Goal: Contribute content: Contribute content

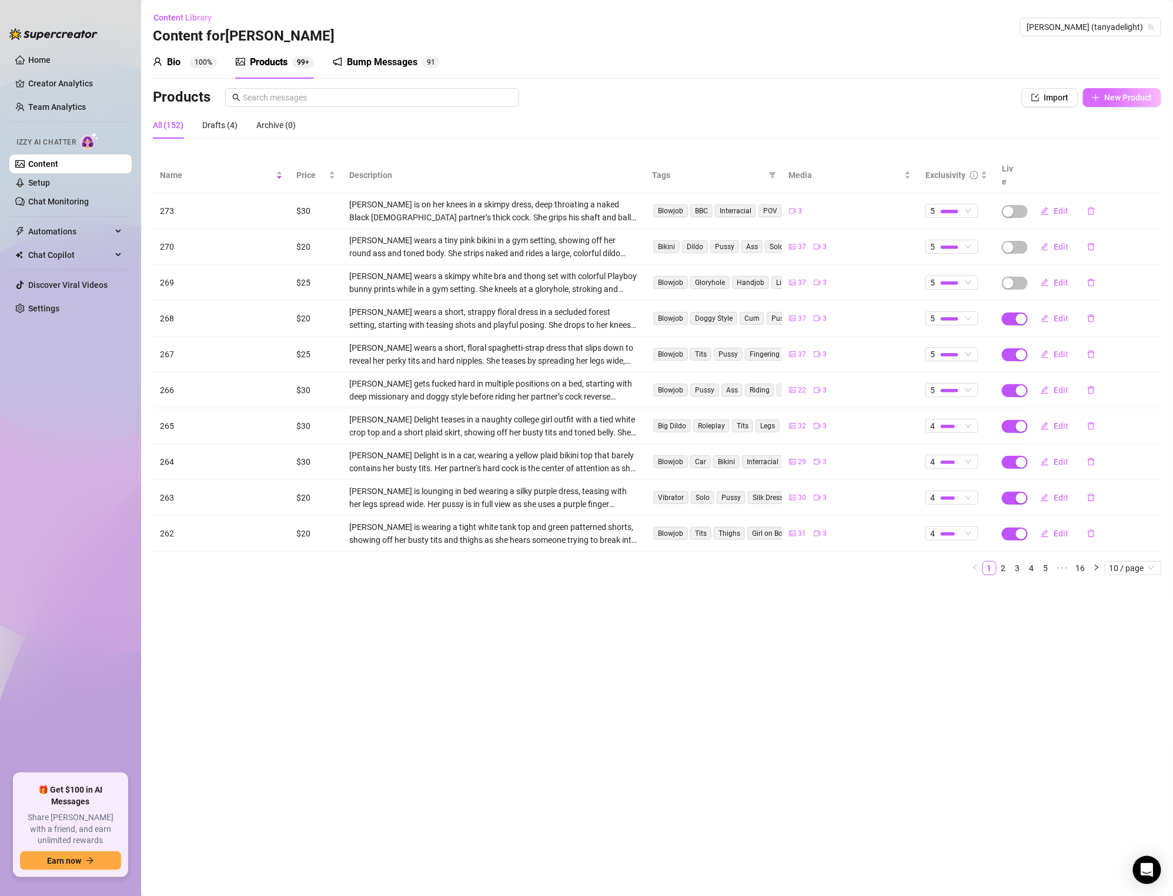
click at [1122, 102] on span "New Product" at bounding box center [1128, 97] width 48 height 9
type textarea "Type your message here..."
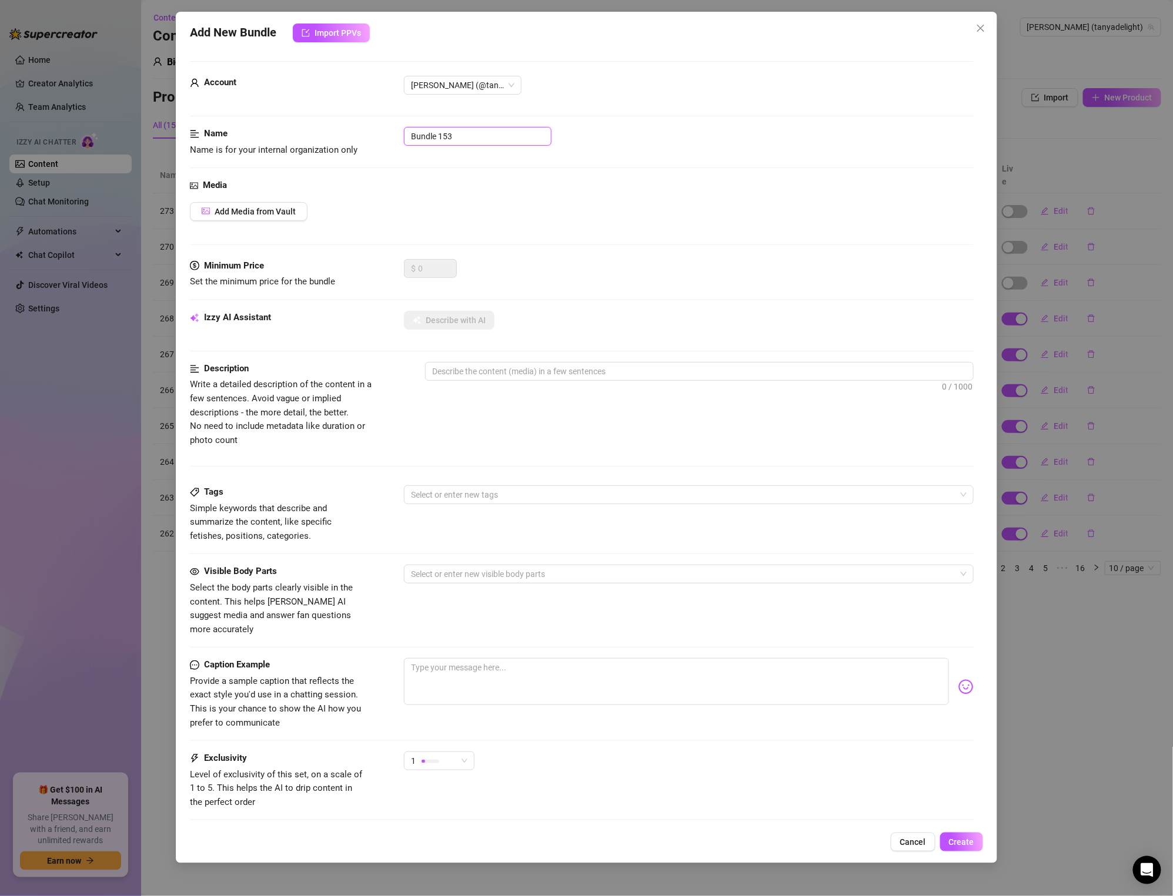
click at [474, 142] on input "Bundle 153" at bounding box center [478, 136] width 148 height 19
type input "271"
click at [233, 217] on button "Add Media from Vault" at bounding box center [249, 211] width 118 height 19
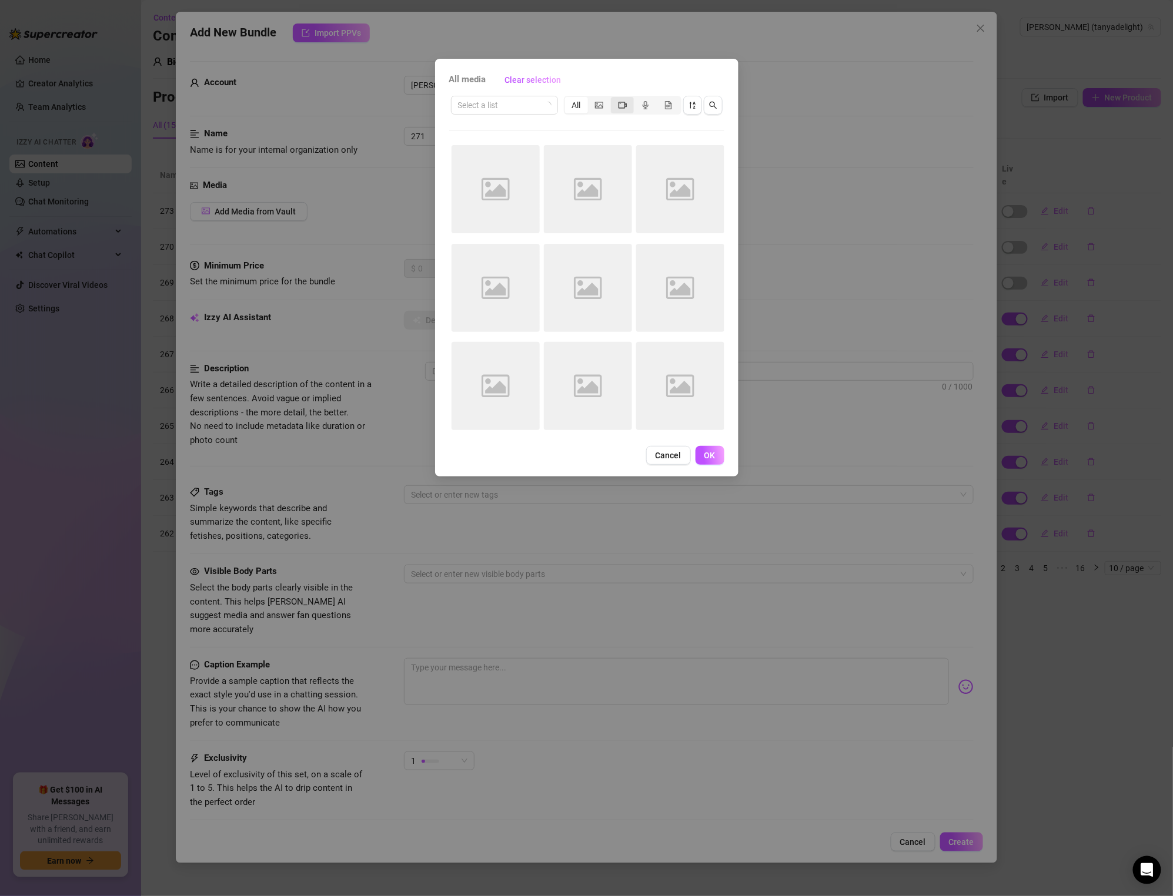
click at [618, 104] on icon "video-camera" at bounding box center [622, 105] width 8 height 8
click at [614, 99] on input "segmented control" at bounding box center [614, 99] width 0 height 0
click at [675, 459] on span "Cancel" at bounding box center [668, 455] width 26 height 9
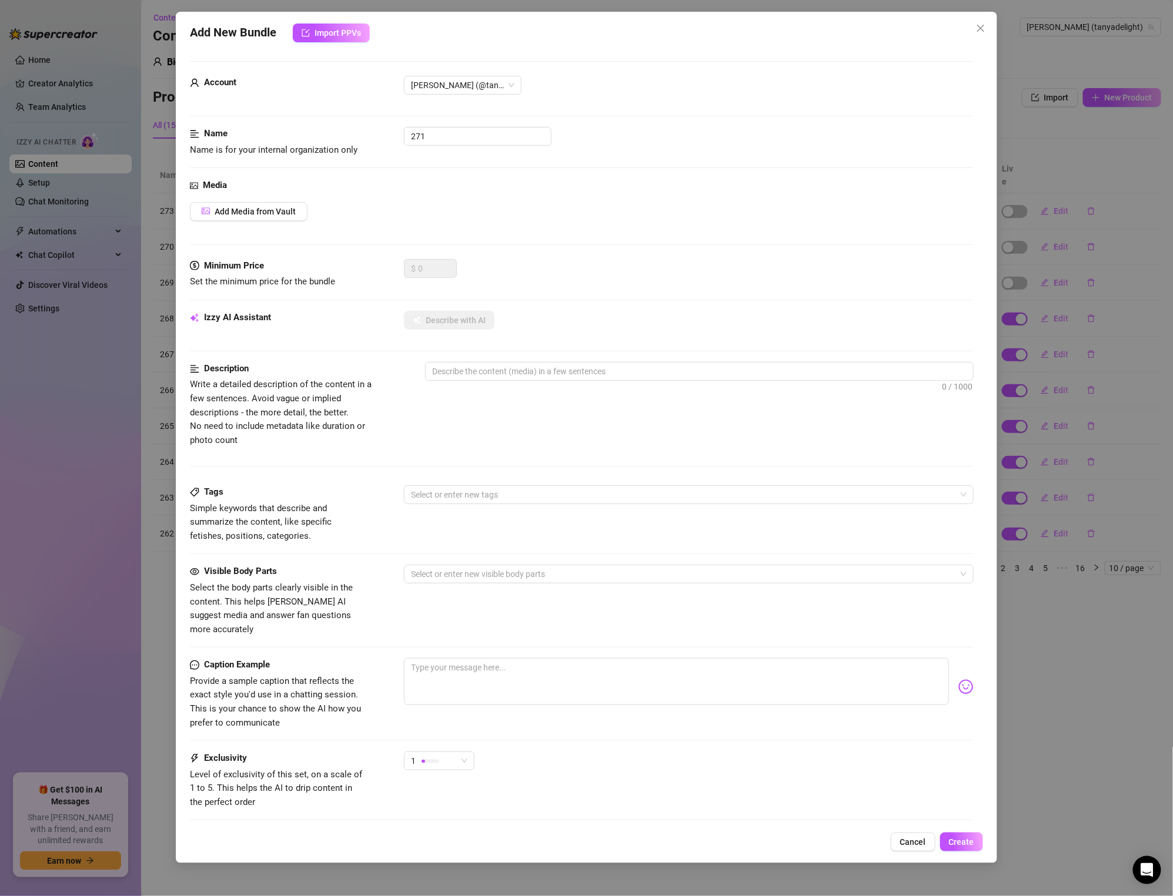
click at [578, 165] on div "Name Name is for your internal organization only 271" at bounding box center [581, 153] width 783 height 52
click at [243, 216] on span "Add Media from Vault" at bounding box center [255, 211] width 81 height 9
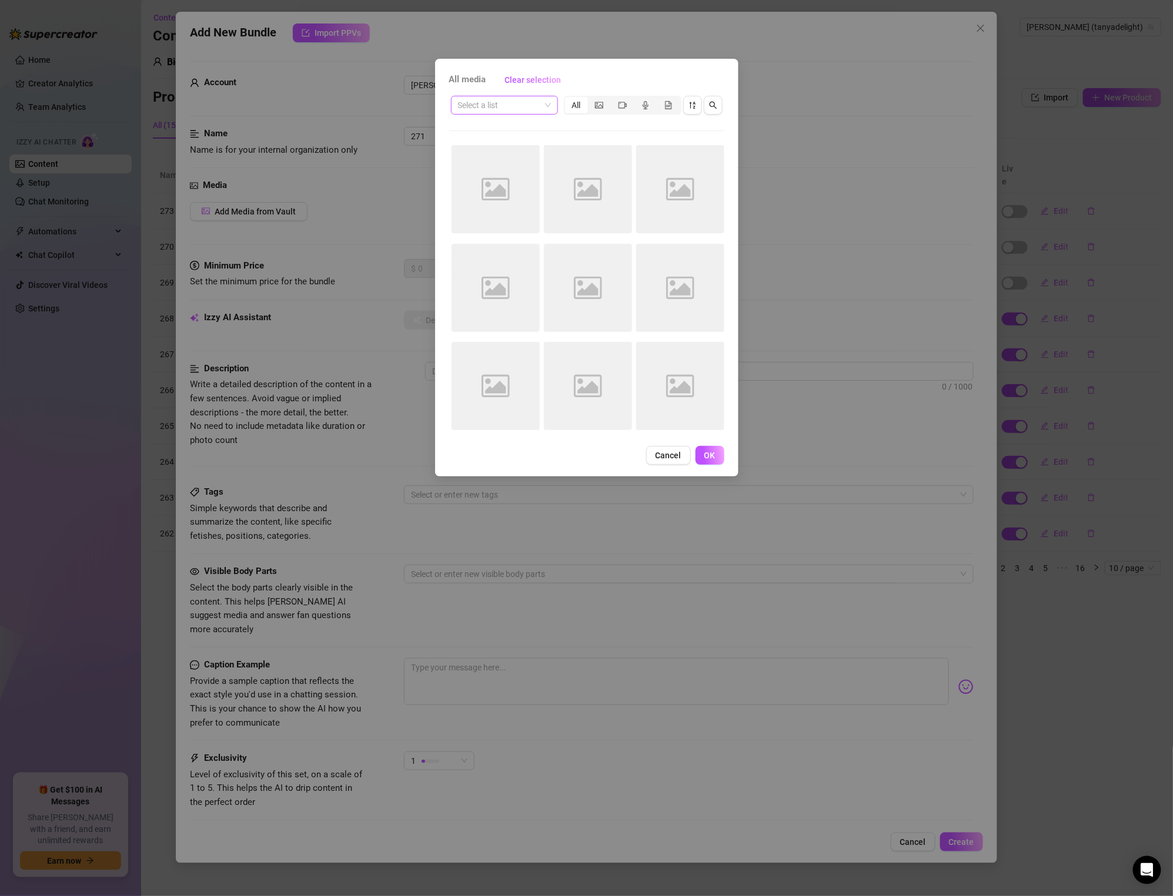
click at [538, 108] on input "search" at bounding box center [499, 105] width 82 height 18
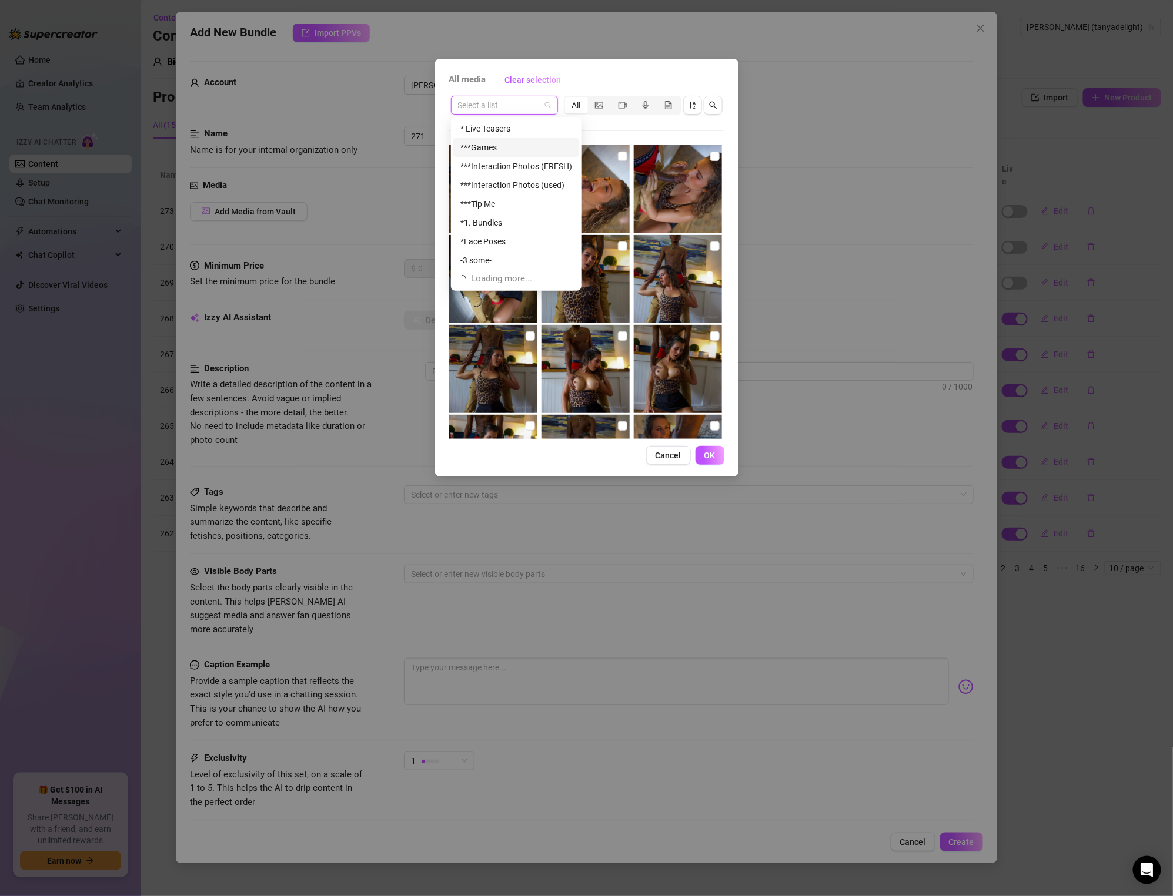
click at [624, 71] on div "All media Clear selection" at bounding box center [586, 80] width 275 height 19
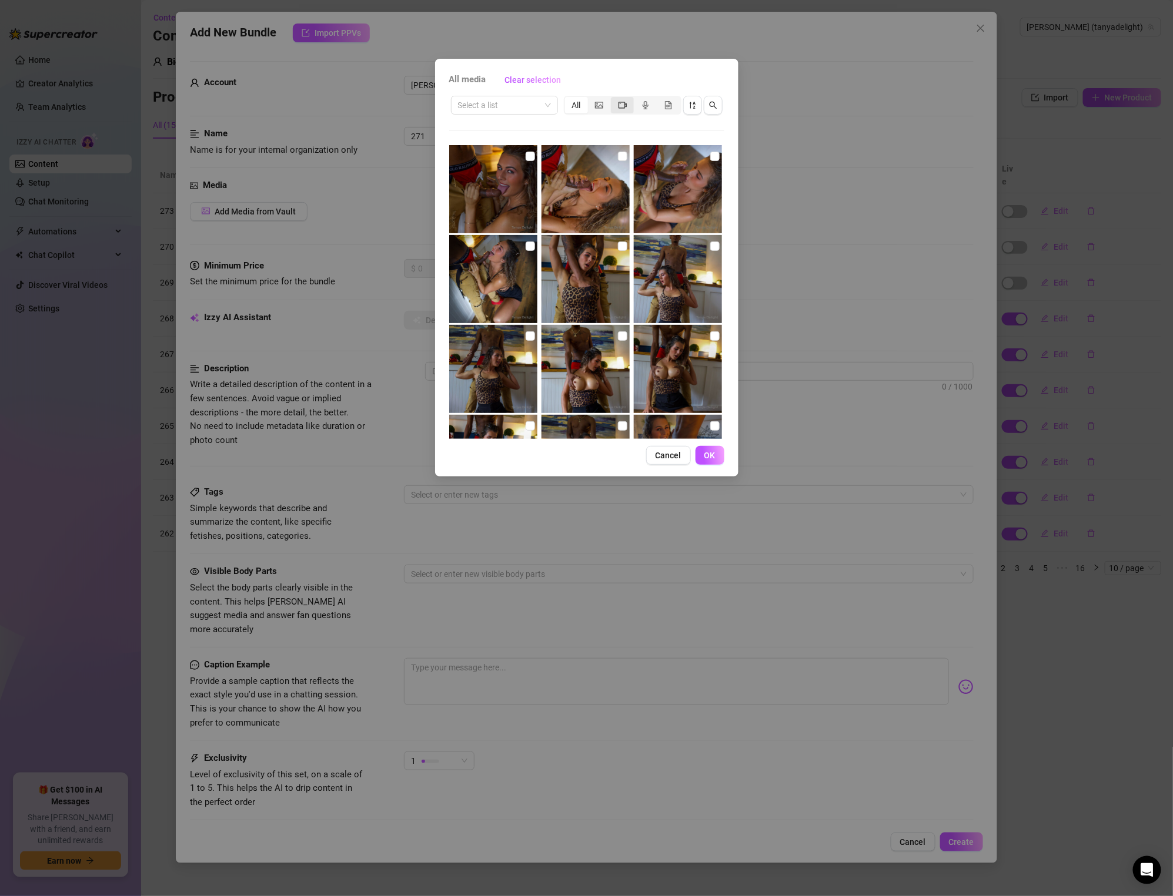
click at [621, 107] on icon "video-camera" at bounding box center [622, 105] width 8 height 6
click at [614, 99] on input "segmented control" at bounding box center [614, 99] width 0 height 0
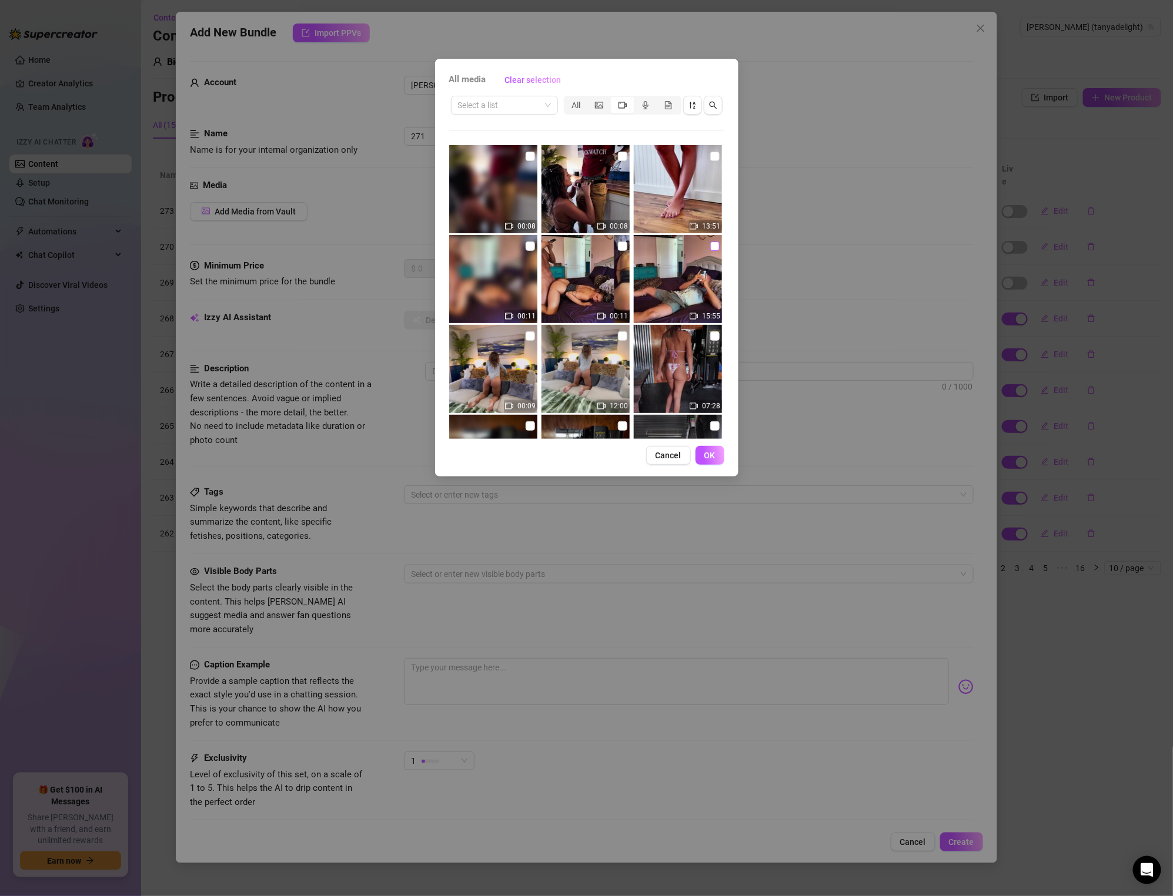
click at [714, 247] on input "checkbox" at bounding box center [714, 246] width 9 height 9
checkbox input "true"
click at [714, 457] on span "OK" at bounding box center [709, 455] width 11 height 9
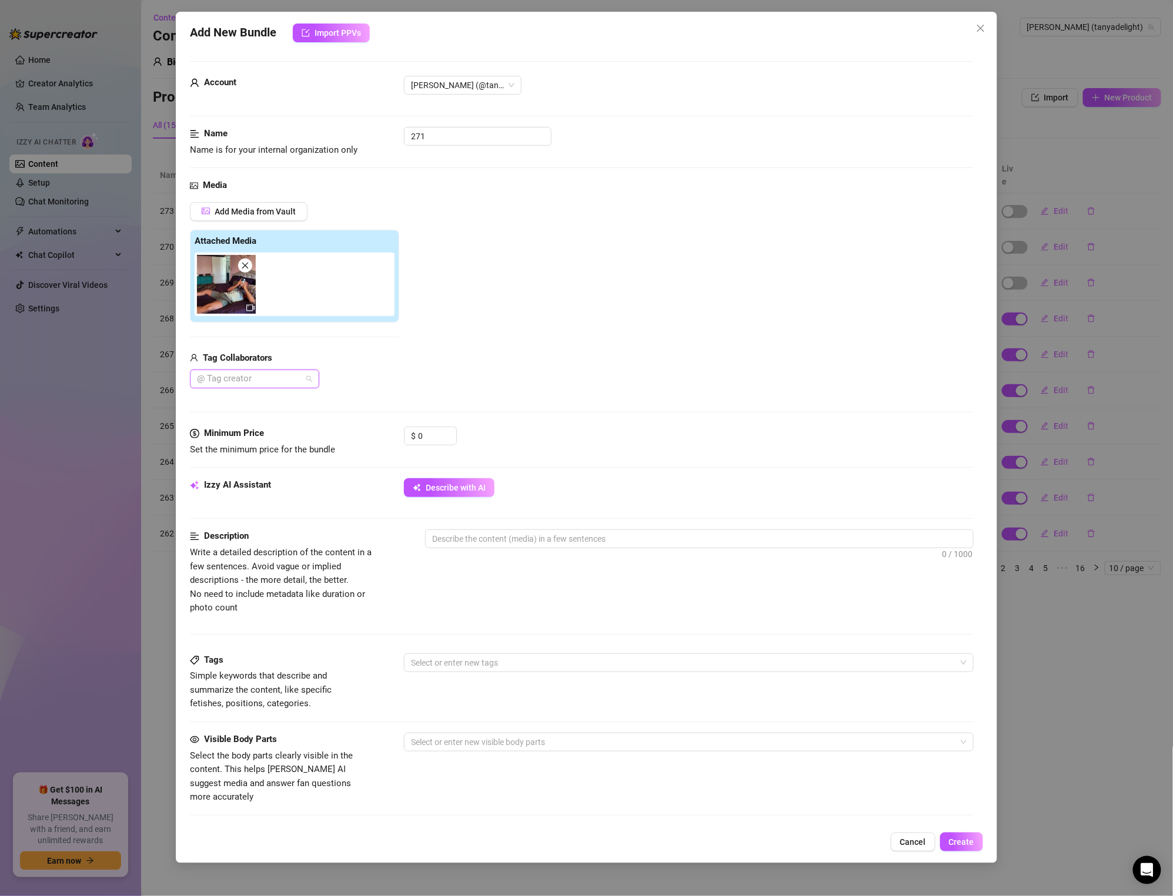
click at [308, 381] on div "@ Tag creator" at bounding box center [254, 379] width 129 height 19
click at [437, 484] on span "Describe with AI" at bounding box center [456, 487] width 60 height 9
click at [291, 376] on div at bounding box center [248, 379] width 112 height 16
click at [272, 399] on div "[PERSON_NAME]" at bounding box center [254, 403] width 110 height 13
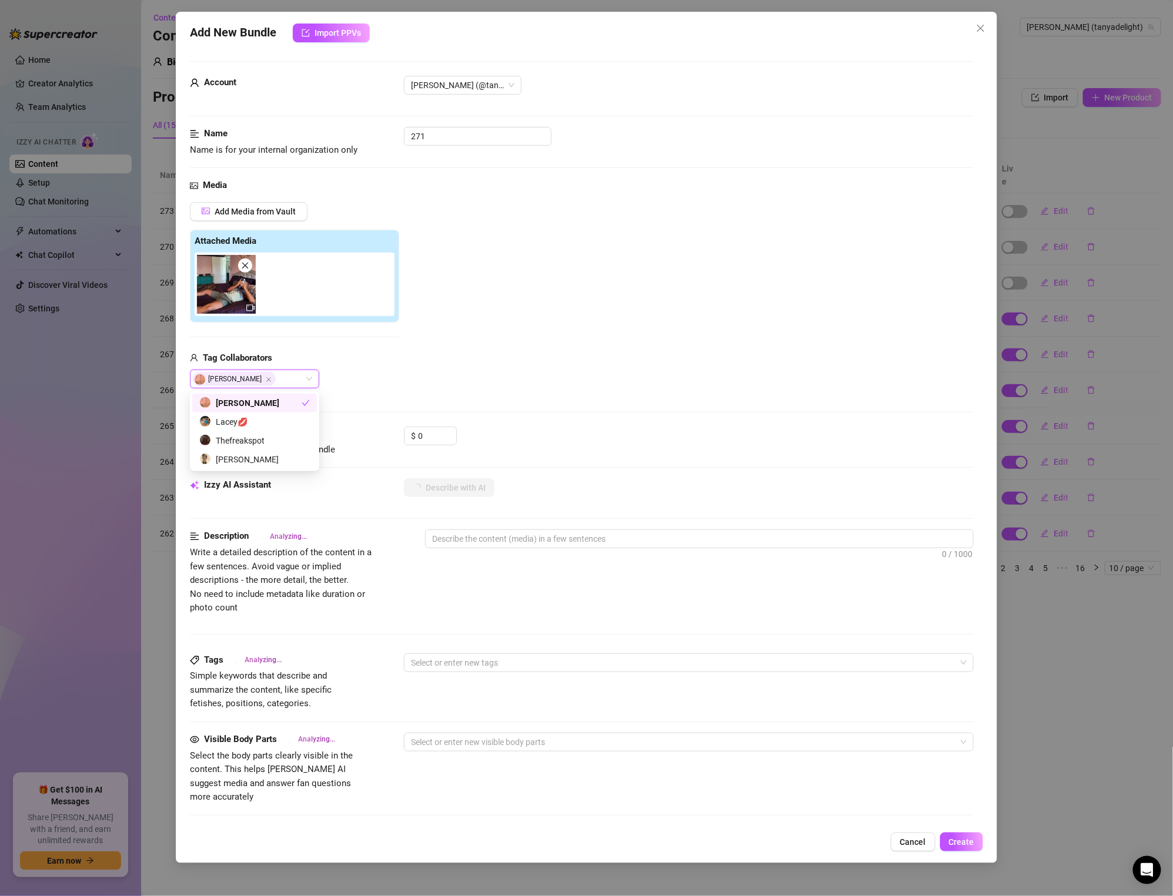
click at [541, 367] on div "Add Media from Vault Attached Media Tag Collaborators [PERSON_NAME] [PERSON_NAM…" at bounding box center [581, 295] width 783 height 187
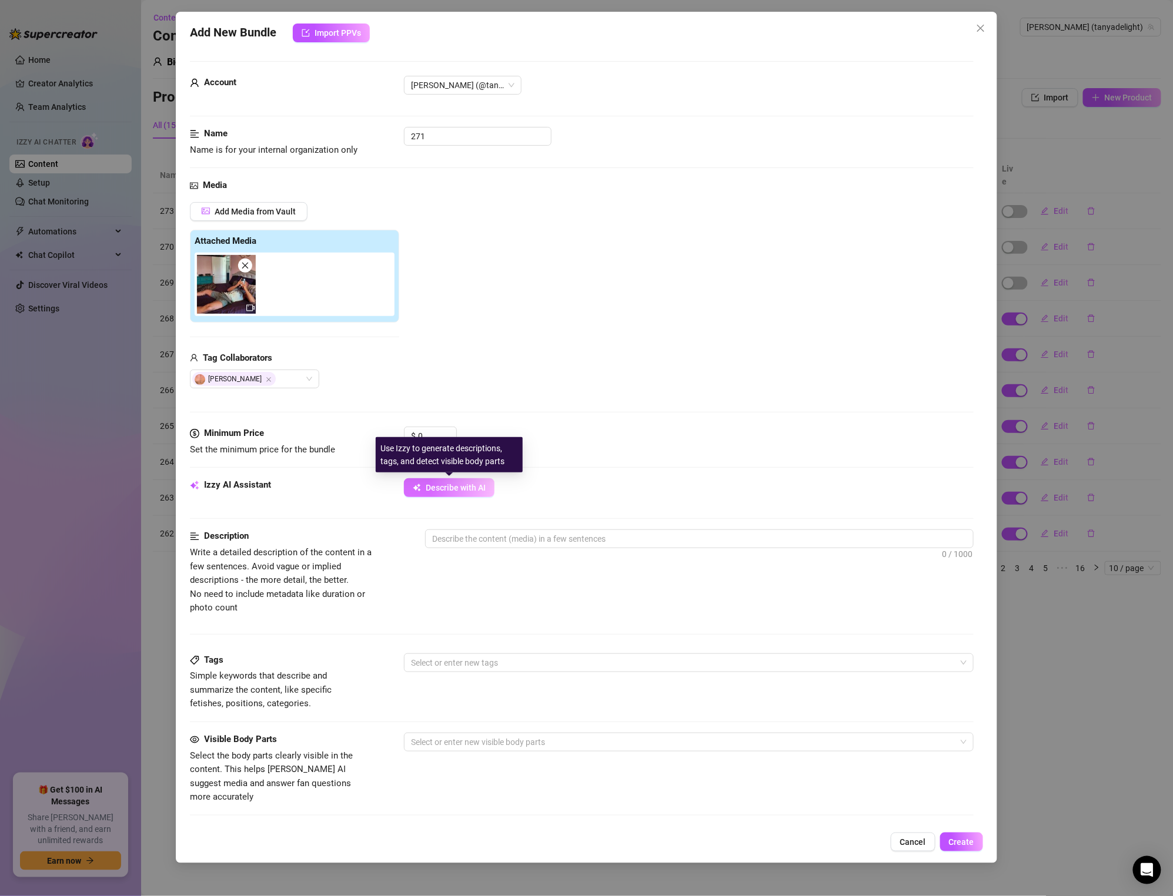
click at [450, 496] on button "Describe with AI" at bounding box center [449, 487] width 91 height 19
type textarea "[PERSON_NAME]"
type textarea "[PERSON_NAME] is"
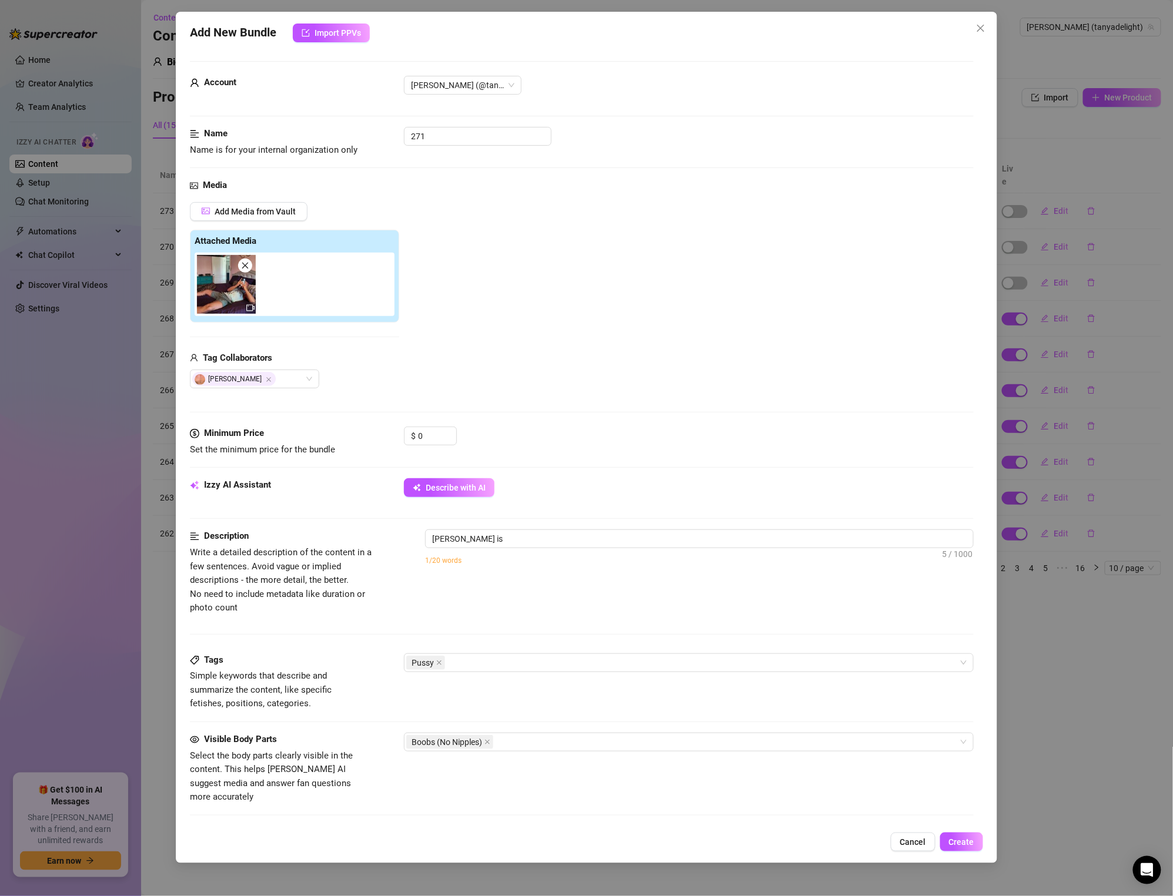
type textarea "[PERSON_NAME] is on"
type textarea "[PERSON_NAME] is on a"
type textarea "[PERSON_NAME] is on a bed"
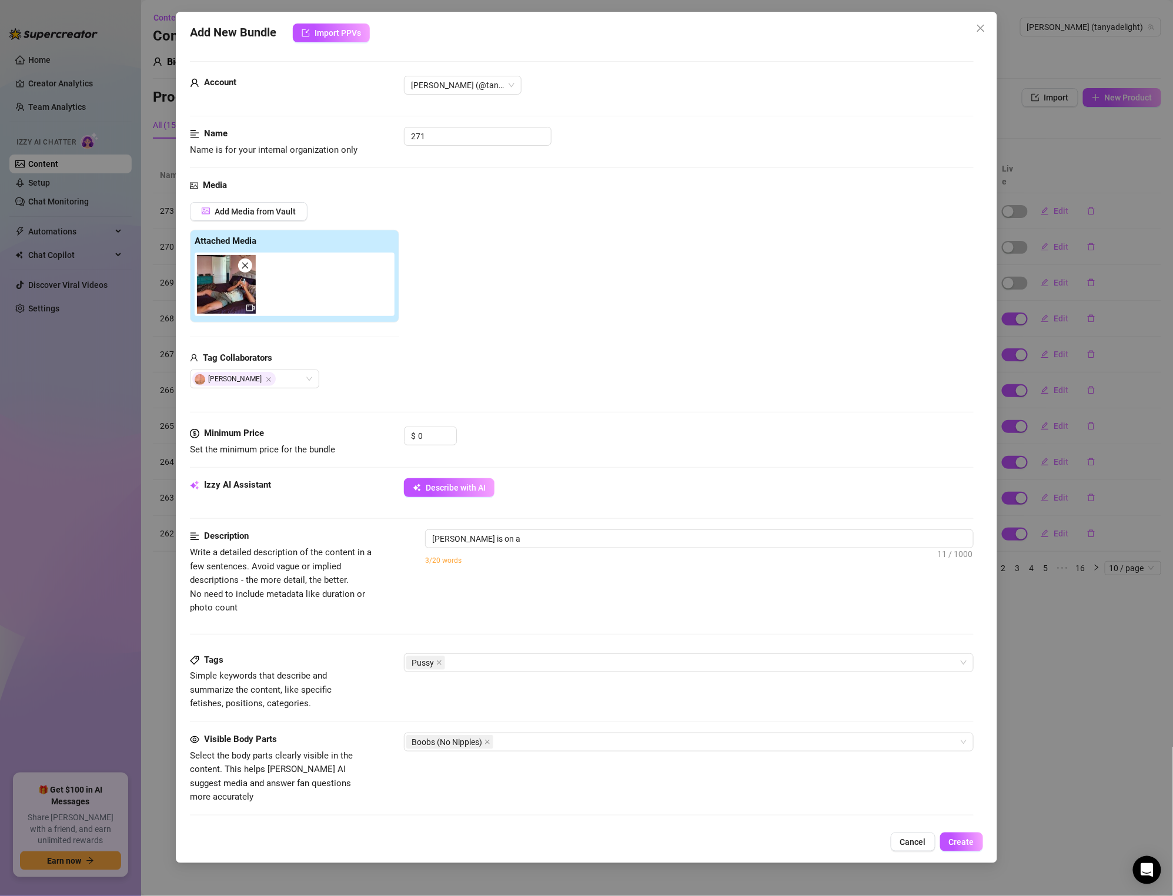
type textarea "[PERSON_NAME] is on a bed"
type textarea "[PERSON_NAME] is on a bed in"
type textarea "[PERSON_NAME] is on a bed in a"
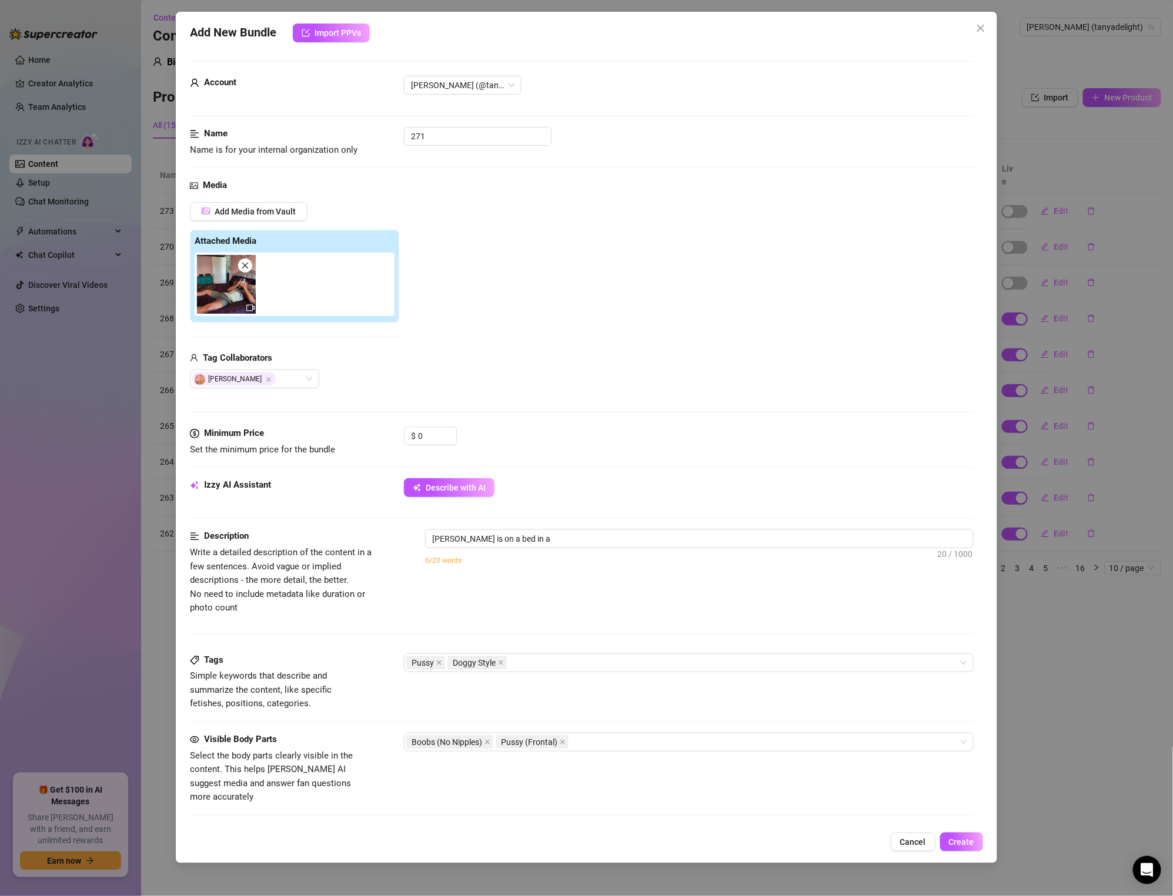
type textarea "[PERSON_NAME] is on a bed in a leopard-print"
type textarea "[PERSON_NAME] is on a bed in a leopard-print lingerie"
type textarea "[PERSON_NAME] is on a bed in a leopard-print lingerie set,"
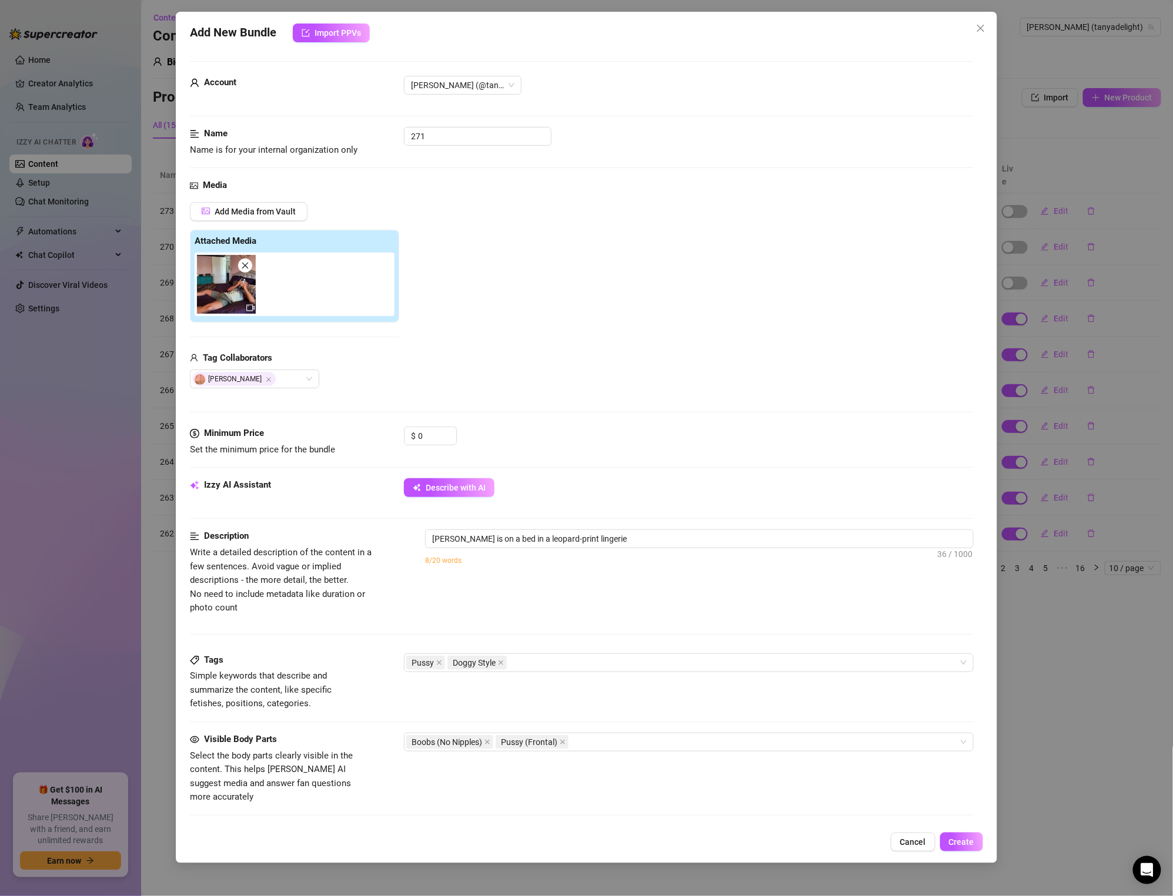
type textarea "[PERSON_NAME] is on a bed in a leopard-print lingerie set,"
type textarea "[PERSON_NAME] is on a bed in a leopard-print lingerie set, getting"
type textarea "[PERSON_NAME] is on a bed in a leopard-print lingerie set, getting eaten"
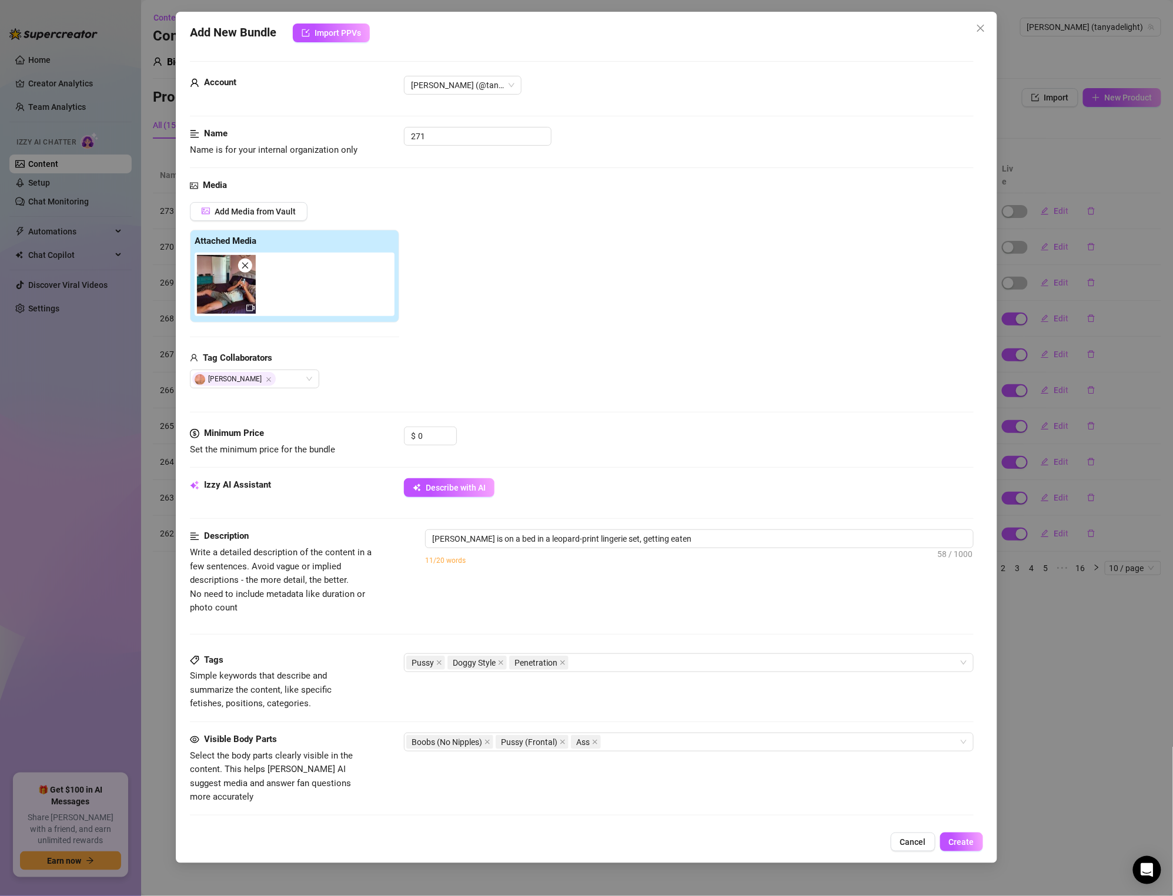
type textarea "[PERSON_NAME] is on a bed in a leopard-print lingerie set, getting eaten out"
type textarea "[PERSON_NAME] is on a bed in a leopard-print lingerie set, getting eaten out by"
type textarea "[PERSON_NAME] is on a bed in a leopard-print lingerie set, getting eaten out by…"
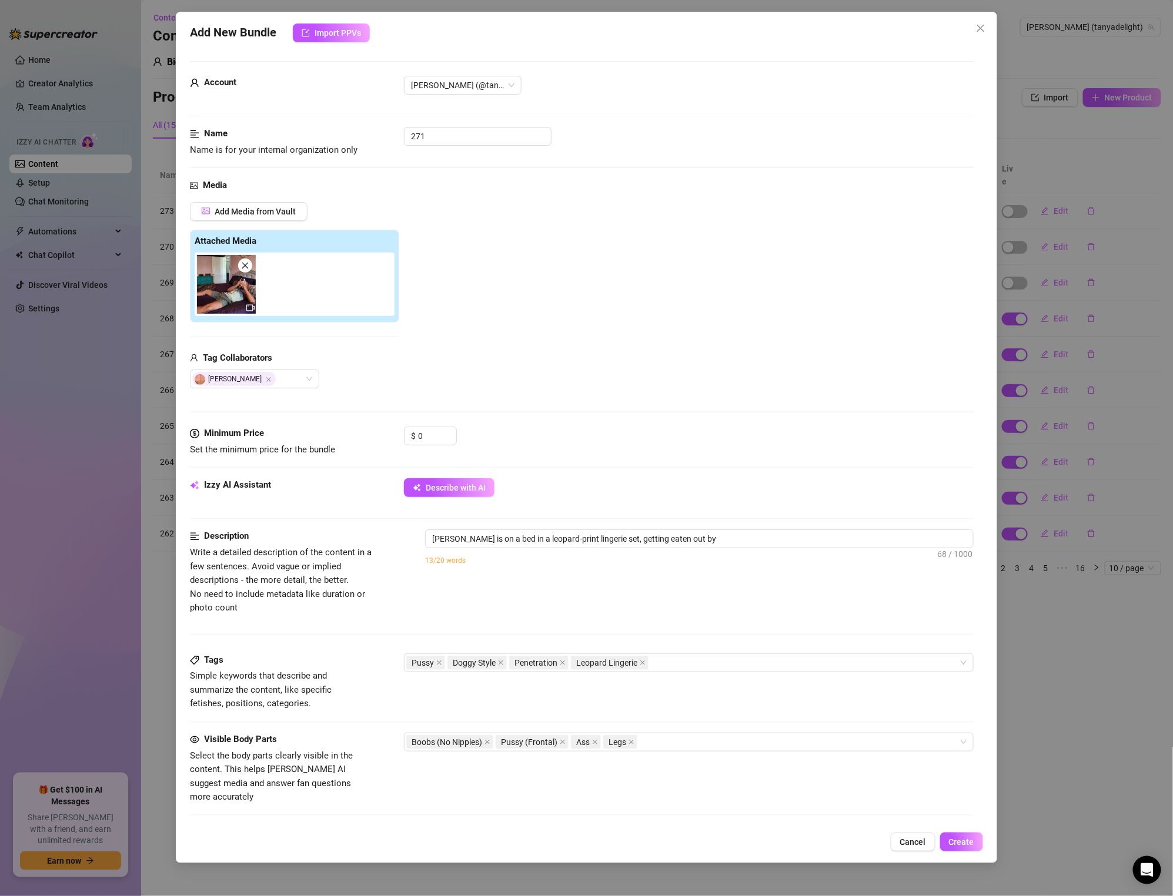
type textarea "[PERSON_NAME] is on a bed in a leopard-print lingerie set, getting eaten out by…"
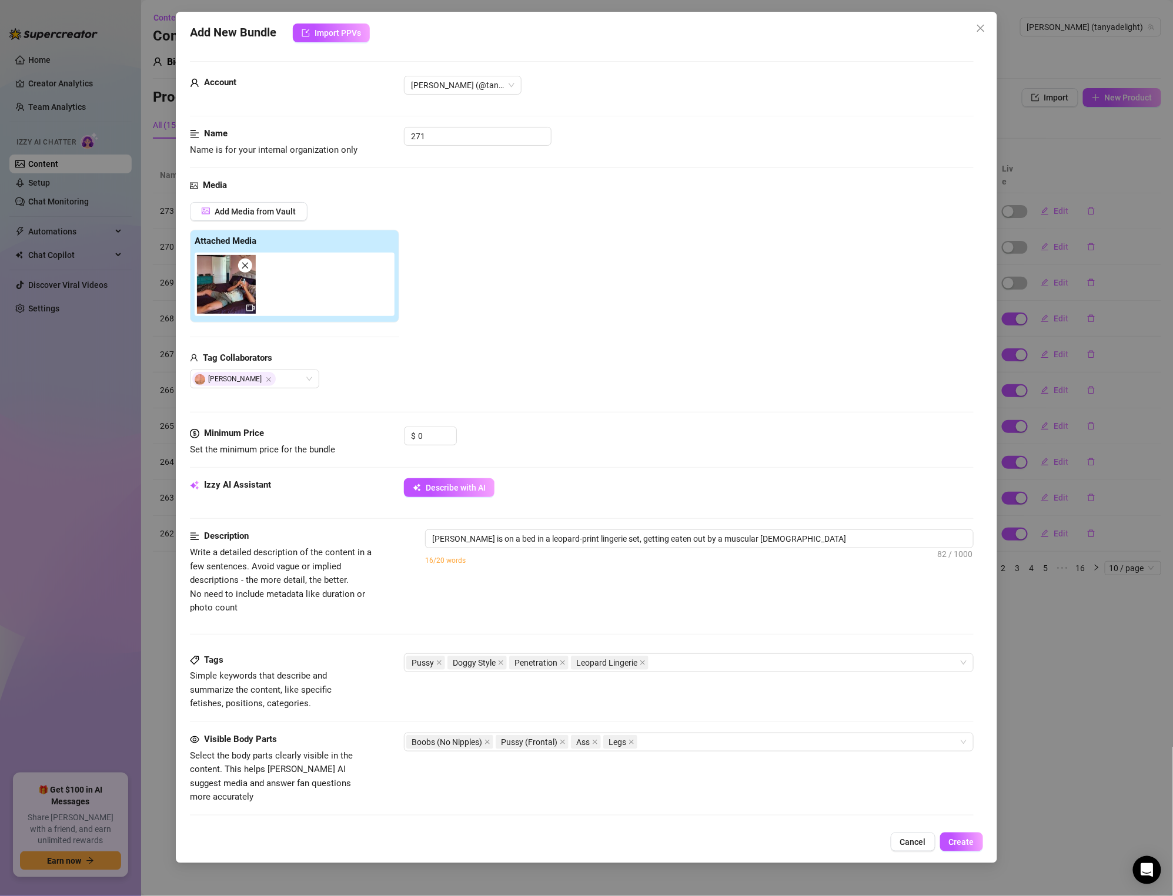
type textarea "[PERSON_NAME] is on a bed in a leopard-print lingerie set, getting eaten out by…"
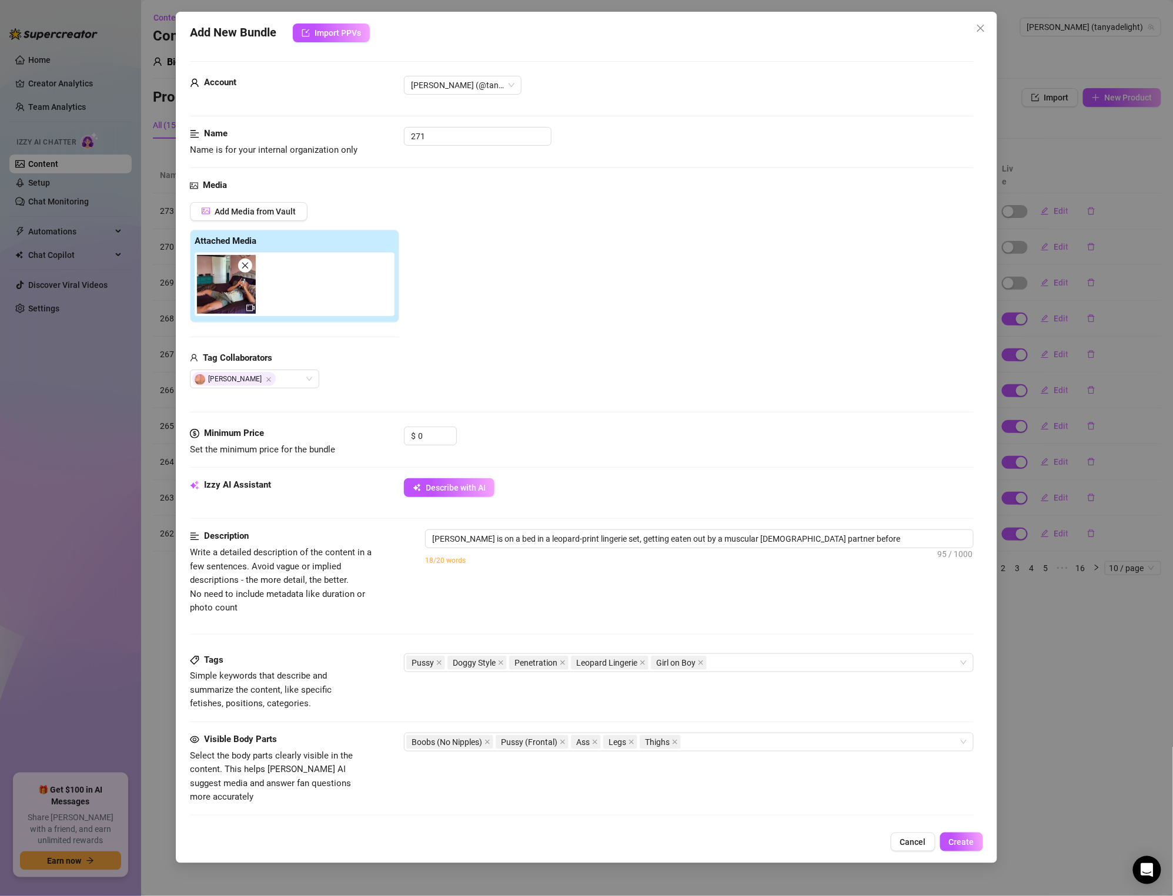
type textarea "[PERSON_NAME] is on a bed in a leopard-print lingerie set, getting eaten out by…"
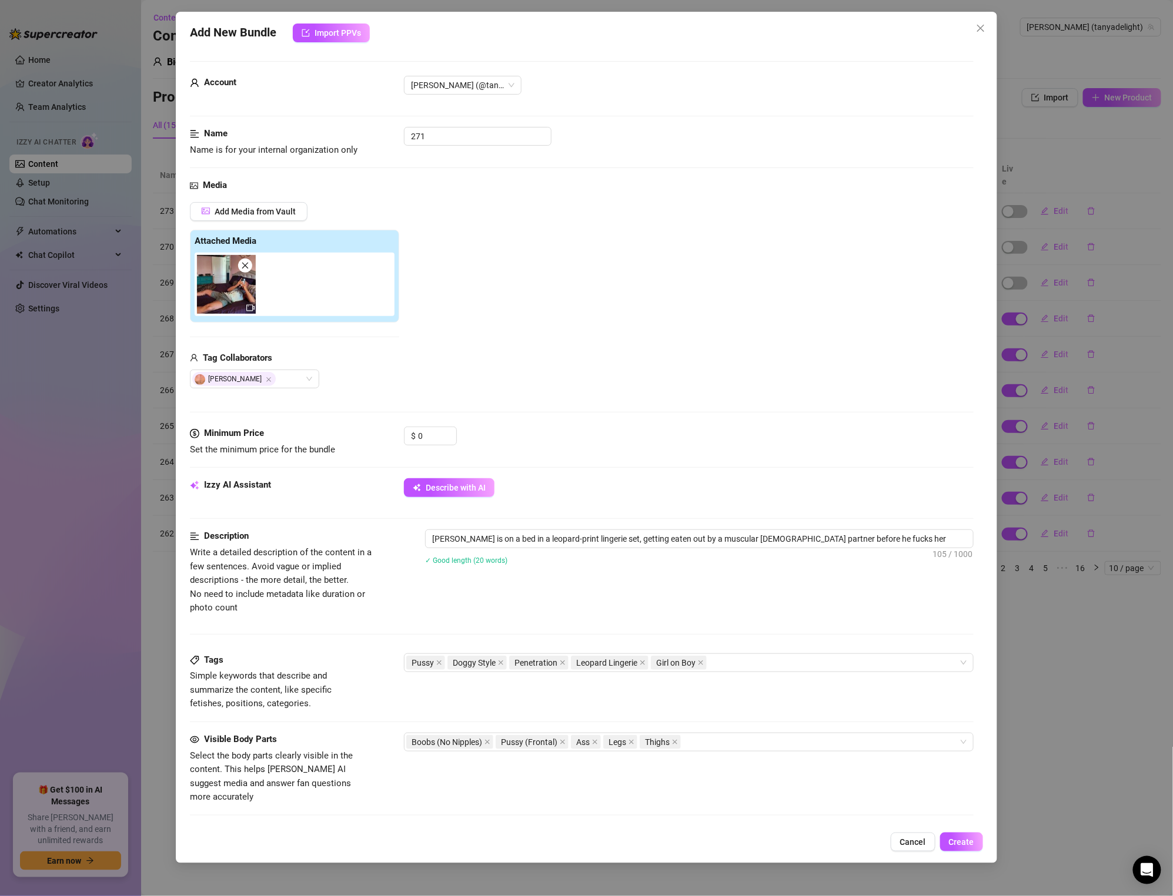
type textarea "[PERSON_NAME] is on a bed in a leopard-print lingerie set, getting eaten out by…"
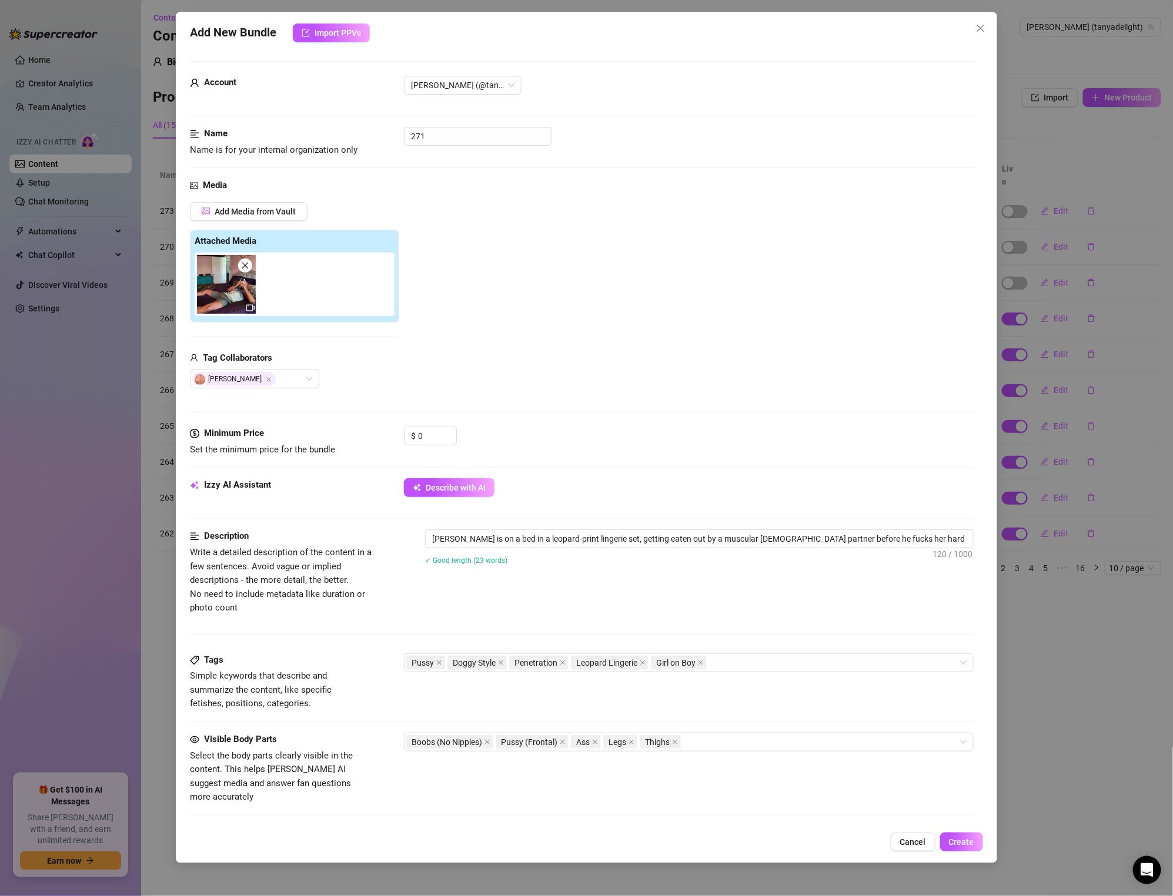
type textarea "[PERSON_NAME] is on a bed in a leopard-print lingerie set, getting eaten out by…"
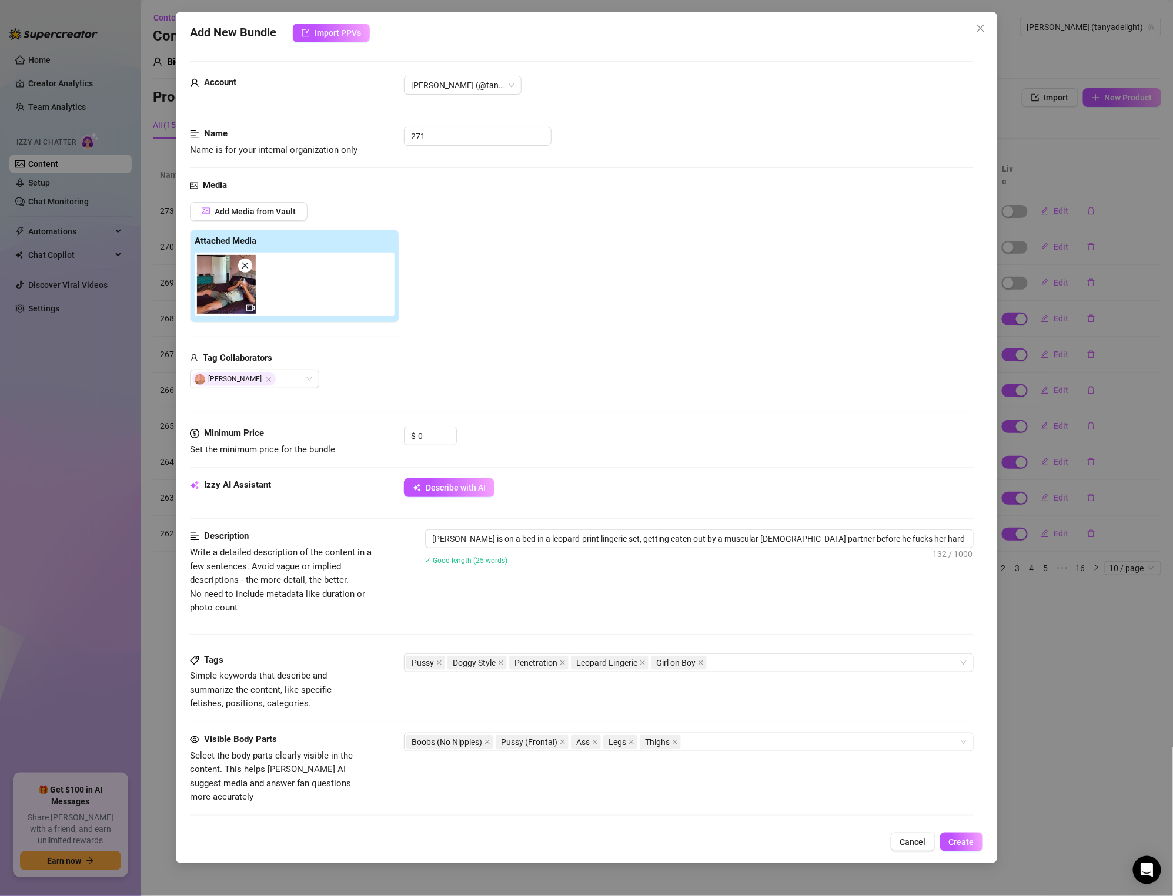
type textarea "[PERSON_NAME] is on a bed in a leopard-print lingerie set, getting eaten out by…"
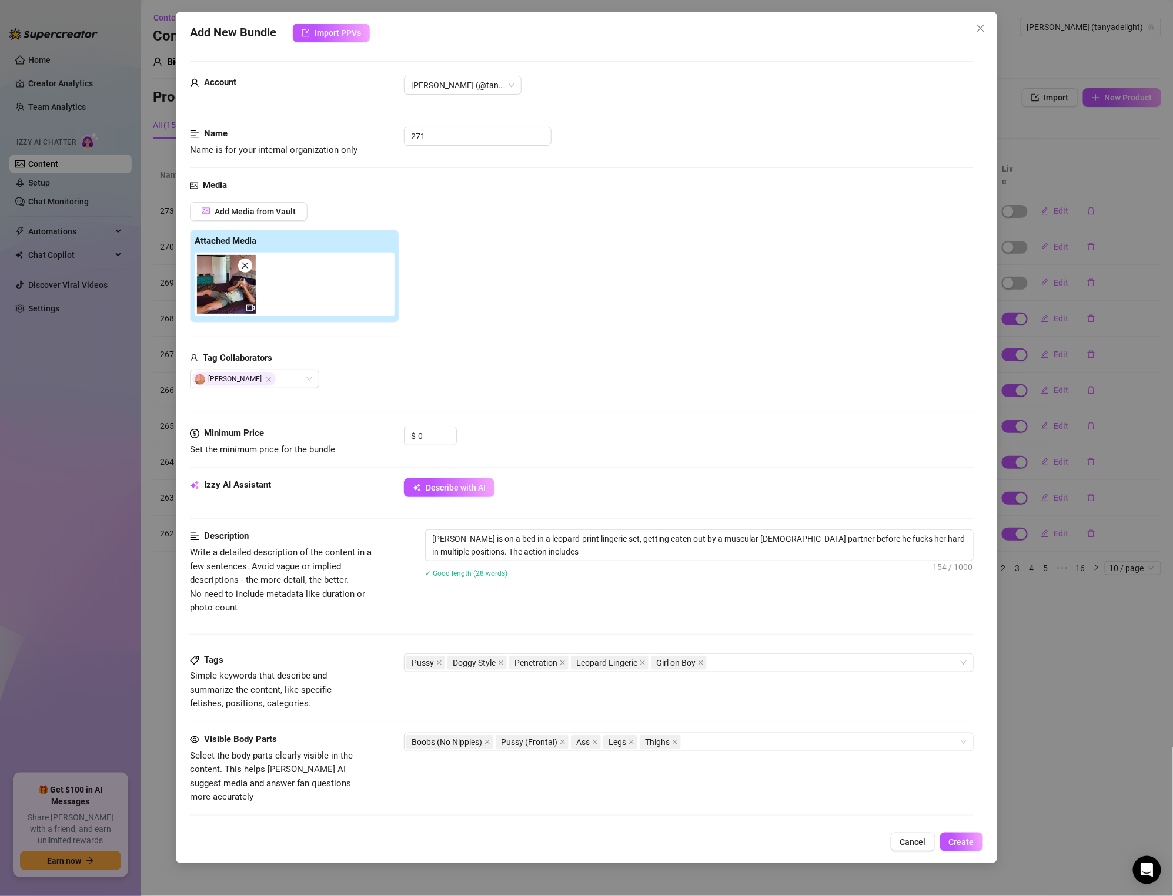
type textarea "[PERSON_NAME] is on a bed in a leopard-print lingerie set, getting eaten out by…"
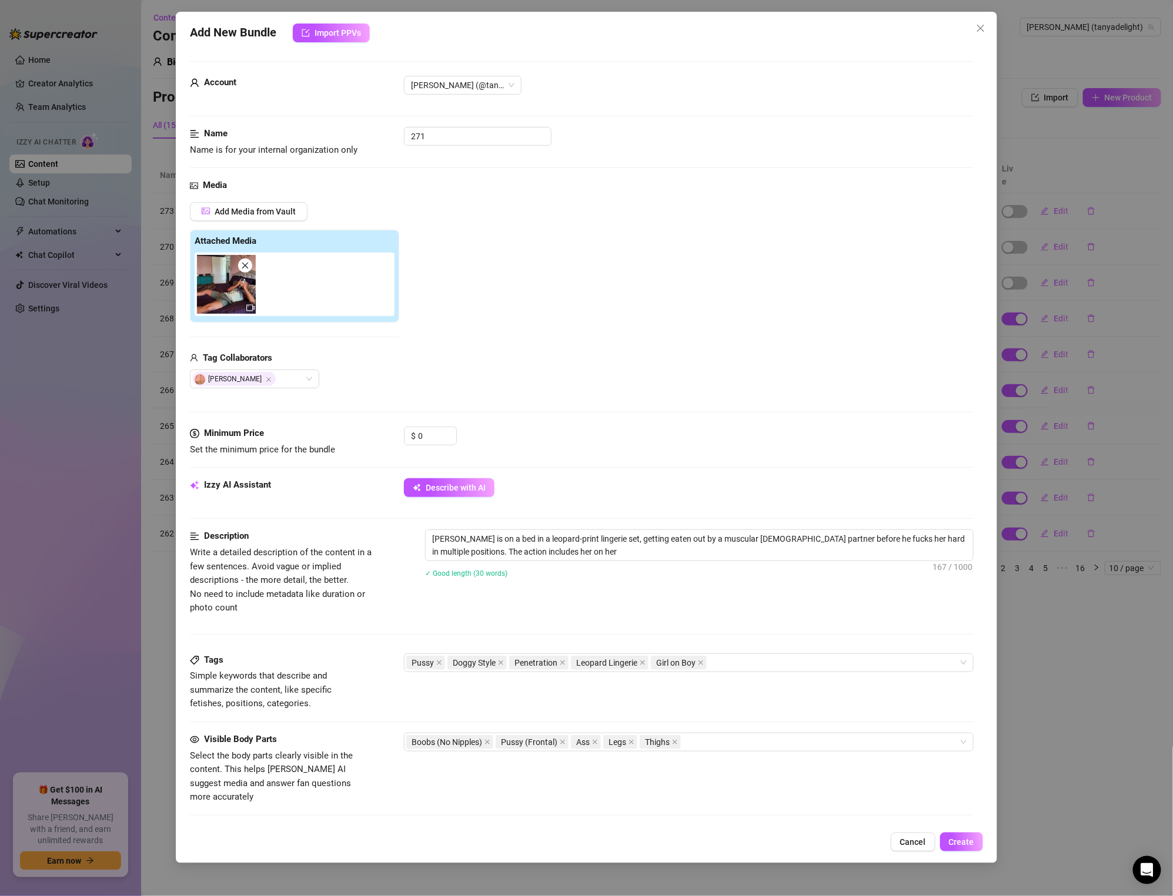
type textarea "[PERSON_NAME] is on a bed in a leopard-print lingerie set, getting eaten out by…"
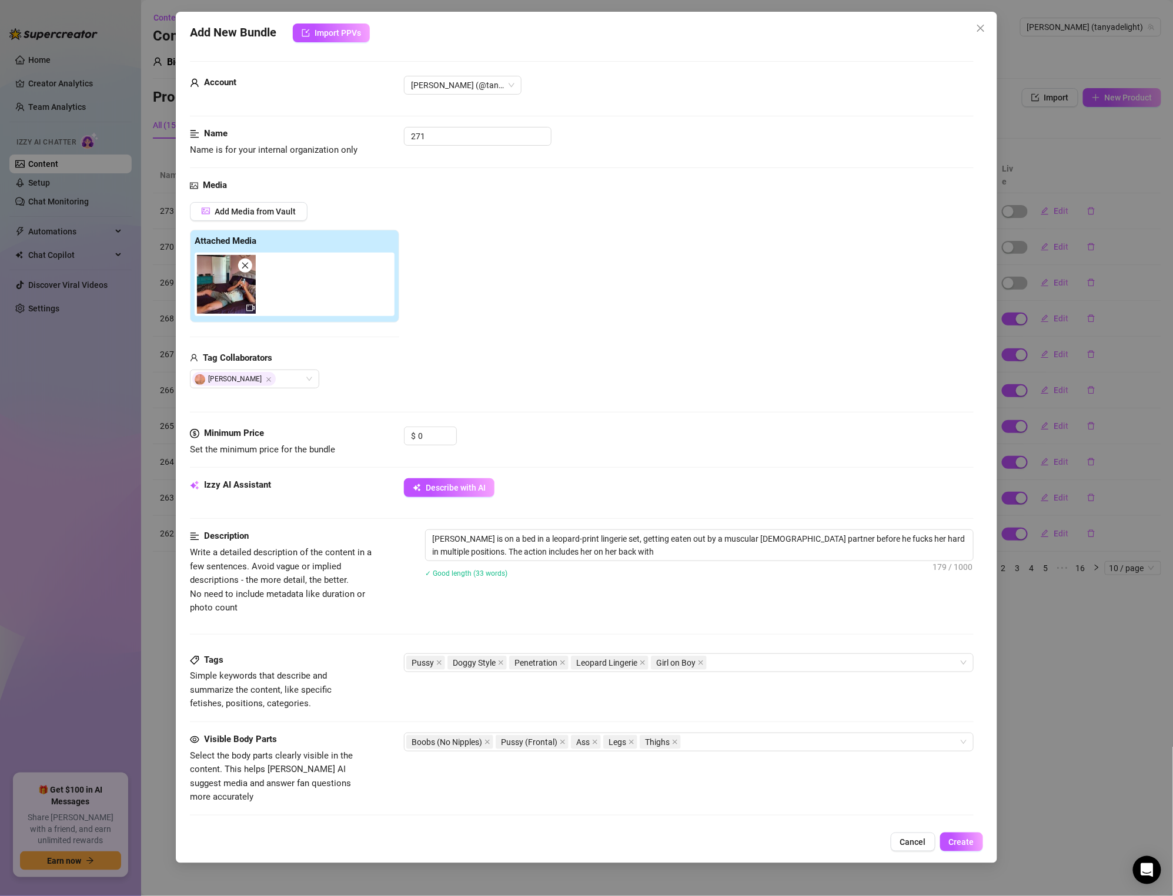
type textarea "[PERSON_NAME] is on a bed in a leopard-print lingerie set, getting eaten out by…"
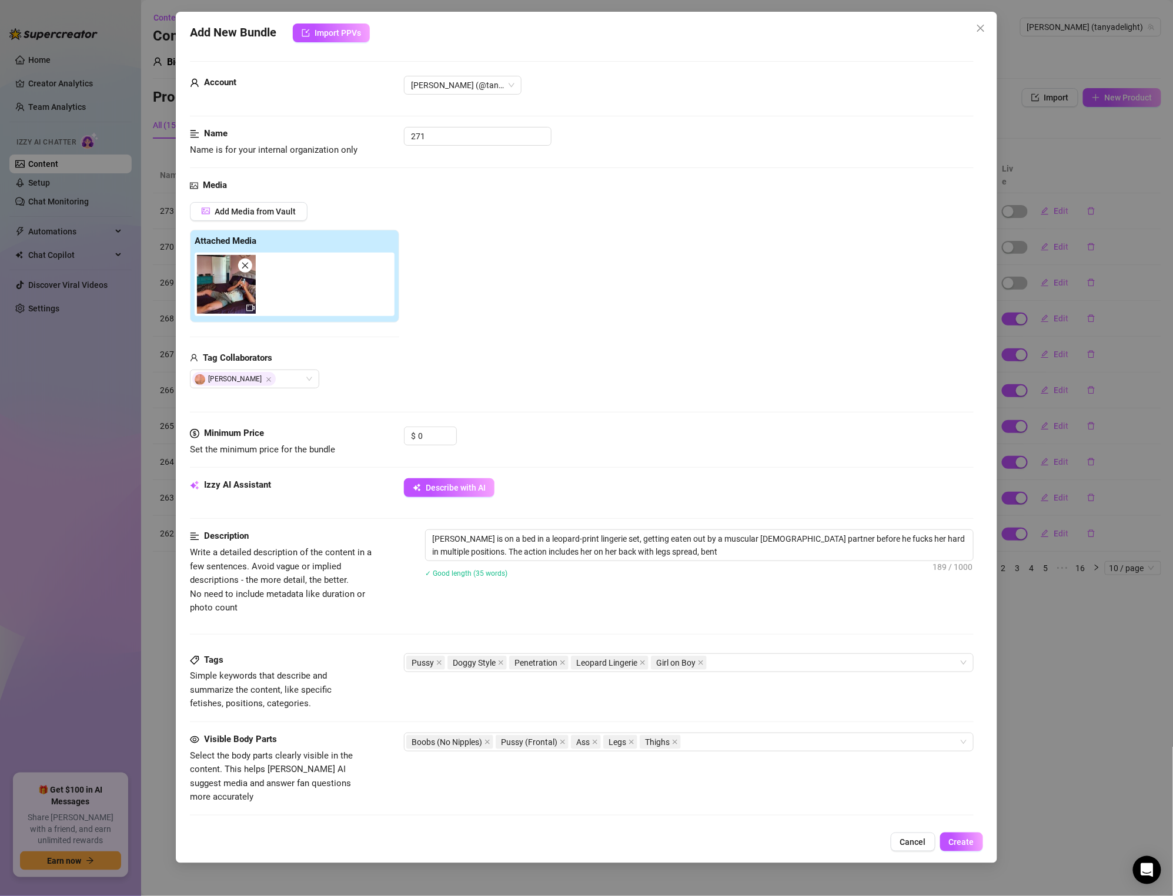
type textarea "[PERSON_NAME] is on a bed in a leopard-print lingerie set, getting eaten out by…"
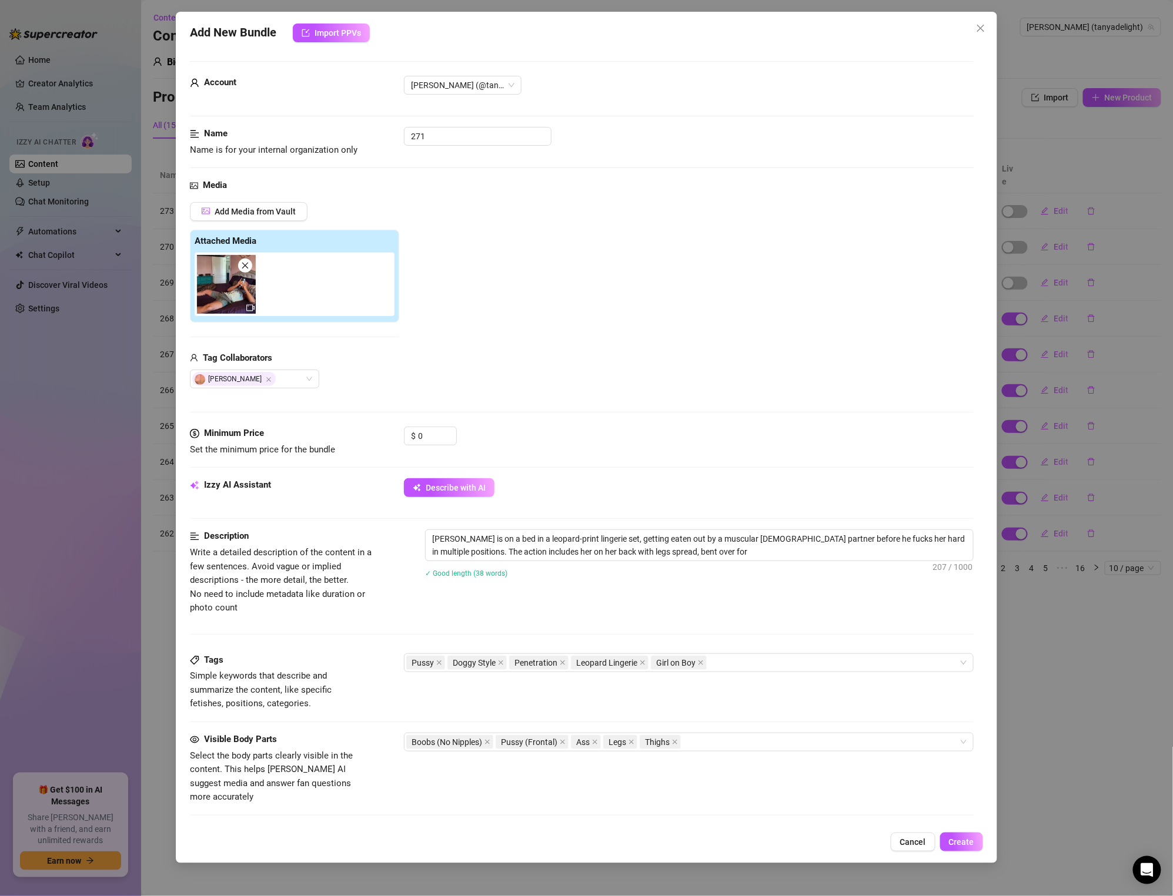
type textarea "[PERSON_NAME] is on a bed in a leopard-print lingerie set, getting eaten out by…"
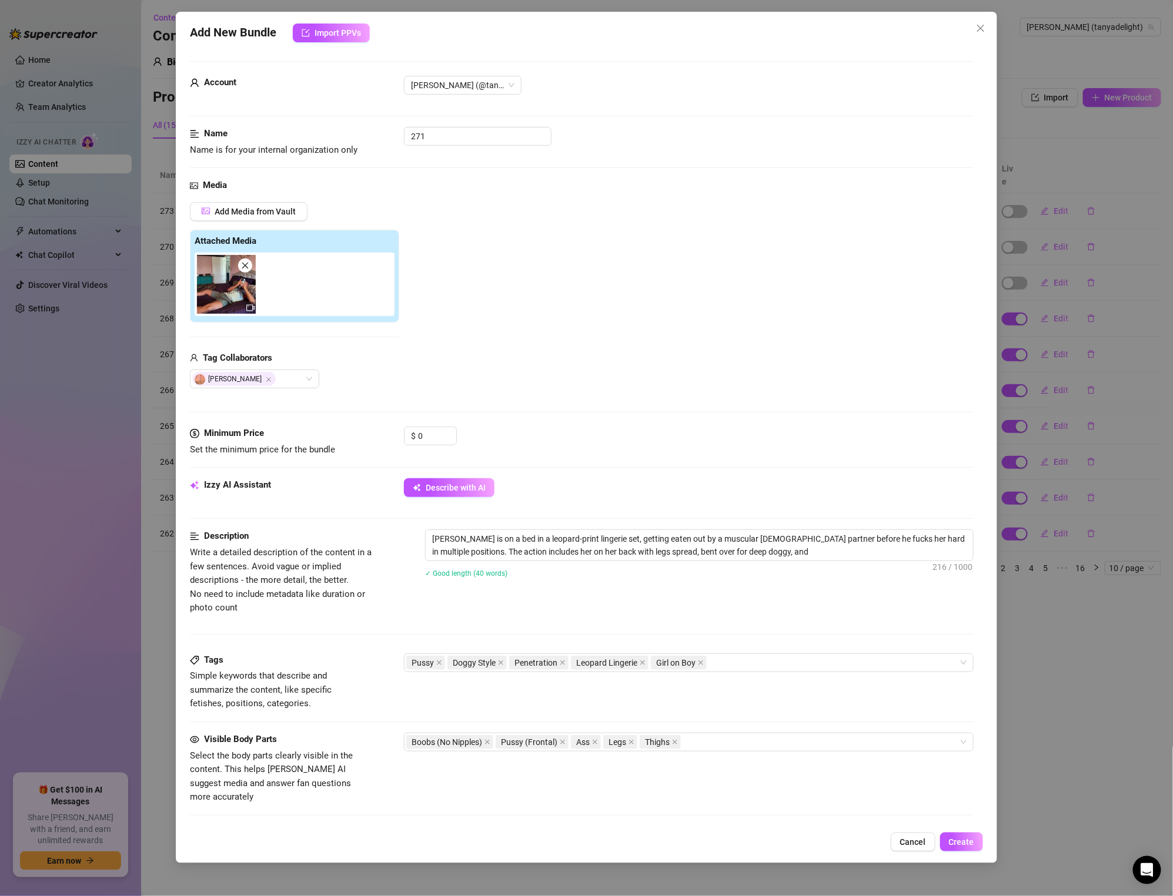
type textarea "[PERSON_NAME] is on a bed in a leopard-print lingerie set, getting eaten out by…"
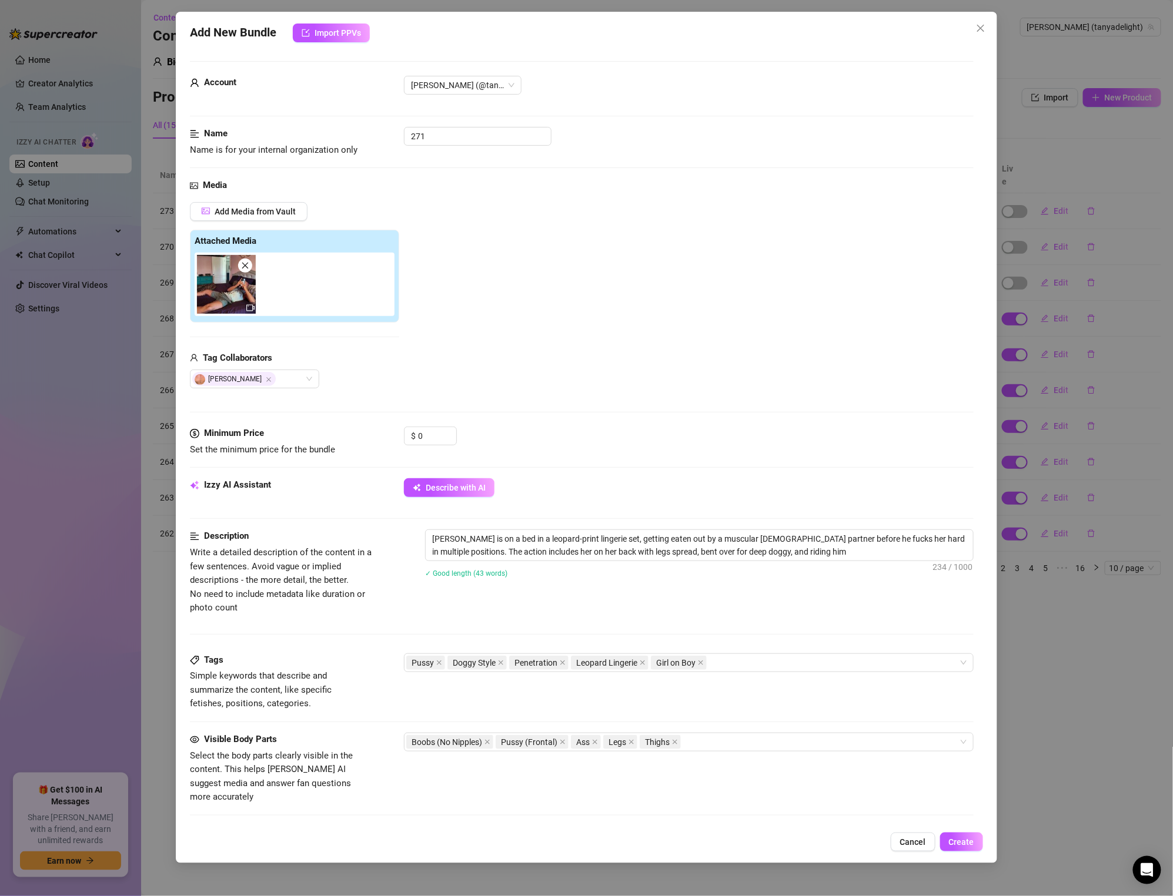
type textarea "[PERSON_NAME] is on a bed in a leopard-print lingerie set, getting eaten out by…"
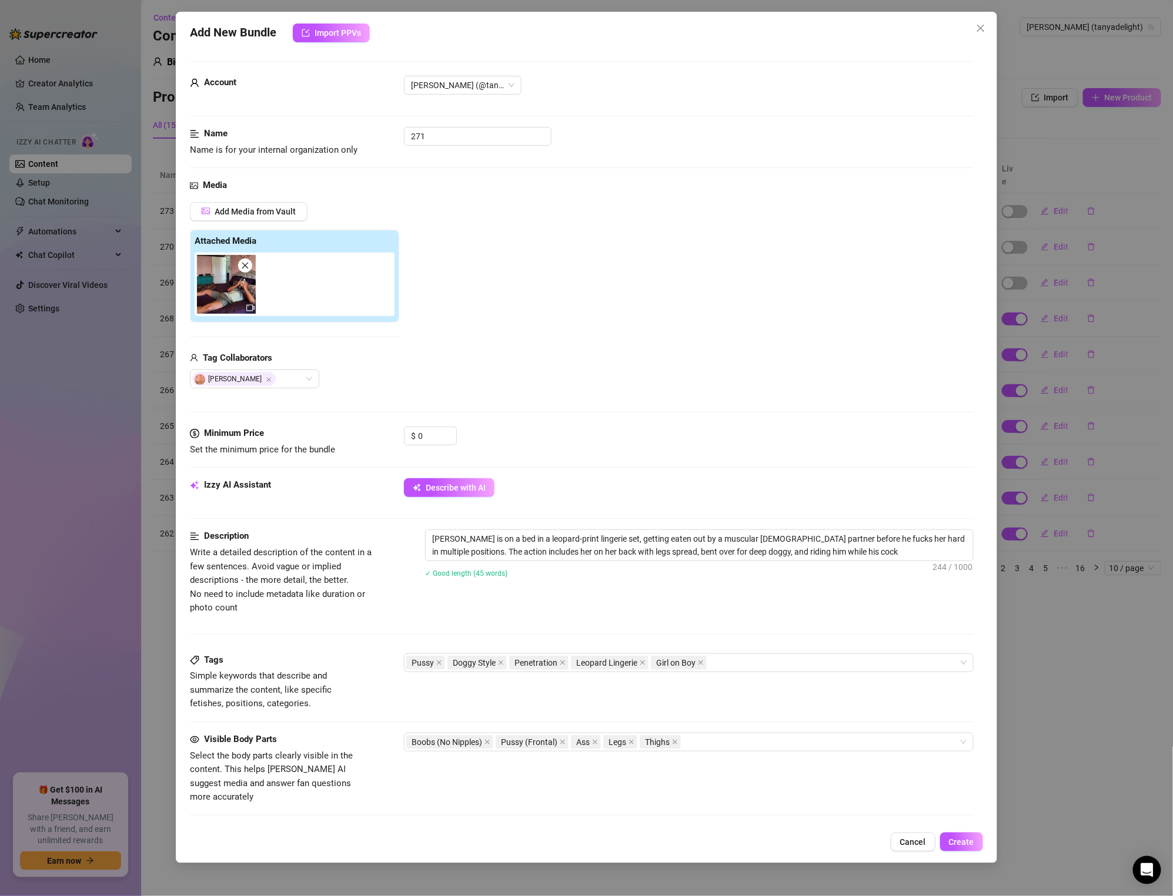
type textarea "[PERSON_NAME] is on a bed in a leopard-print lingerie set, getting eaten out by…"
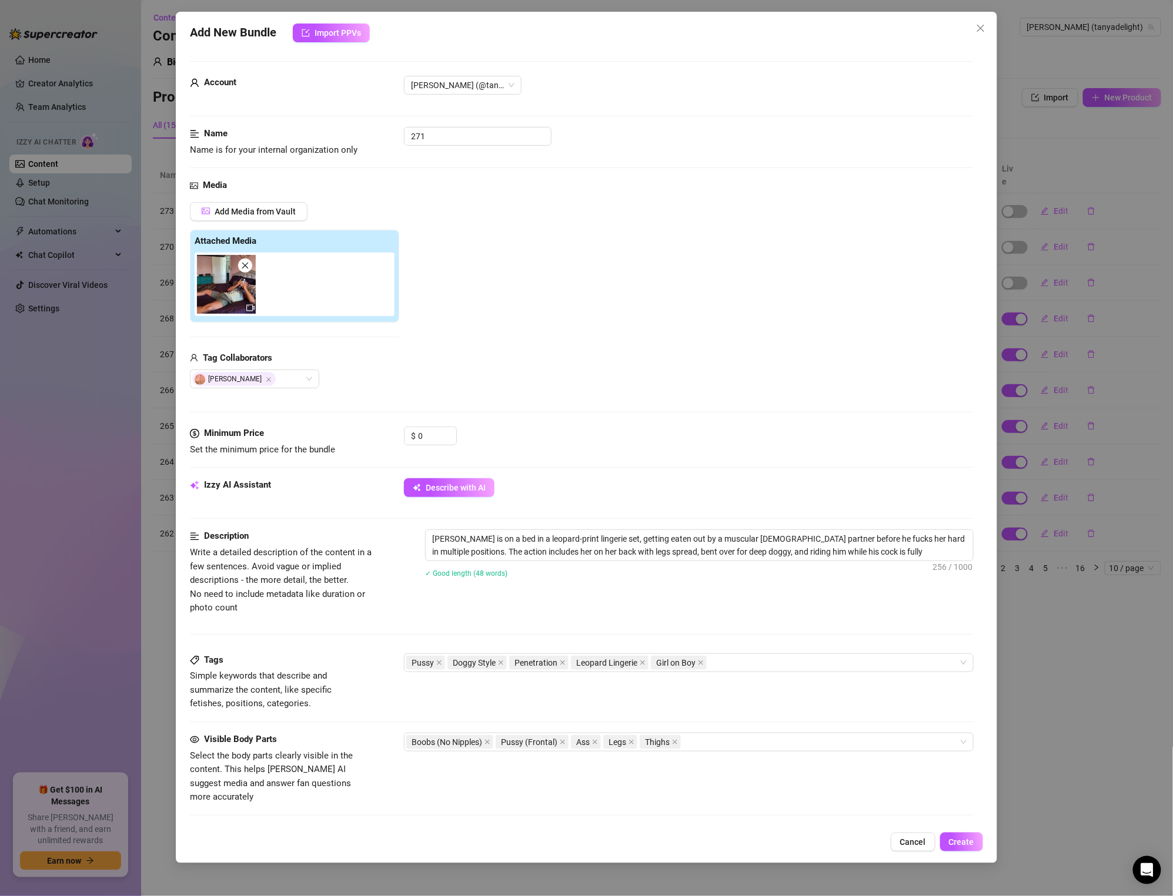
type textarea "[PERSON_NAME] is on a bed in a leopard-print lingerie set, getting eaten out by…"
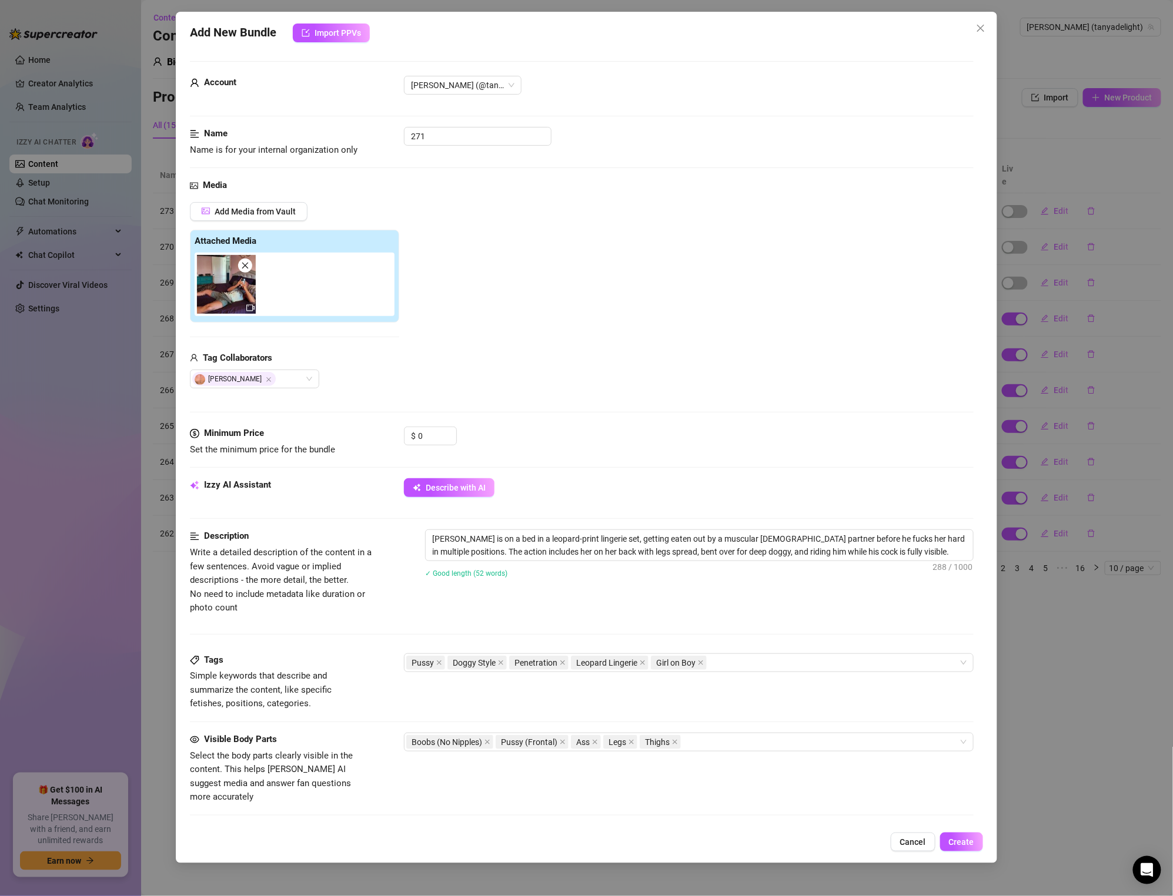
type textarea "[PERSON_NAME] is on a bed in a leopard-print lingerie set, getting eaten out by…"
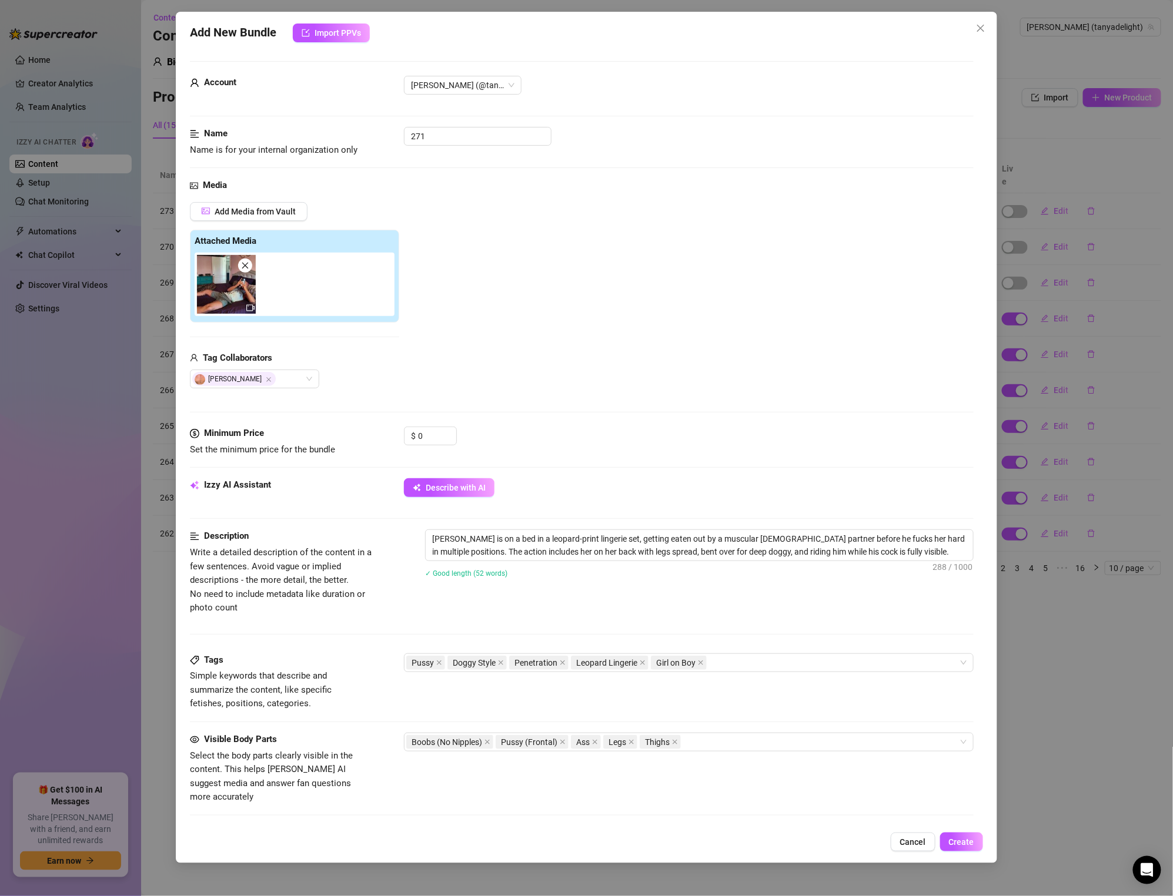
type textarea "[PERSON_NAME] is on a bed in a leopard-print lingerie set, getting eaten out by…"
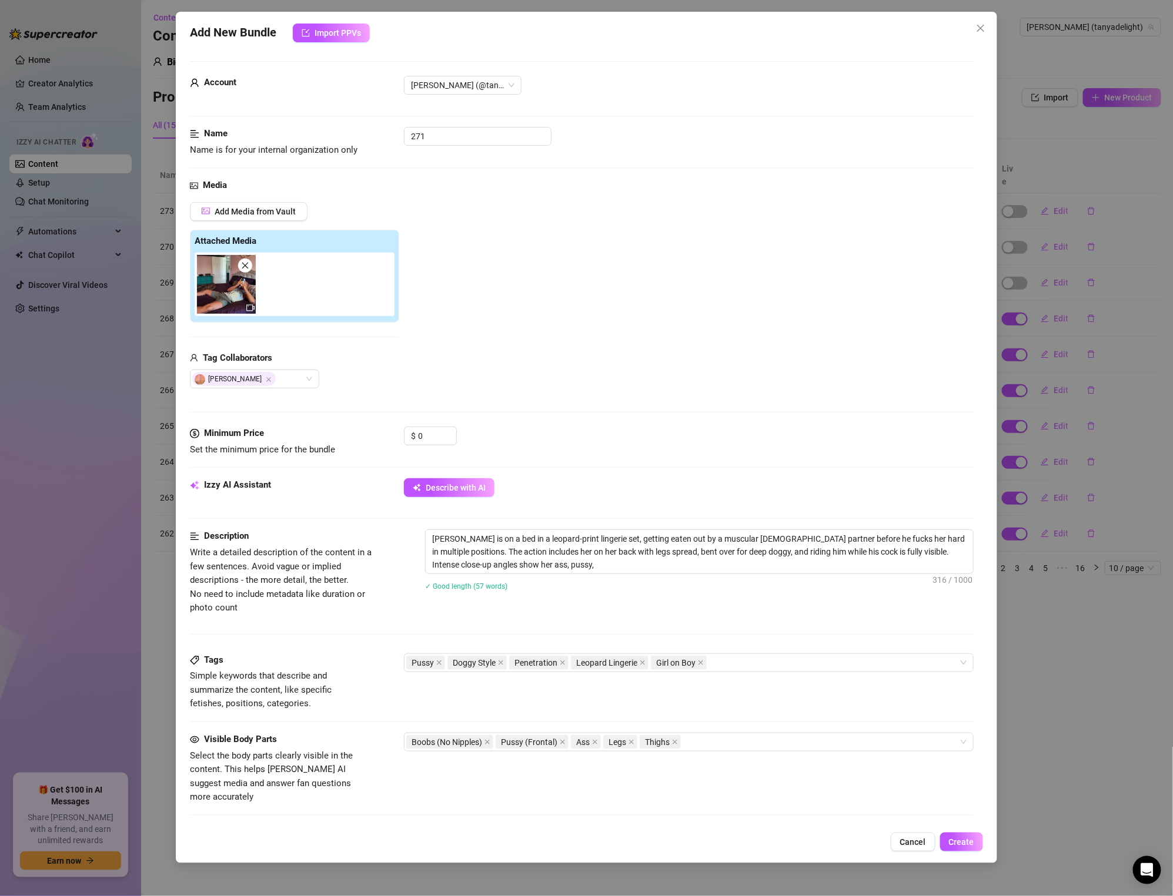
type textarea "[PERSON_NAME] is on a bed in a leopard-print lingerie set, getting eaten out by…"
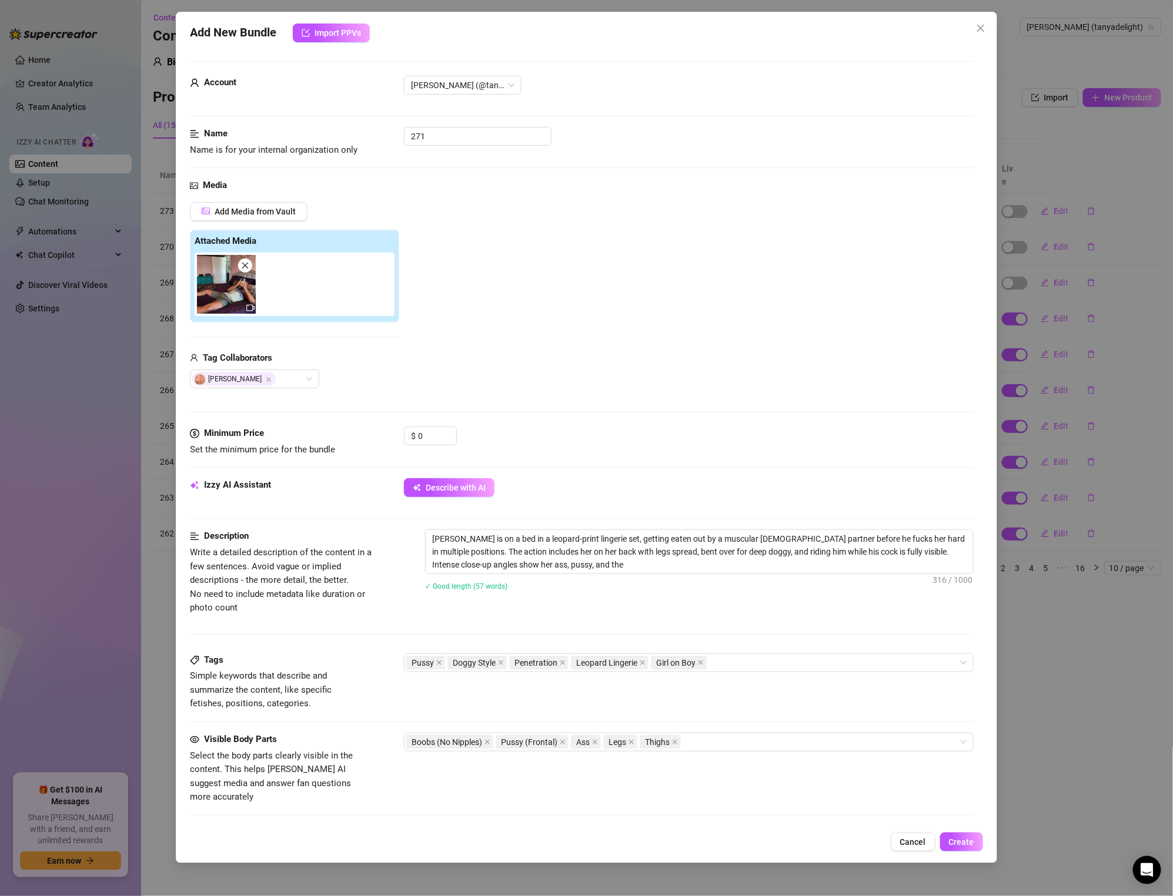
type textarea "[PERSON_NAME] is on a bed in a leopard-print lingerie set, getting eaten out by…"
click at [840, 578] on div "✓ Good length (61 words)" at bounding box center [699, 586] width 548 height 19
click at [719, 551] on textarea "[PERSON_NAME] is on a bed in a leopard-print lingerie set, getting eaten out by…" at bounding box center [699, 551] width 547 height 43
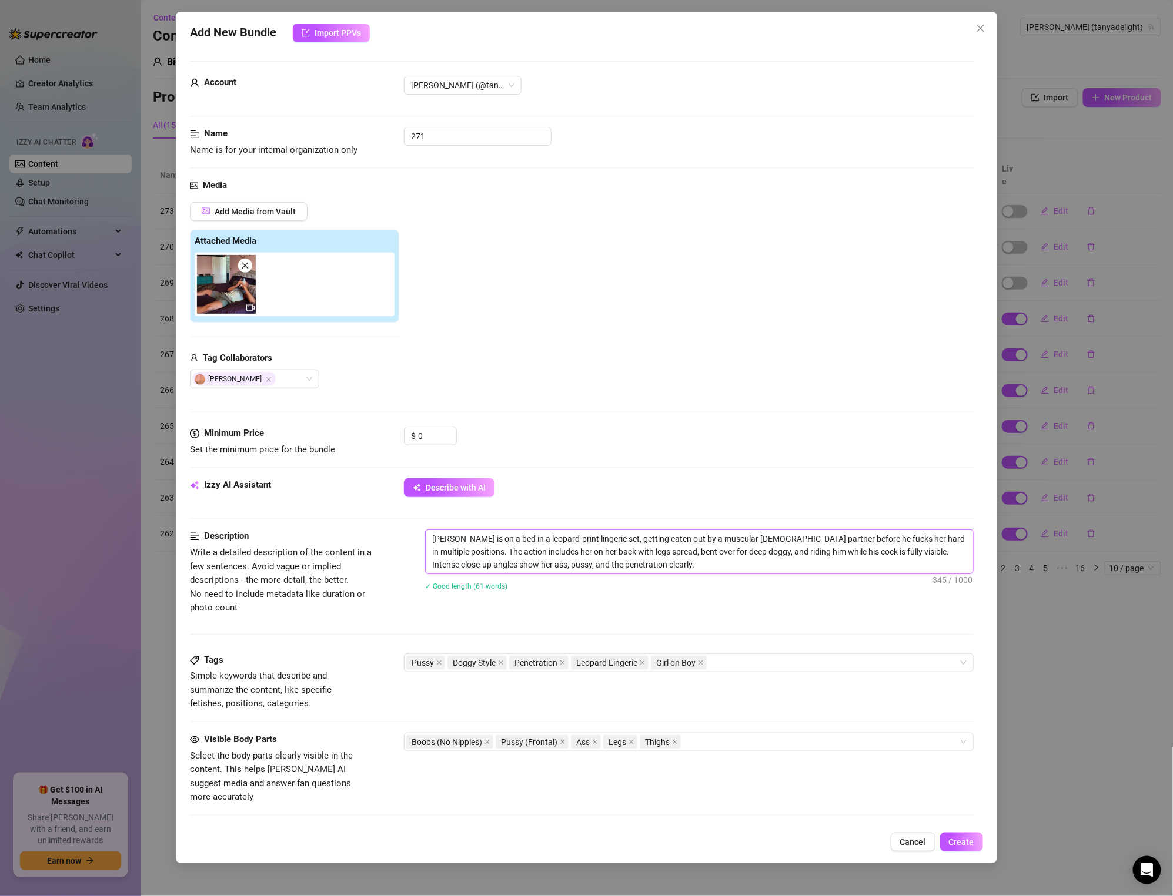
click at [611, 570] on textarea "[PERSON_NAME] is on a bed in a leopard-print lingerie set, getting eaten out by…" at bounding box center [699, 551] width 547 height 43
click at [648, 555] on textarea "[PERSON_NAME] is on a bed in a leopard-print lingerie set, getting eaten out by…" at bounding box center [699, 551] width 547 height 43
click at [640, 564] on textarea "[PERSON_NAME] is on a bed in a leopard-print lingerie set, getting eaten out by…" at bounding box center [699, 551] width 547 height 43
type textarea "[PERSON_NAME] is on a bed in a leopard-print lingerie set, getting eaten out by…"
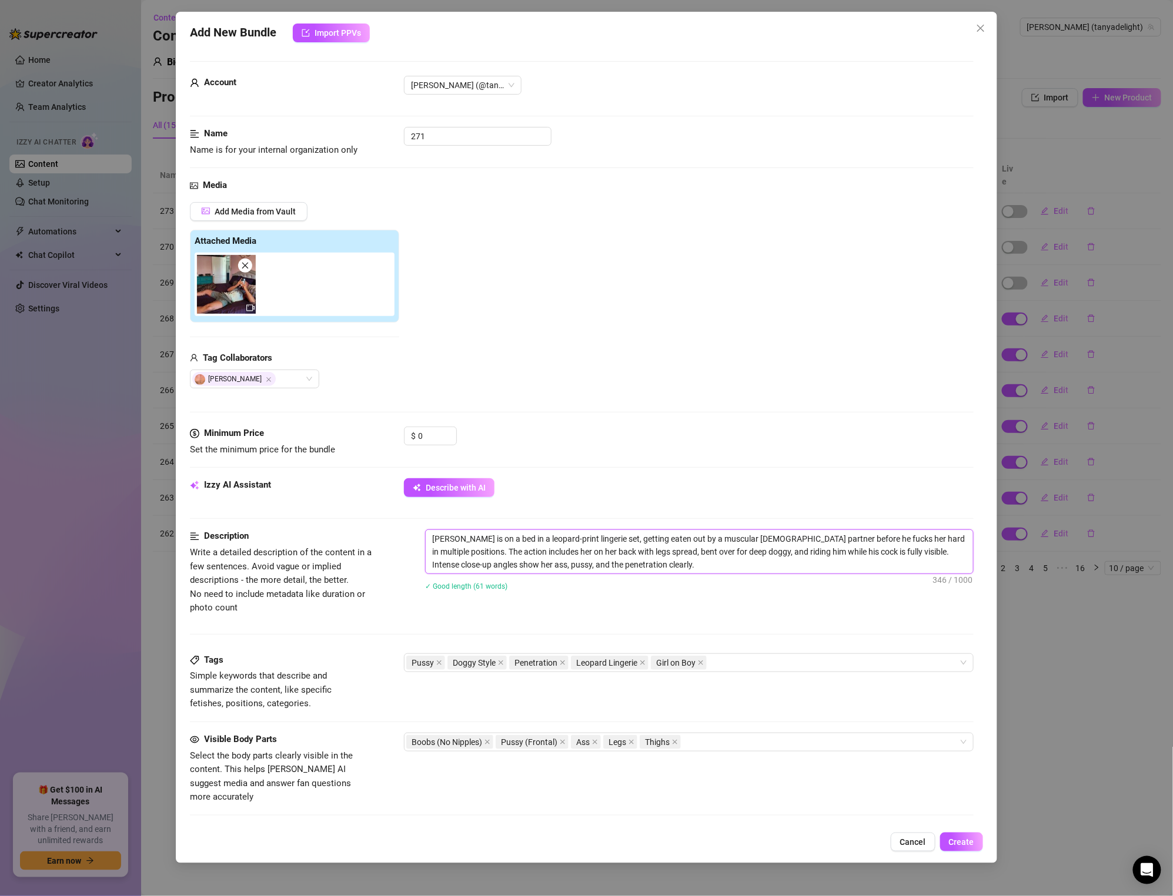
type textarea "[PERSON_NAME] is on a bed in a leopard-print lingerie set, getting eaten out by…"
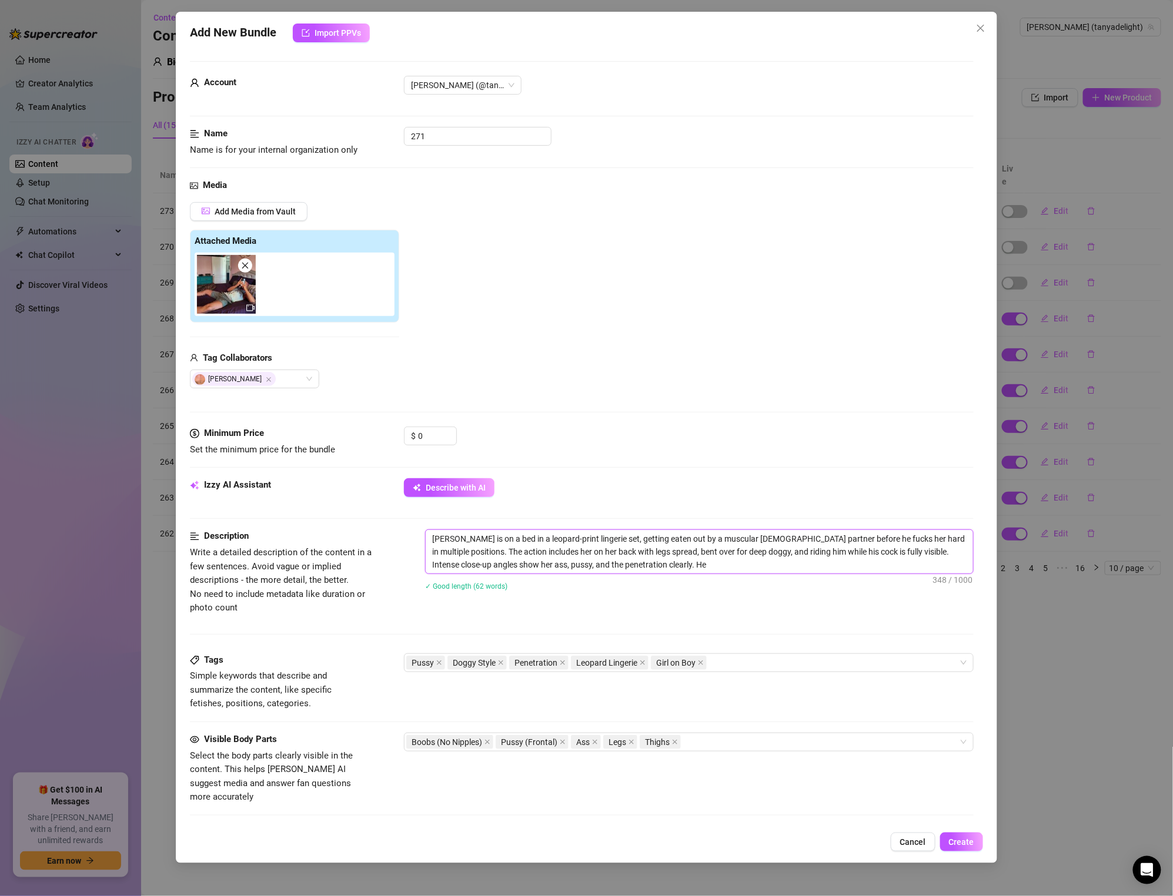
type textarea "[PERSON_NAME] is on a bed in a leopard-print lingerie set, getting eaten out by…"
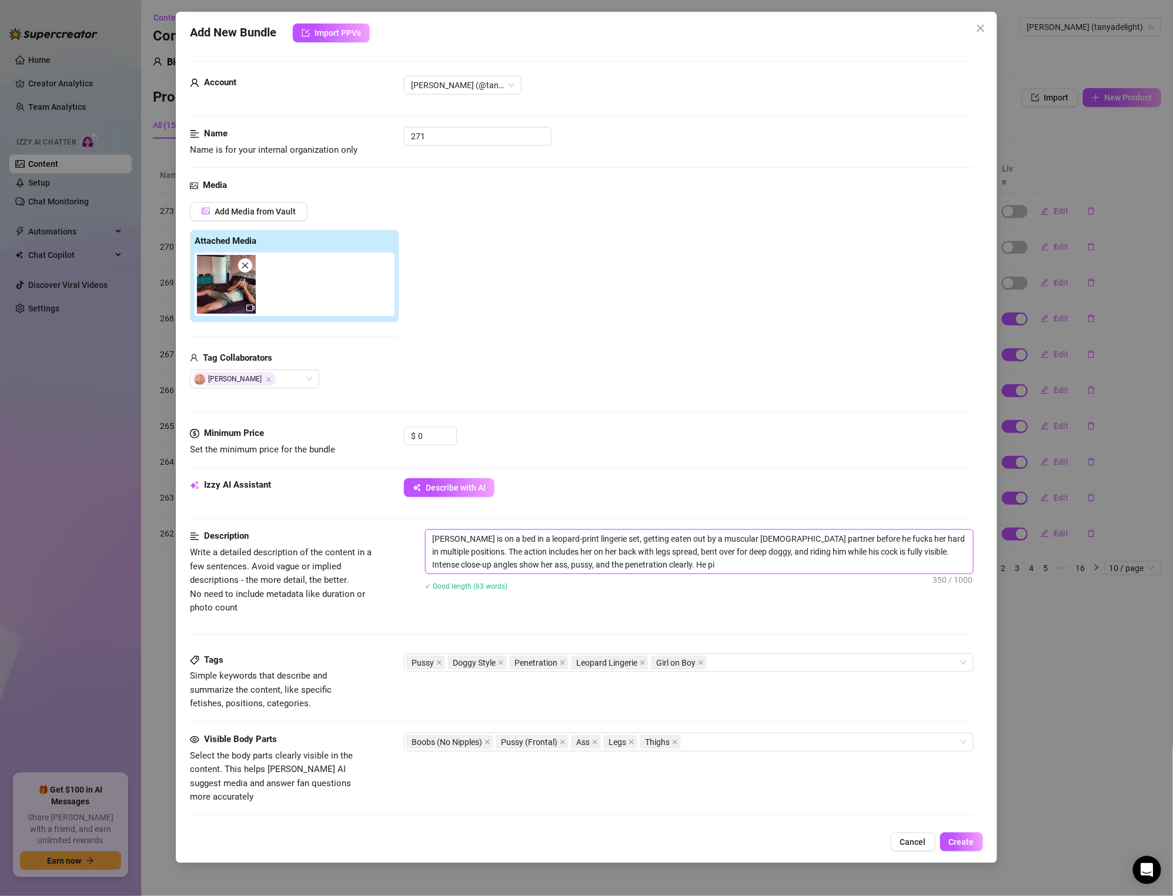
type textarea "[PERSON_NAME] is on a bed in a leopard-print lingerie set, getting eaten out by…"
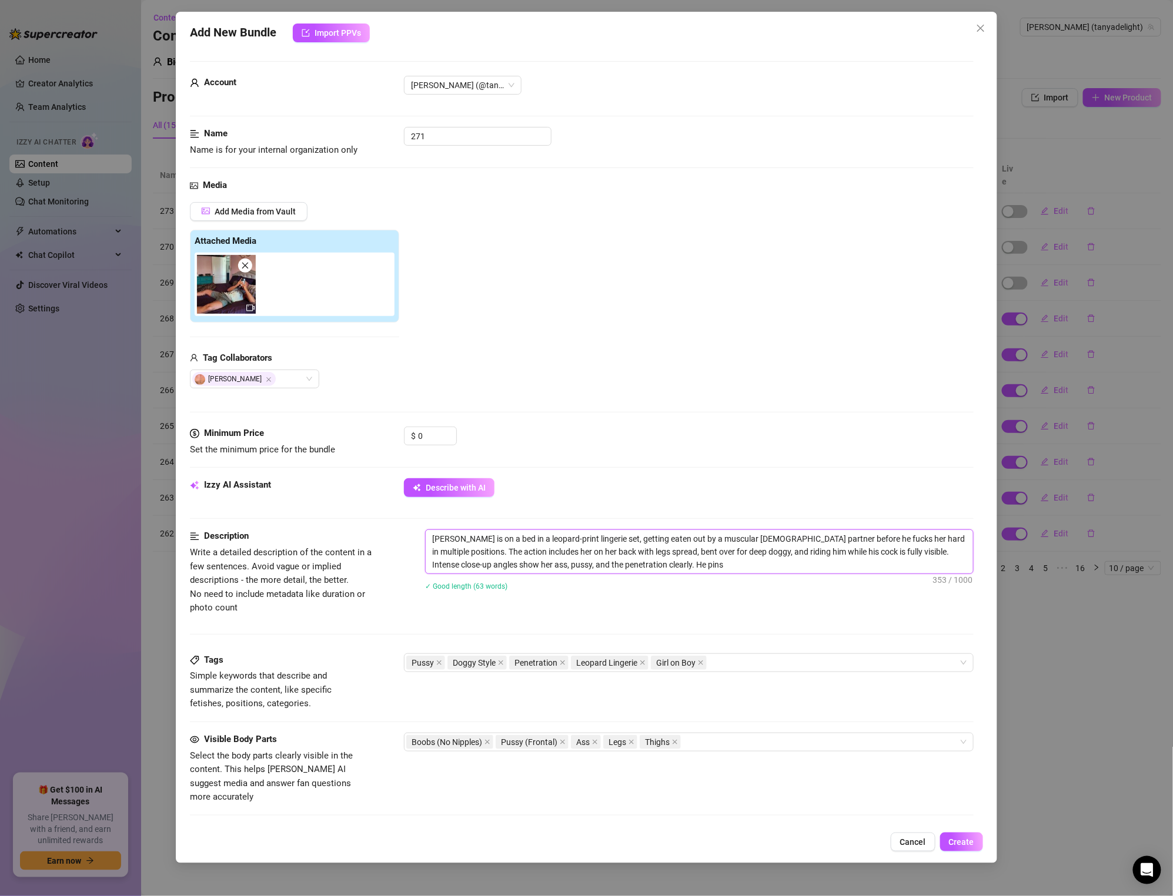
type textarea "[PERSON_NAME] is on a bed in a leopard-print lingerie set, getting eaten out by…"
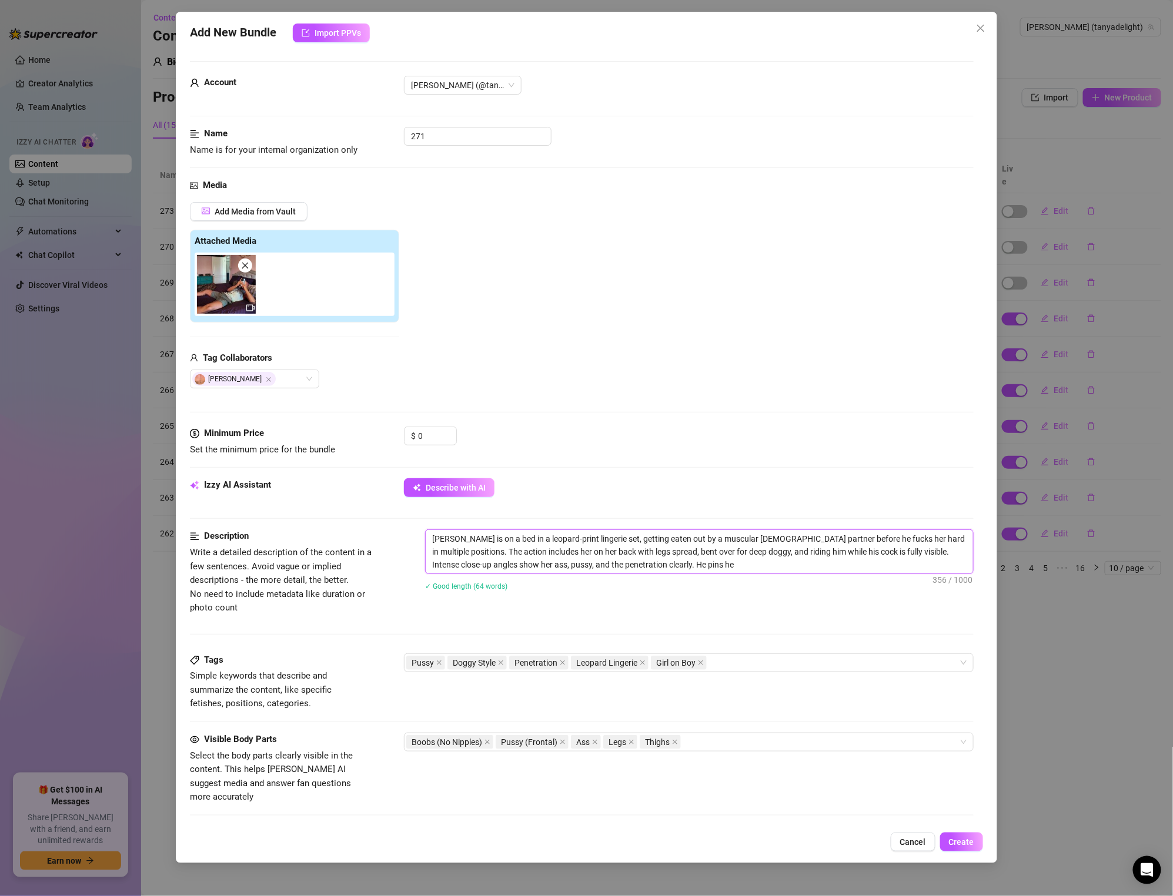
type textarea "[PERSON_NAME] is on a bed in a leopard-print lingerie set, getting eaten out by…"
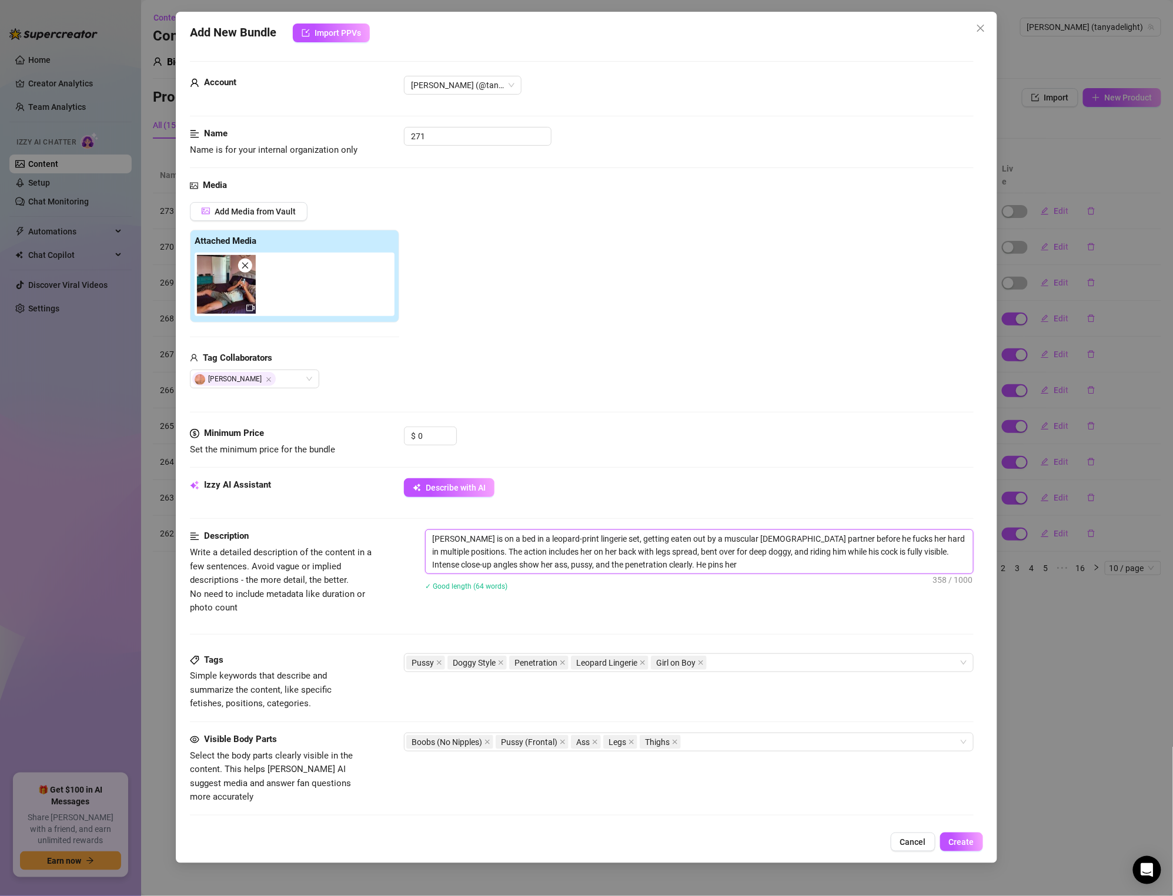
type textarea "[PERSON_NAME] is on a bed in a leopard-print lingerie set, getting eaten out by…"
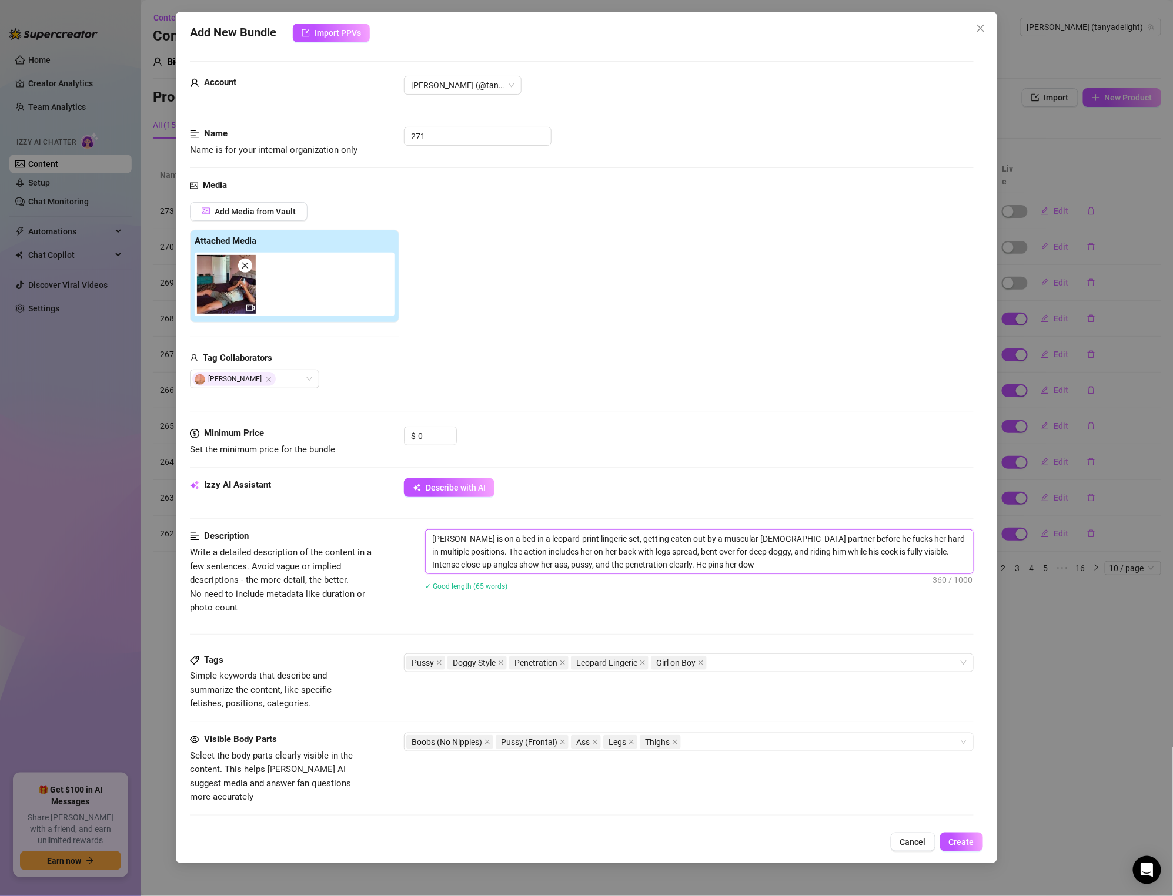
type textarea "[PERSON_NAME] is on a bed in a leopard-print lingerie set, getting eaten out by…"
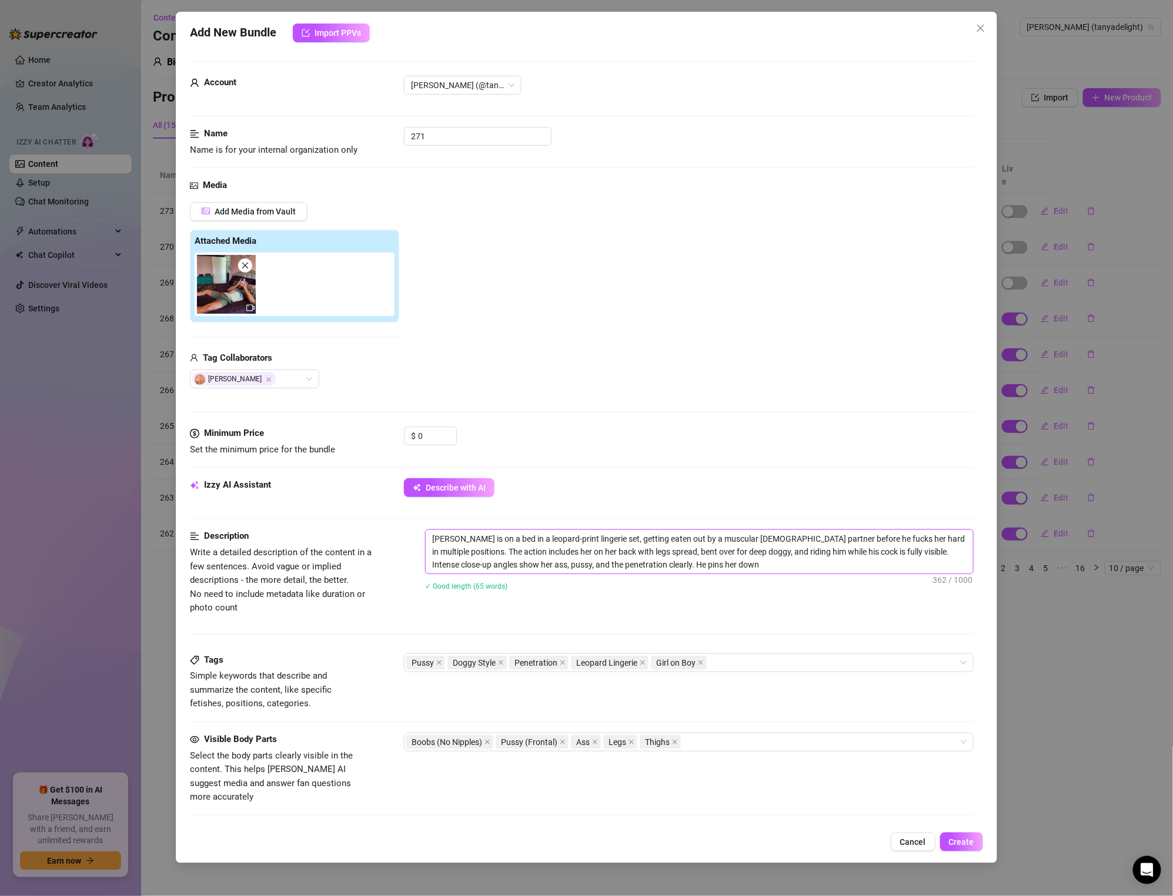
type textarea "[PERSON_NAME] is on a bed in a leopard-print lingerie set, getting eaten out by…"
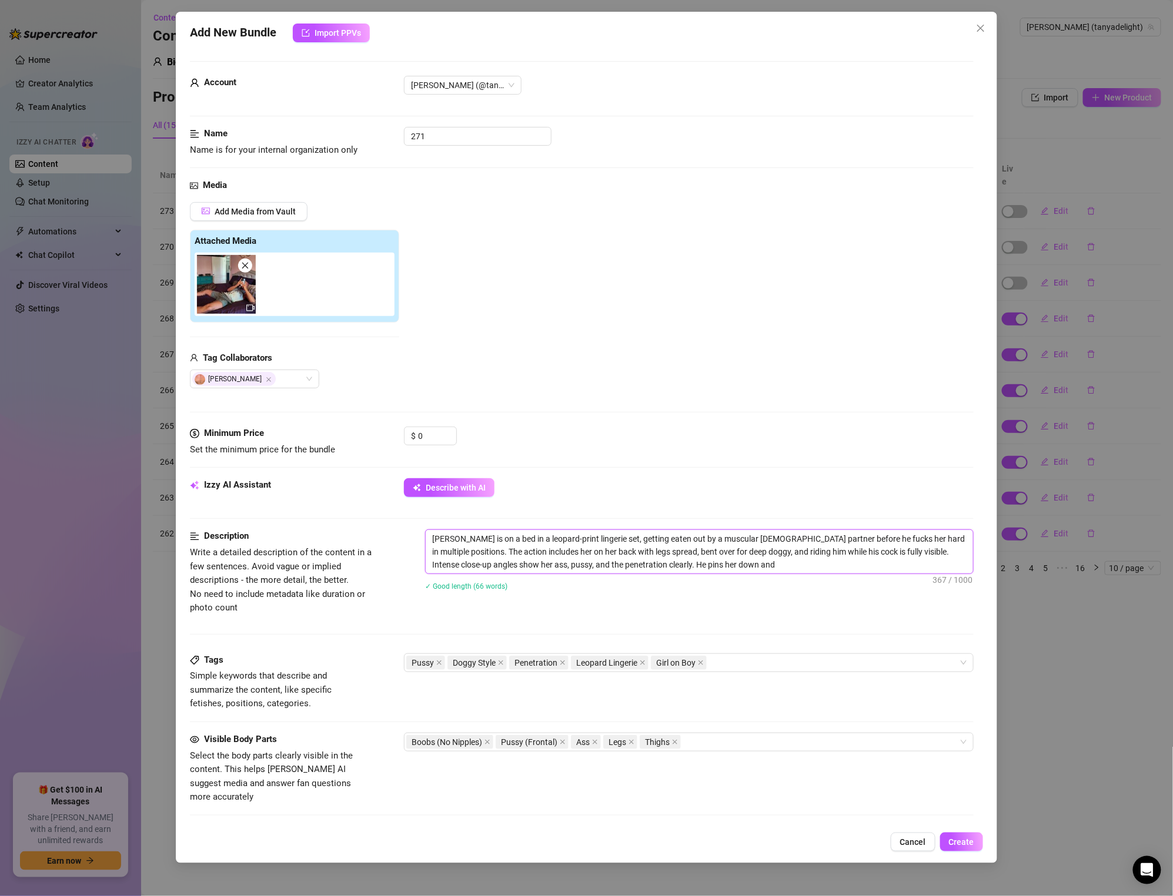
type textarea "[PERSON_NAME] is on a bed in a leopard-print lingerie set, getting eaten out by…"
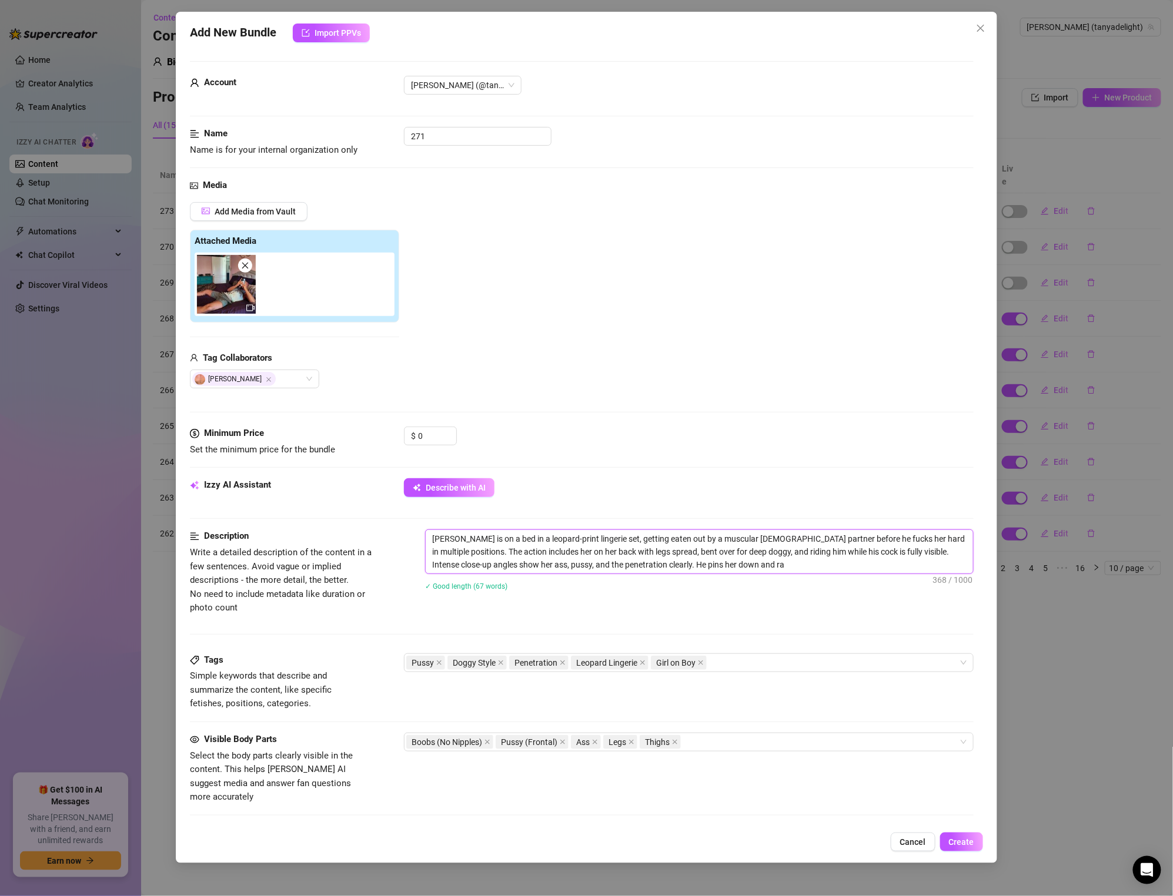
type textarea "[PERSON_NAME] is on a bed in a leopard-print lingerie set, getting eaten out by…"
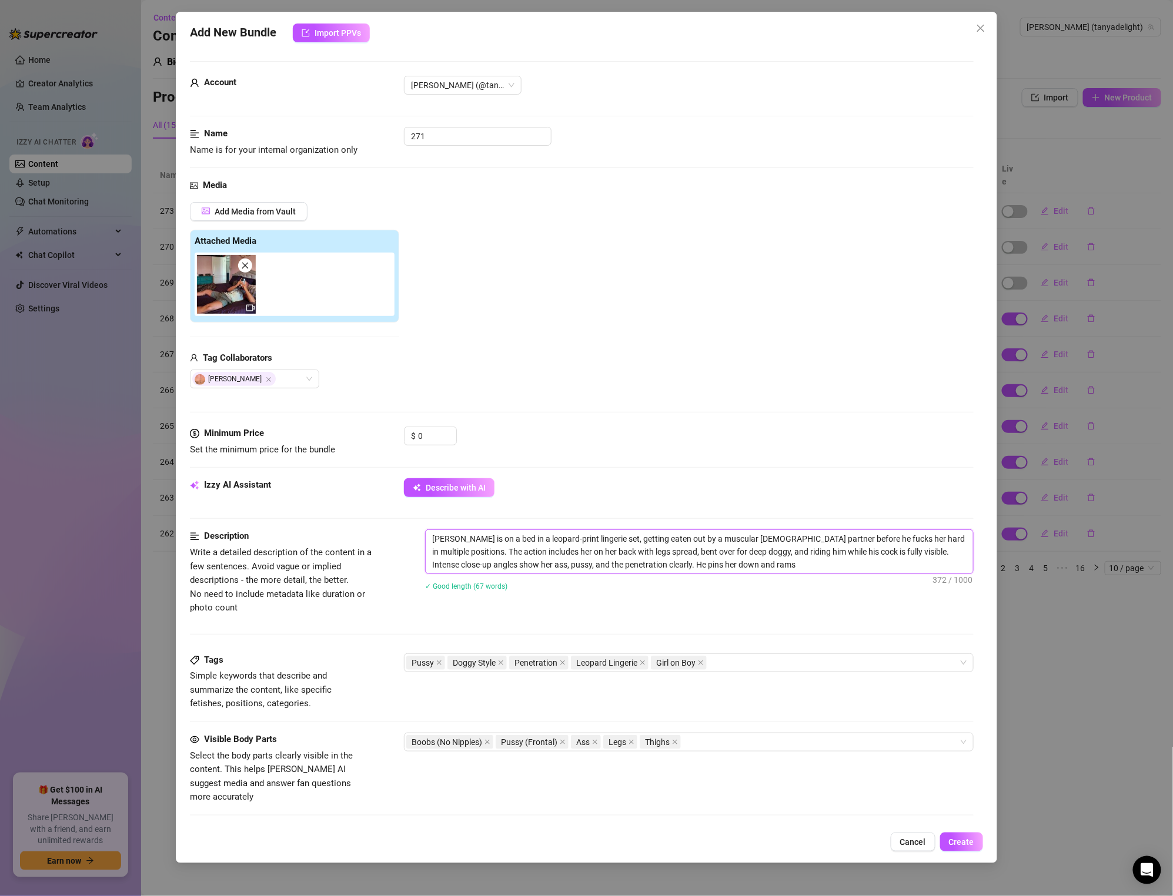
type textarea "[PERSON_NAME] is on a bed in a leopard-print lingerie set, getting eaten out by…"
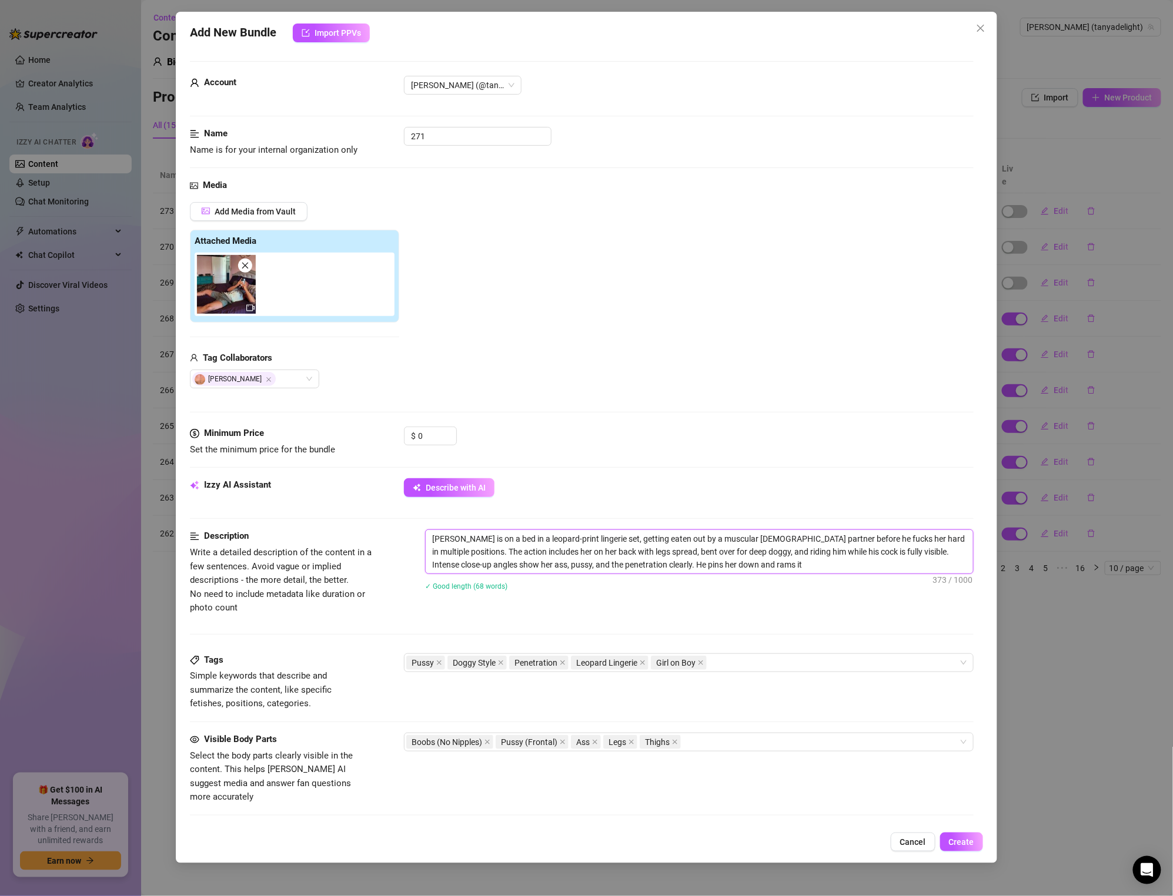
type textarea "[PERSON_NAME] is on a bed in a leopard-print lingerie set, getting eaten out by…"
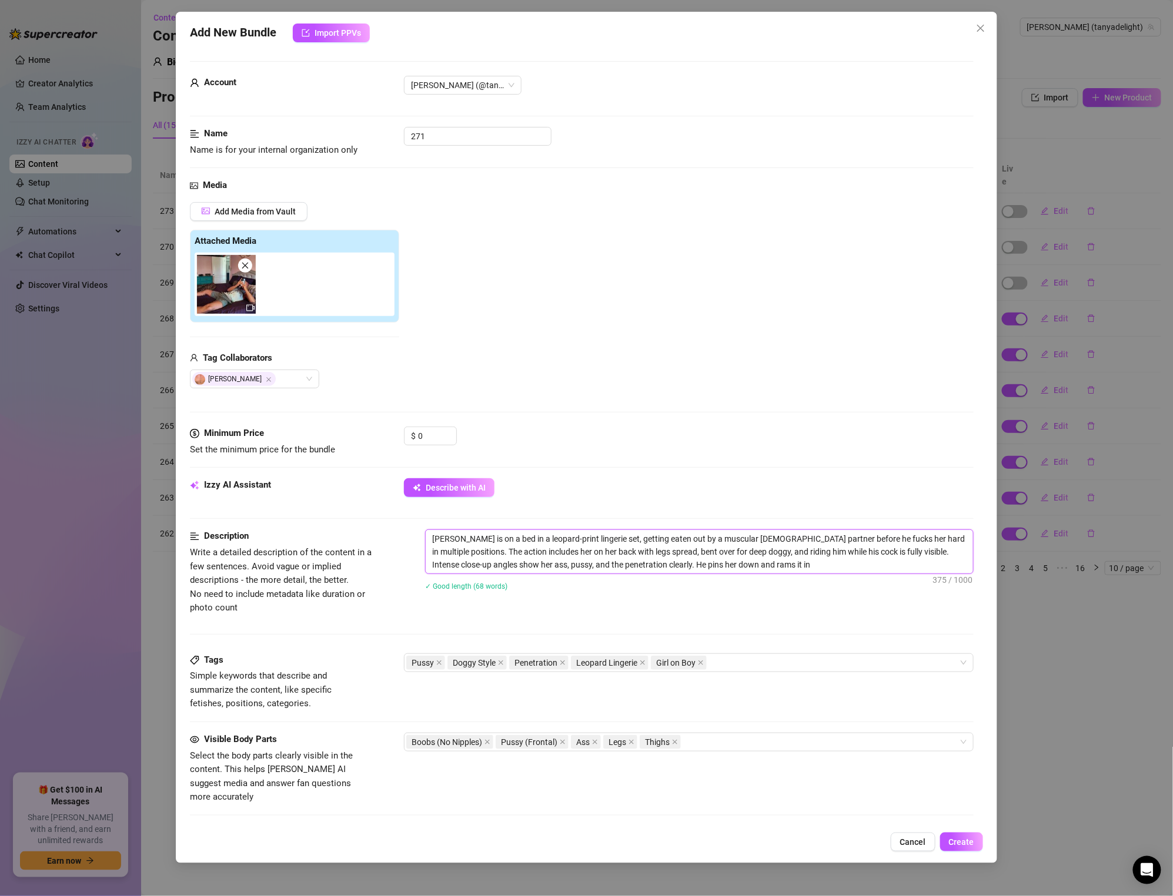
type textarea "[PERSON_NAME] is on a bed in a leopard-print lingerie set, getting eaten out by…"
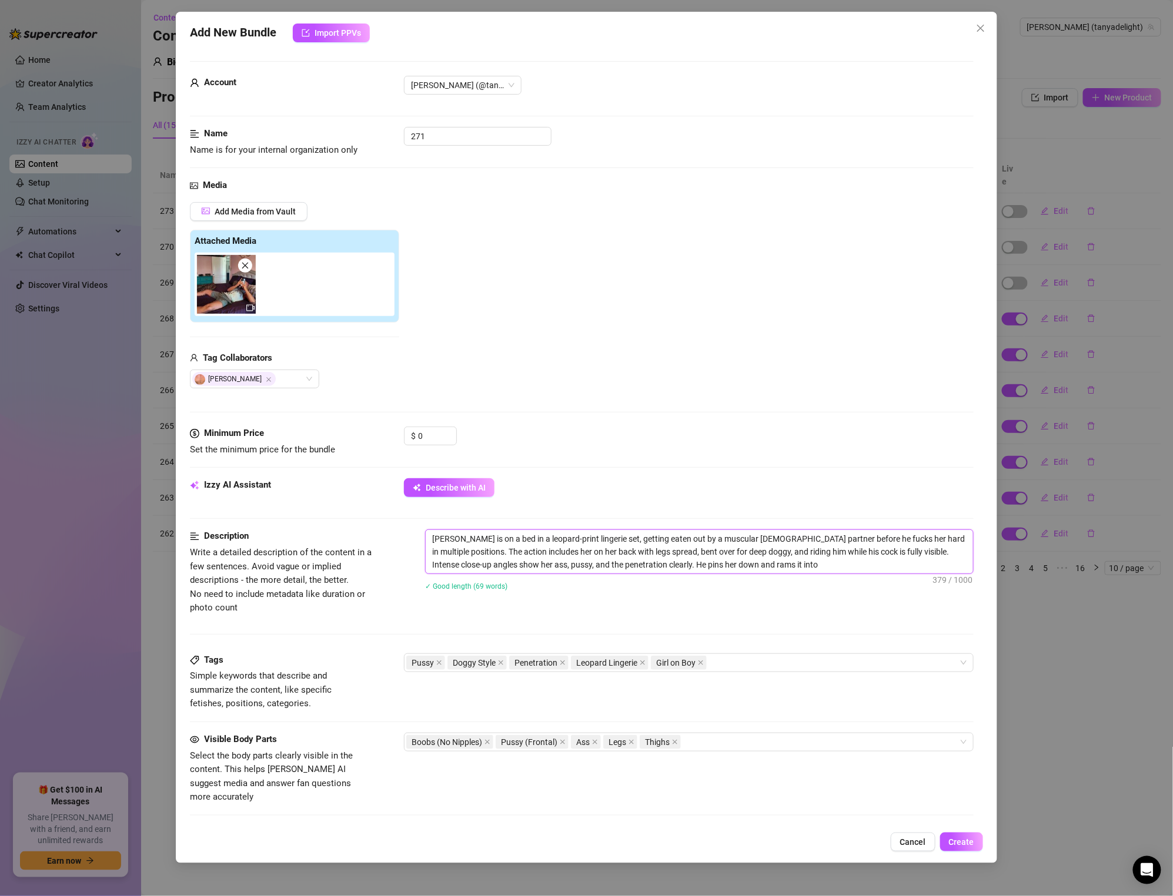
type textarea "[PERSON_NAME] is on a bed in a leopard-print lingerie set, getting eaten out by…"
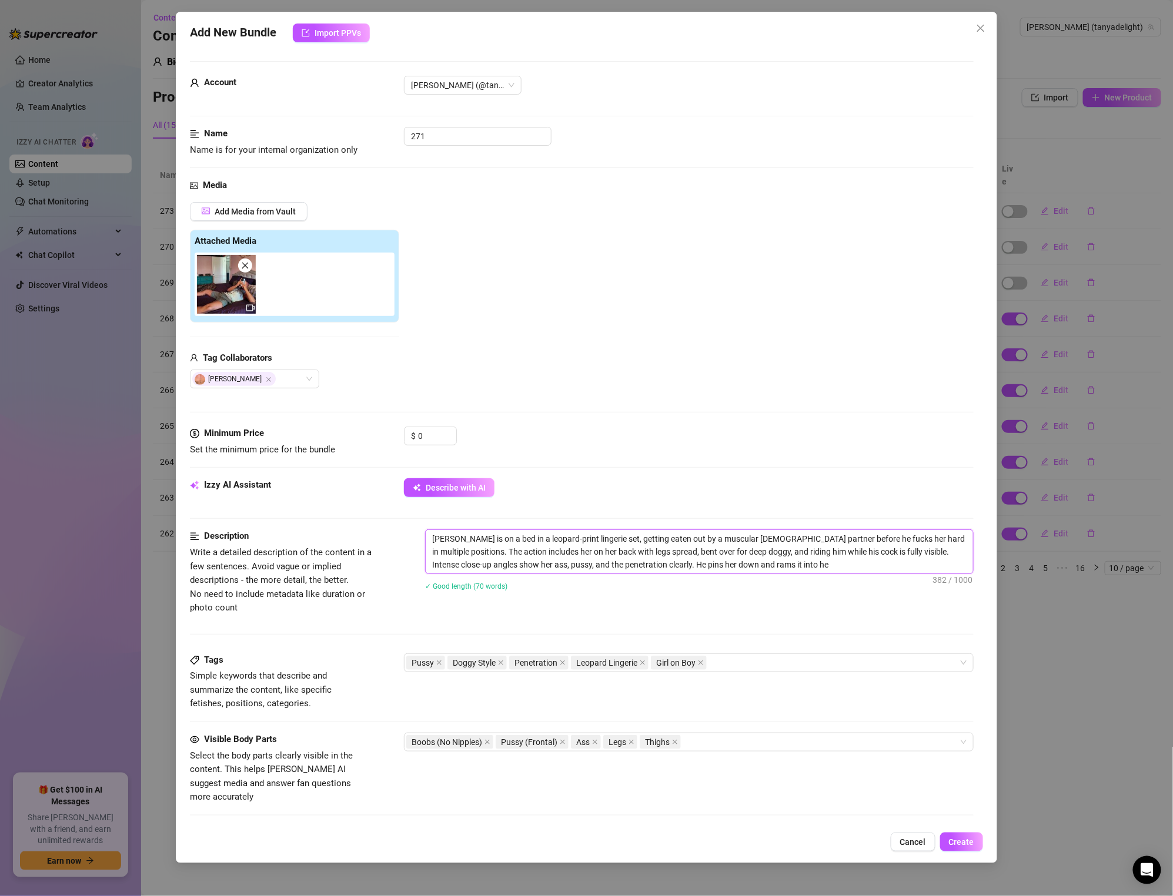
type textarea "[PERSON_NAME] is on a bed in a leopard-print lingerie set, getting eaten out by…"
click at [631, 562] on textarea "[PERSON_NAME] is on a bed in a leopard-print lingerie set, getting eaten out by…" at bounding box center [699, 551] width 547 height 43
click at [619, 569] on textarea "[PERSON_NAME] is on a bed in a leopard-print lingerie set, getting eaten out by…" at bounding box center [699, 551] width 547 height 43
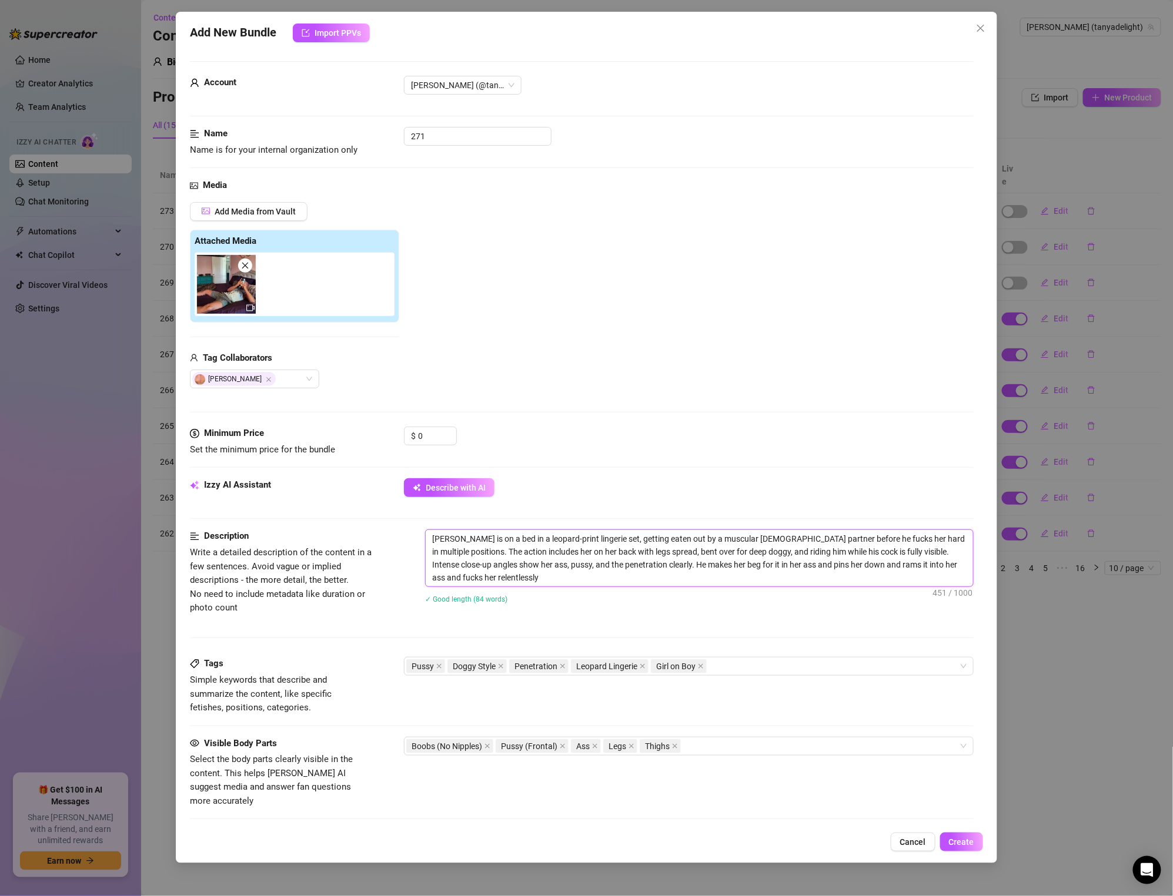
click at [887, 570] on textarea "[PERSON_NAME] is on a bed in a leopard-print lingerie set, getting eaten out by…" at bounding box center [699, 558] width 547 height 56
click at [540, 582] on textarea "[PERSON_NAME] is on a bed in a leopard-print lingerie set, getting eaten out by…" at bounding box center [699, 558] width 547 height 56
click at [541, 569] on textarea "[PERSON_NAME] is on a bed in a leopard-print lingerie set, getting eaten out by…" at bounding box center [699, 558] width 547 height 56
click at [819, 666] on div "Pussy Doggy Style Penetration Leopard Lingerie Girl on Boy" at bounding box center [682, 666] width 552 height 16
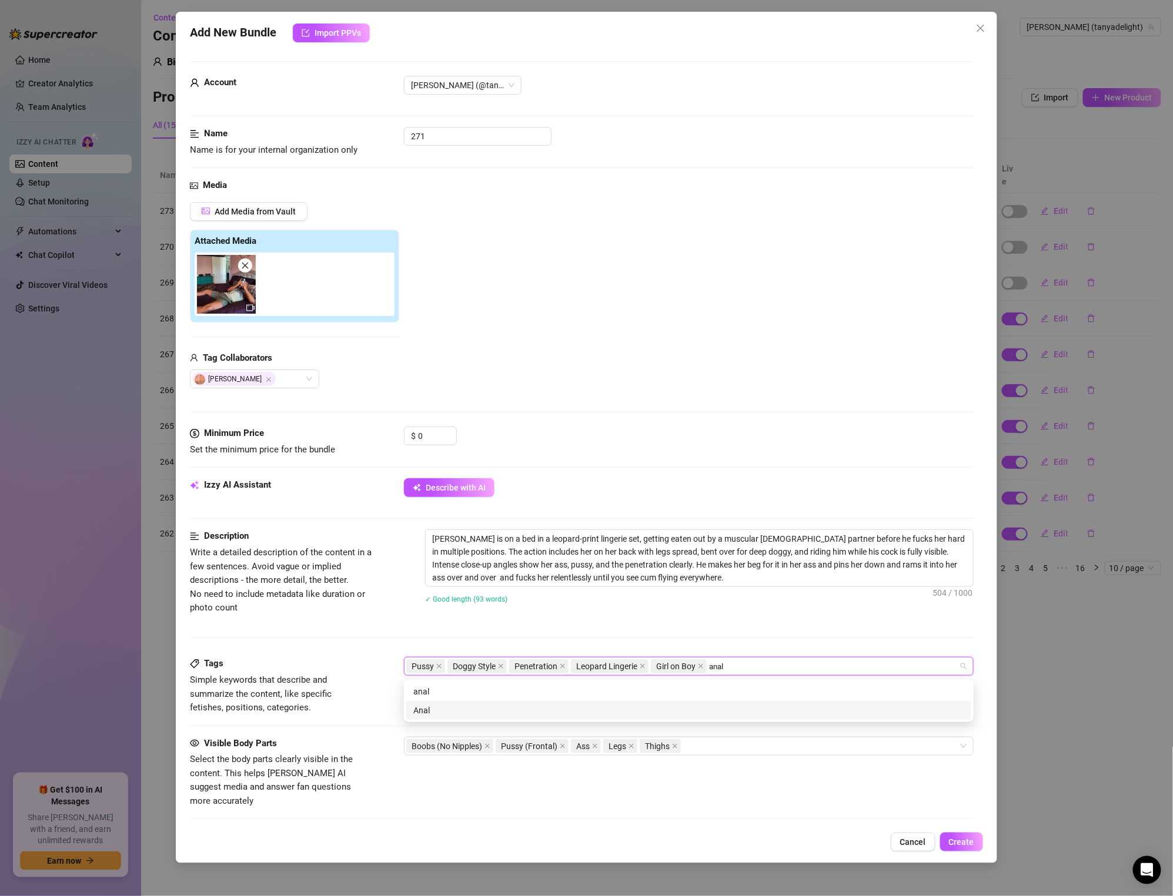
click at [527, 711] on div "Anal" at bounding box center [688, 710] width 551 height 13
click at [654, 632] on div "Description Write a detailed description of the content in a few sentences. Avo…" at bounding box center [581, 594] width 783 height 128
click at [768, 667] on div "Pussy Doggy Style Penetration Leopard Lingerie Girl on Boy Anal" at bounding box center [682, 666] width 552 height 16
click at [606, 695] on div "sub" at bounding box center [688, 691] width 551 height 13
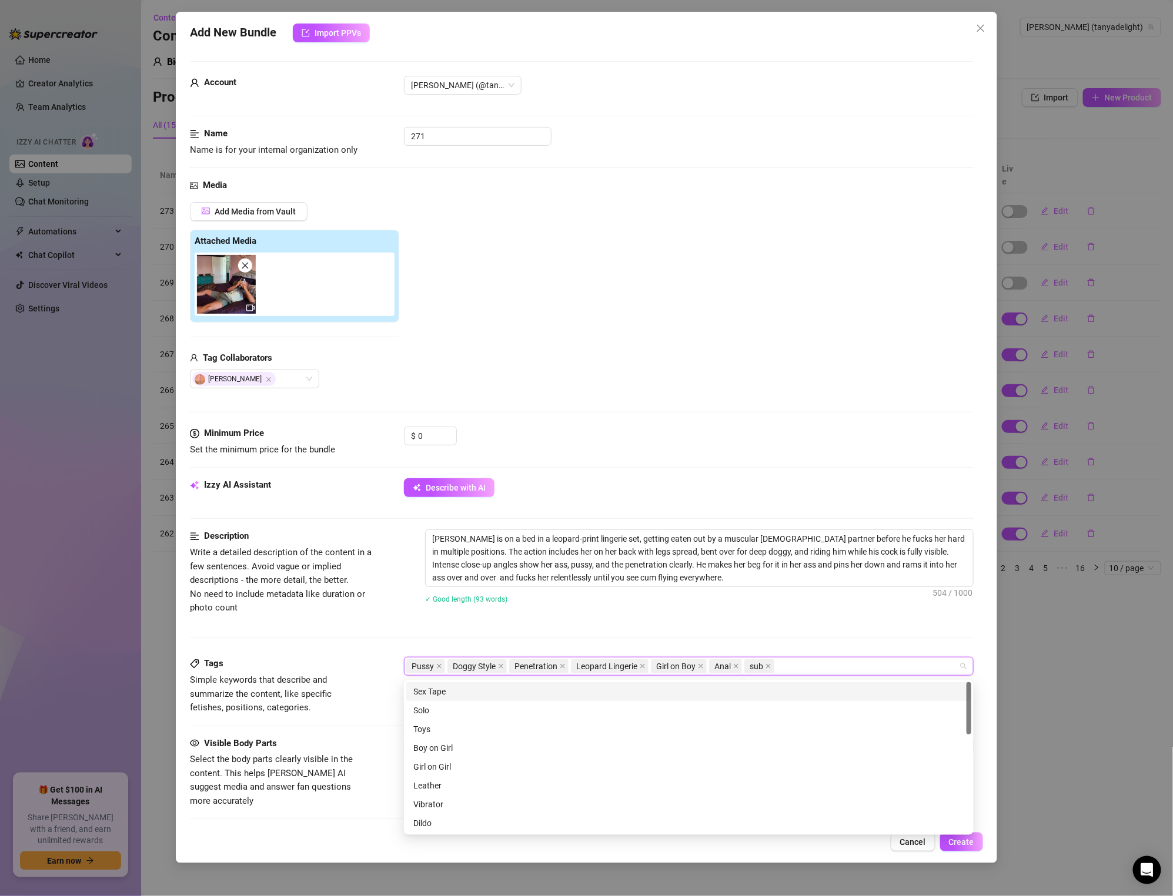
click at [609, 618] on div "[PERSON_NAME] is on a bed in a leopard-print lingerie set, getting eaten out by…" at bounding box center [699, 574] width 548 height 89
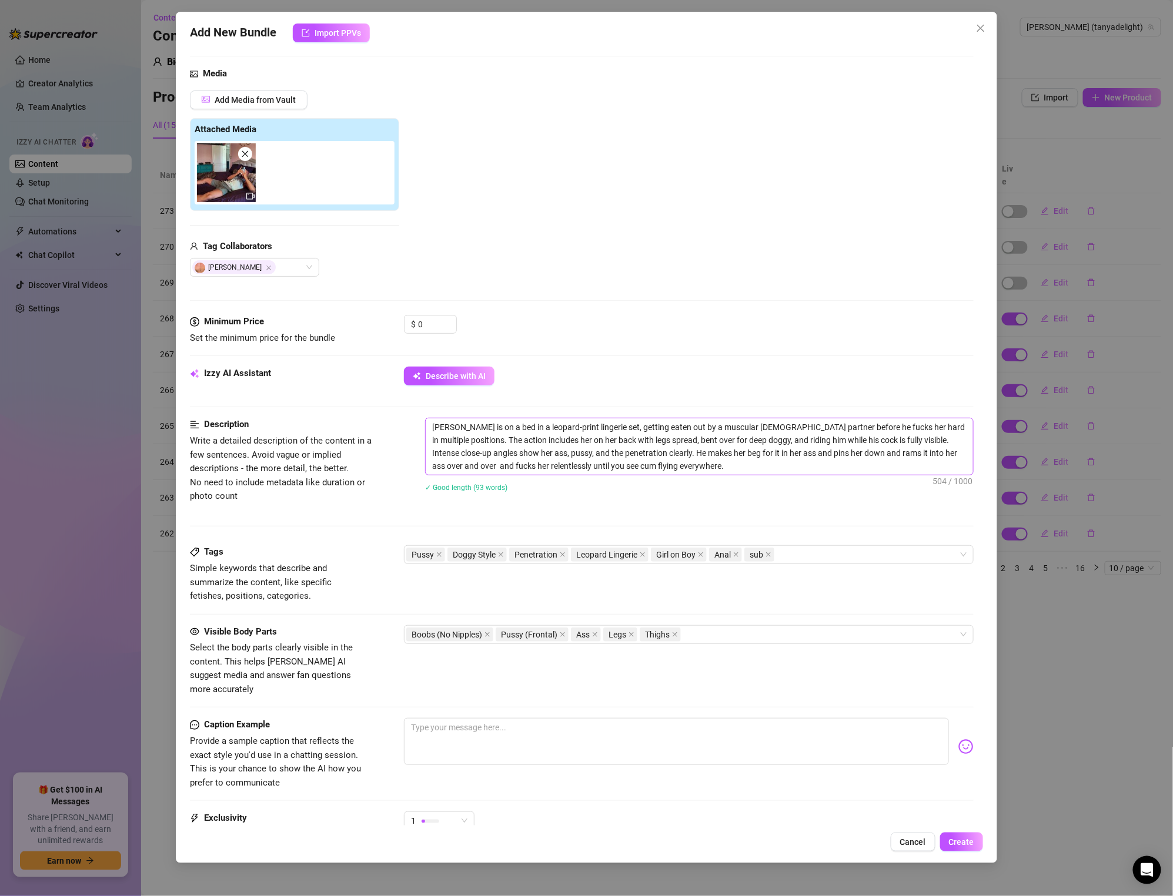
scroll to position [105, 0]
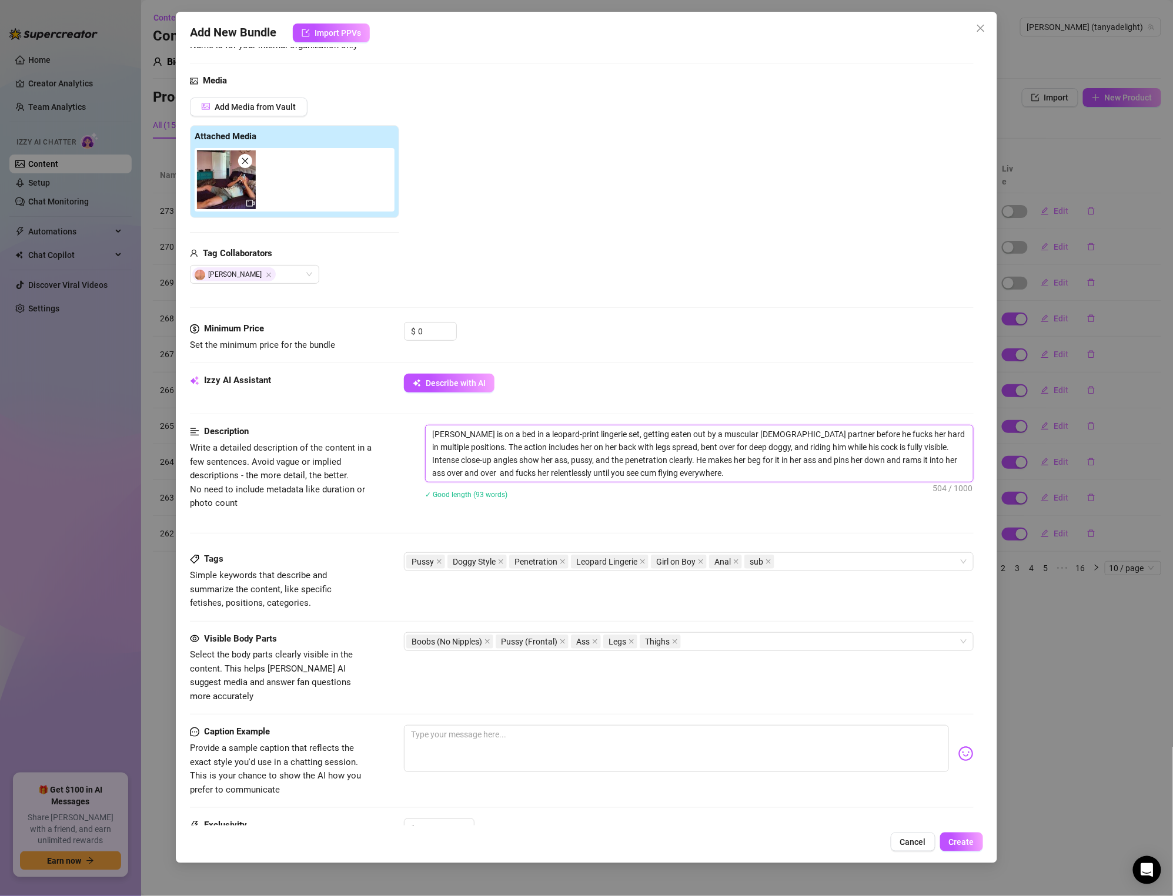
drag, startPoint x: 659, startPoint y: 470, endPoint x: 345, endPoint y: 376, distance: 328.4
click at [344, 374] on form "Account [PERSON_NAME] (@tanyadelight) Name Name is for your internal organizati…" at bounding box center [581, 460] width 783 height 1007
click at [459, 733] on textarea at bounding box center [676, 748] width 545 height 47
paste textarea "Leopard Nights — Begging For My Ass 💋🍑💦"
click at [624, 725] on textarea "Leopard Nights — Begging For My Ass 💋🍑💦" at bounding box center [676, 748] width 545 height 47
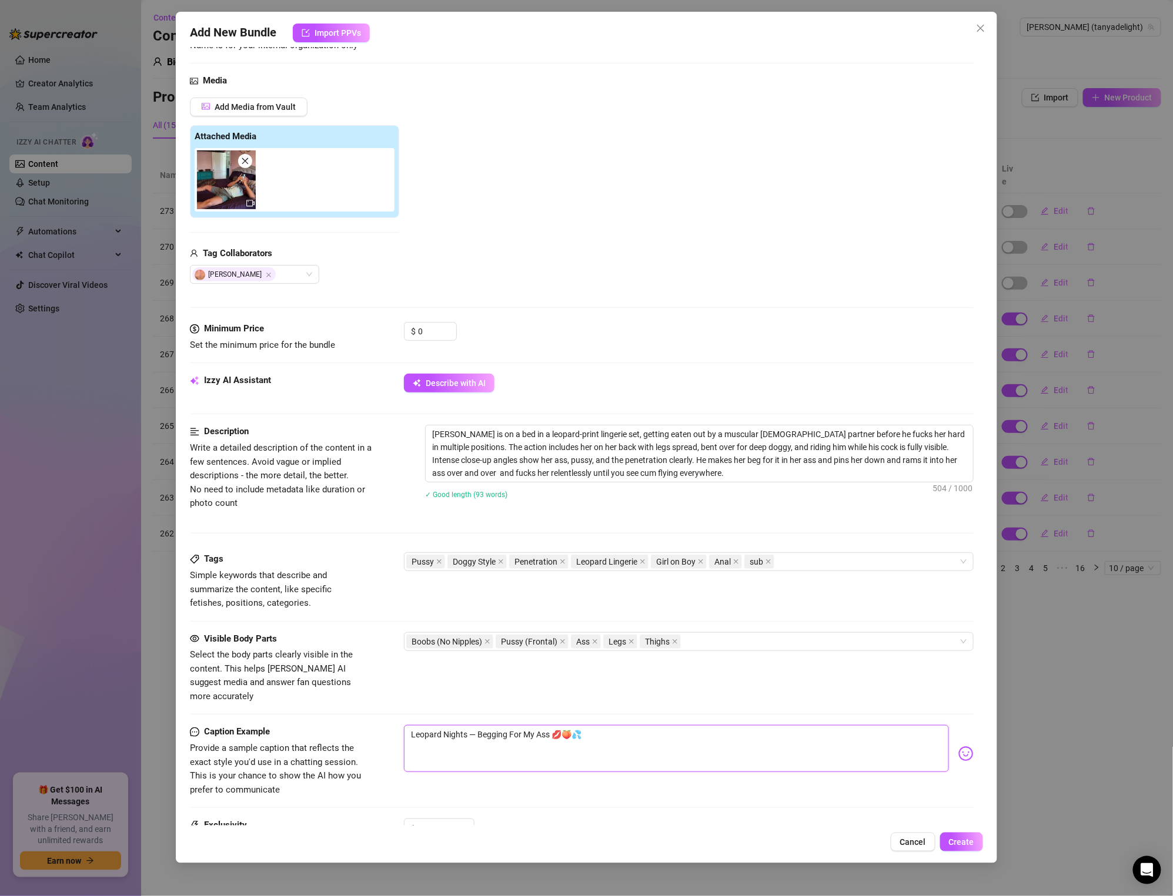
paste textarea "Leopard-print lingerie on, bed made, and I’m already dripping for him… 👙🐆 He ea…"
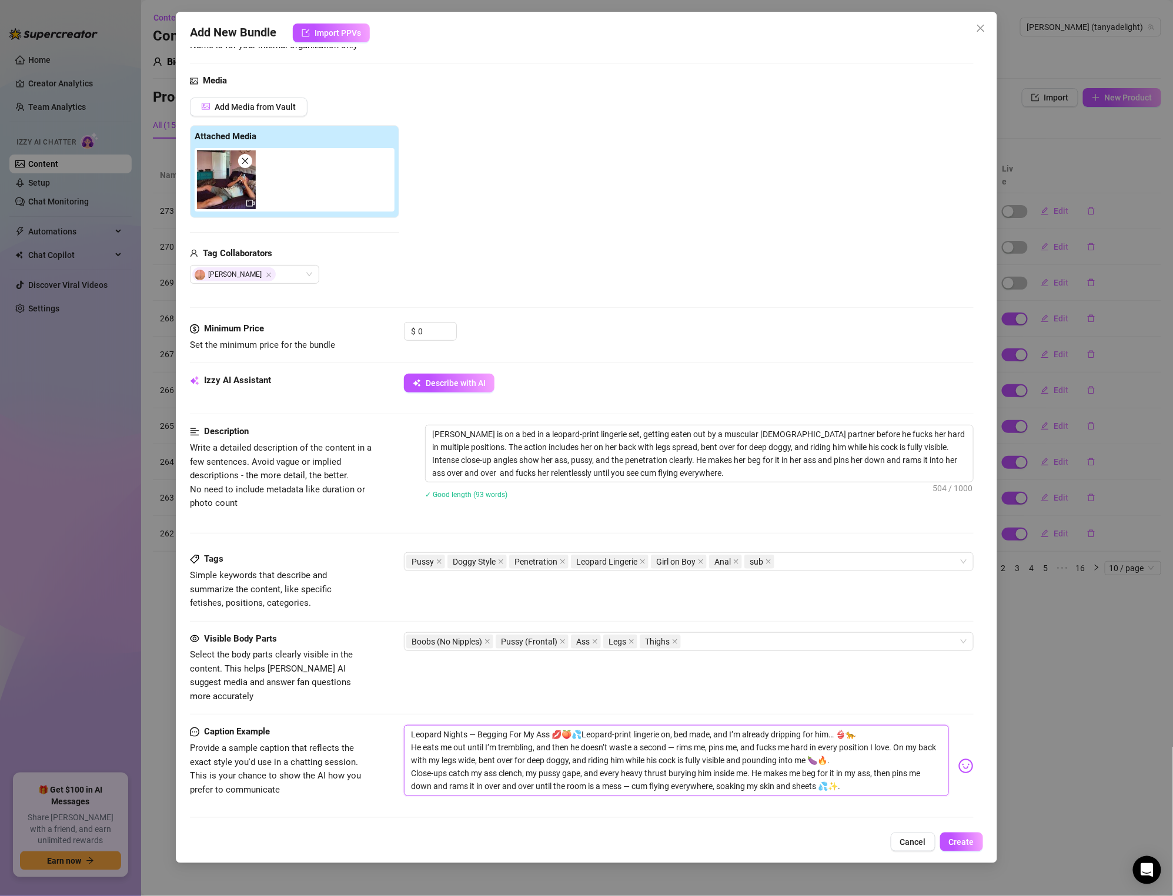
scroll to position [0, 0]
click at [637, 735] on textarea "Leopard Nights — Begging For My Ass 💋🍑💦Leopard-print lingerie on, bed made, and…" at bounding box center [676, 760] width 545 height 71
click at [587, 725] on textarea "Leopard Nights — Begging For My Ass 💋🍑💦Leopard-print lingerie on, bed made, and…" at bounding box center [676, 760] width 545 height 71
click at [667, 709] on div "Visible Body Parts Select the body parts clearly visible in the content. This h…" at bounding box center [581, 678] width 783 height 93
click at [714, 743] on textarea "Leopard Nights — Begging For My Ass 💋🍑💦 Leopard-print lingerie on, bed made, an…" at bounding box center [676, 760] width 545 height 71
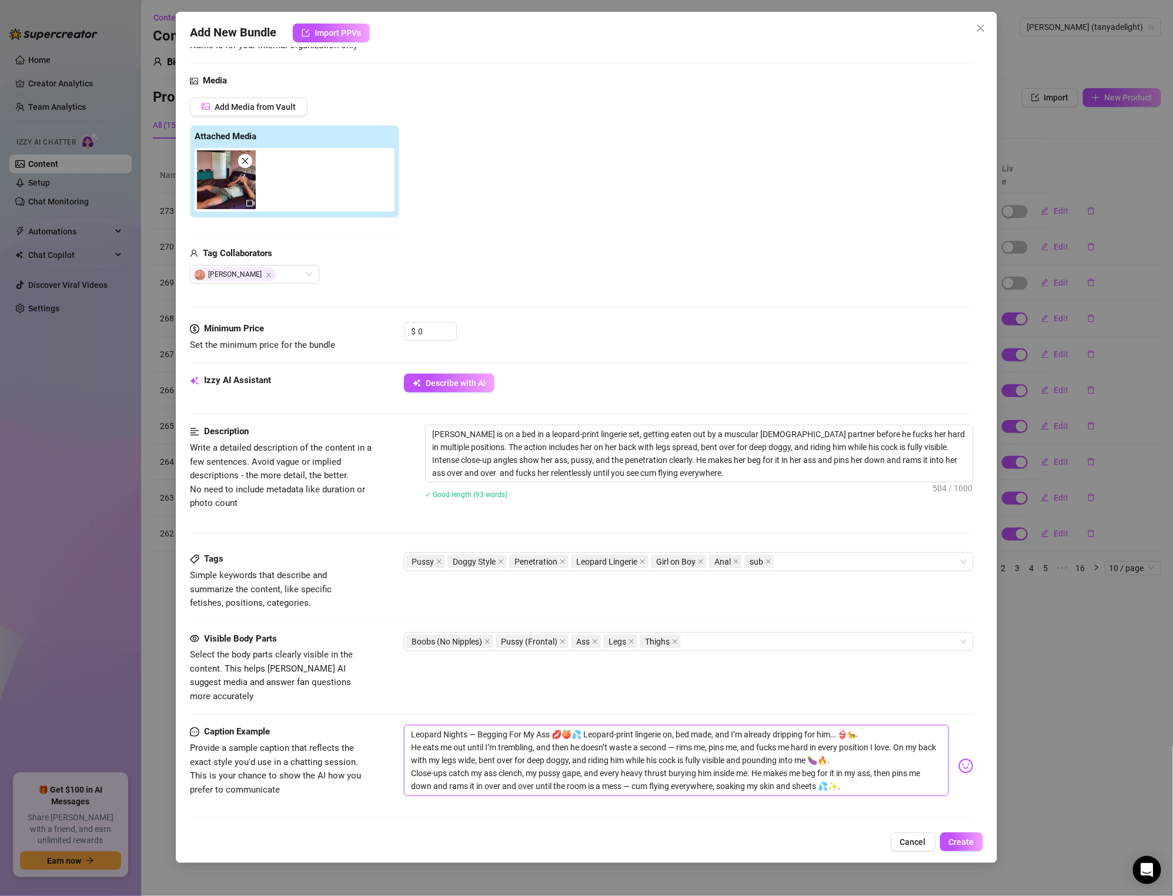
click at [690, 738] on textarea "Leopard Nights — Begging For My Ass 💋🍑💦 Leopard-print lingerie on, bed made, an…" at bounding box center [676, 760] width 545 height 71
click at [753, 744] on textarea "Leopard Nights — Begging For My Ass 💋🍑💦 Leopard-print lingerie on, bed made, an…" at bounding box center [676, 760] width 545 height 71
click at [675, 736] on textarea "Leopard Nights — Begging For My Ass 💋🍑💦 Leopard-print lingerie on, bed made, an…" at bounding box center [676, 760] width 545 height 71
click at [745, 742] on textarea "Leopard Nights — Begging For My Ass 💋🍑💦 Leopard-print lingerie on, bed made, an…" at bounding box center [676, 760] width 545 height 71
click at [814, 751] on textarea "Leopard Nights — Begging For My Ass 💋🍑💦 Leopard-print lingerie on, bed made, an…" at bounding box center [676, 760] width 545 height 71
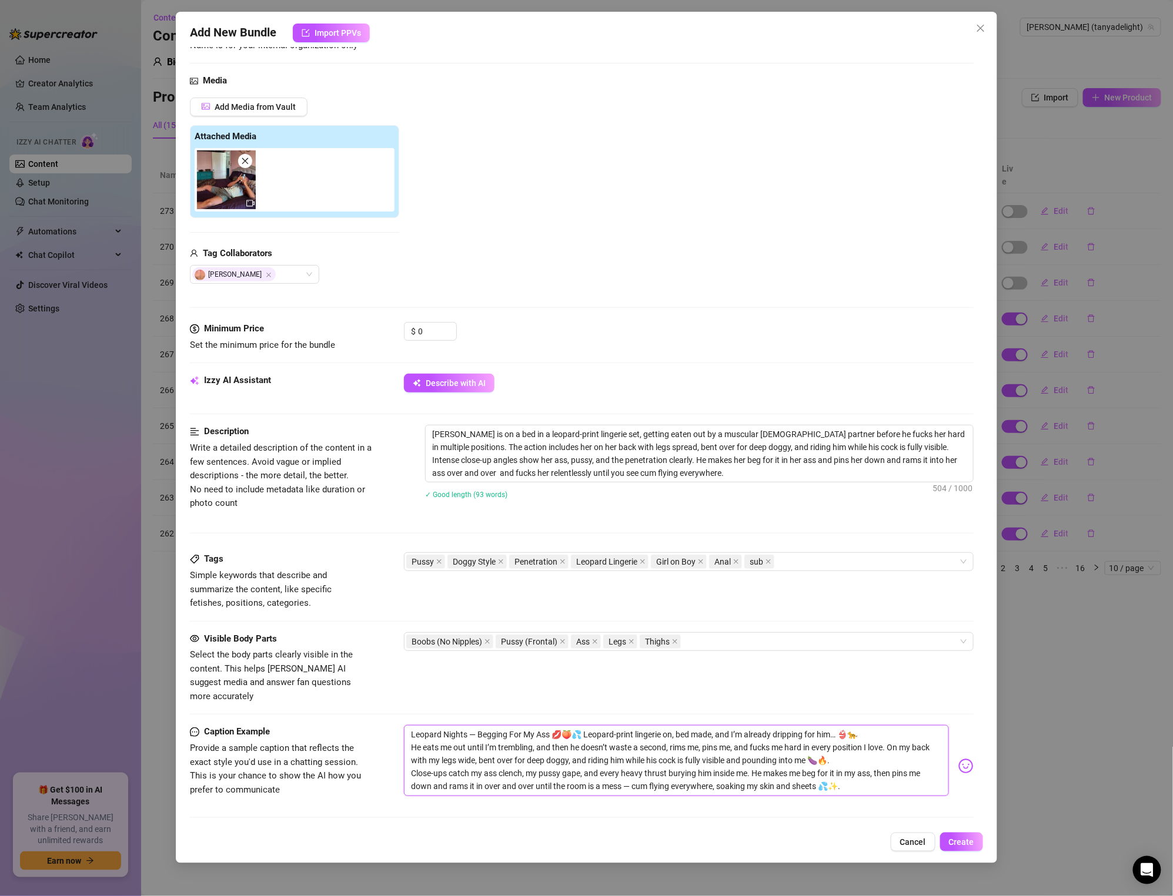
click at [501, 762] on textarea "Leopard Nights — Begging For My Ass 💋🍑💦 Leopard-print lingerie on, bed made, an…" at bounding box center [676, 760] width 545 height 71
drag, startPoint x: 440, startPoint y: 758, endPoint x: 450, endPoint y: 753, distance: 10.3
click at [440, 758] on textarea "Leopard Nights — Begging For My Ass 💋🍑💦 Leopard-print lingerie on, bed made, an…" at bounding box center [676, 760] width 545 height 71
click at [478, 762] on textarea "Leopard Nights — Begging For My Ass 💋🍑💦 Leopard-print lingerie on, bed made, an…" at bounding box center [676, 760] width 545 height 71
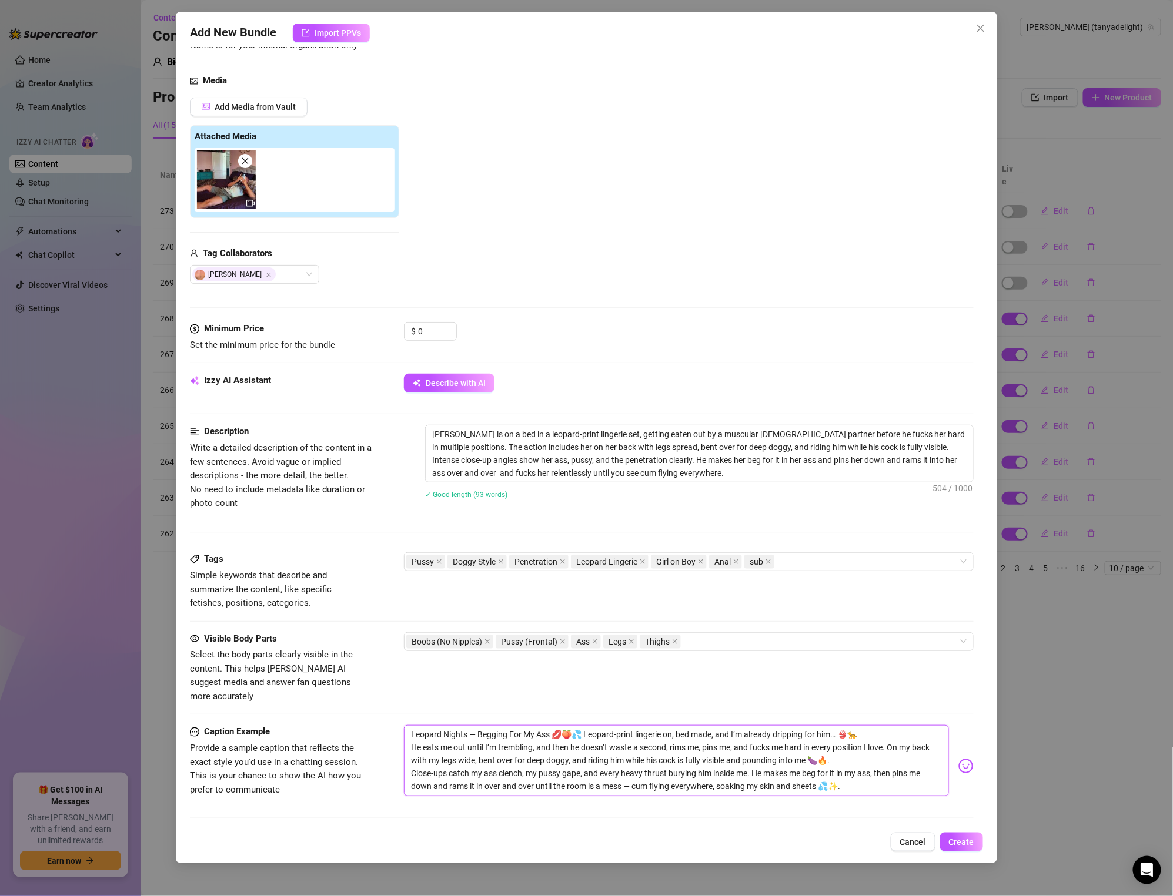
click at [470, 759] on textarea "Leopard Nights — Begging For My Ass 💋🍑💦 Leopard-print lingerie on, bed made, an…" at bounding box center [676, 760] width 545 height 71
drag, startPoint x: 452, startPoint y: 759, endPoint x: 487, endPoint y: 758, distance: 34.7
click at [483, 759] on textarea "Leopard Nights — Begging For My Ass 💋🍑💦 Leopard-print lingerie on, bed made, an…" at bounding box center [676, 760] width 545 height 71
click at [456, 772] on textarea "Leopard Nights — Begging For My Ass 💋🍑💦 Leopard-print lingerie on, bed made, an…" at bounding box center [676, 760] width 545 height 71
drag, startPoint x: 448, startPoint y: 758, endPoint x: 560, endPoint y: 752, distance: 111.2
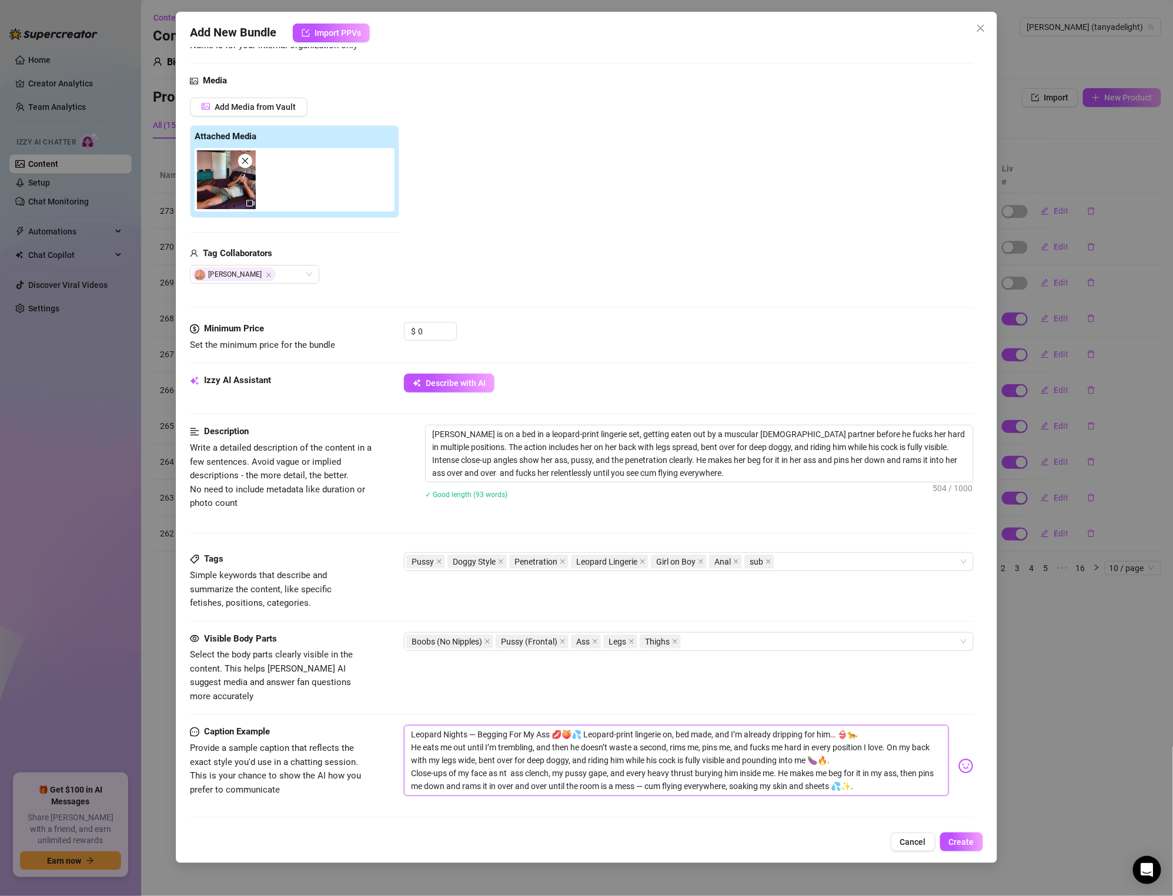
click at [551, 756] on textarea "Leopard Nights — Begging For My Ass 💋🍑💦 Leopard-print lingerie on, bed made, an…" at bounding box center [676, 760] width 545 height 71
click at [565, 766] on textarea "Leopard Nights — Begging For My Ass 💋🍑💦 Leopard-print lingerie on, bed made, an…" at bounding box center [676, 760] width 545 height 71
drag, startPoint x: 542, startPoint y: 771, endPoint x: 581, endPoint y: 763, distance: 39.5
click at [542, 771] on textarea "Leopard Nights — Begging For My Ass 💋🍑💦 Leopard-print lingerie on, bed made, an…" at bounding box center [676, 760] width 545 height 71
click at [696, 755] on textarea "Leopard Nights — Begging For My Ass 💋🍑💦 Leopard-print lingerie on, bed made, an…" at bounding box center [676, 760] width 545 height 71
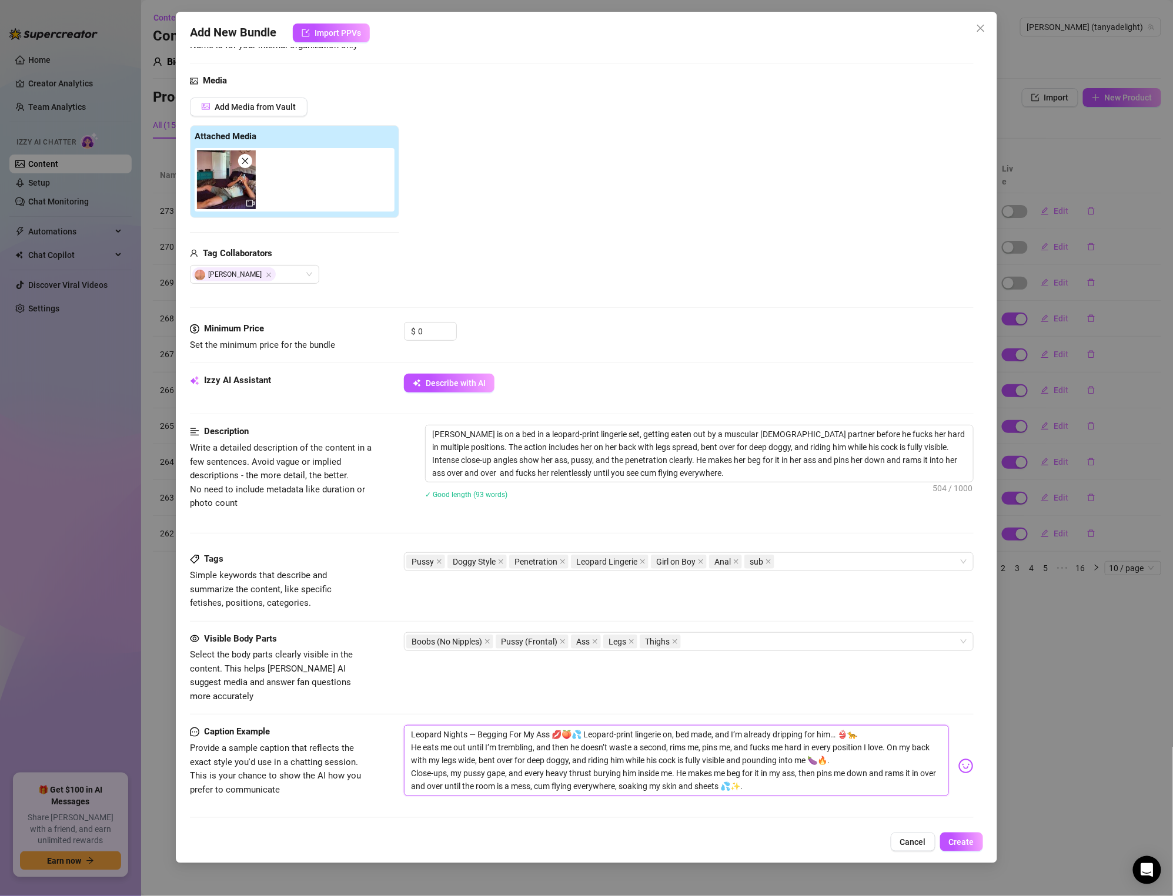
click at [717, 763] on textarea "Leopard Nights — Begging For My Ass 💋🍑💦 Leopard-print lingerie on, bed made, an…" at bounding box center [676, 760] width 545 height 71
click at [747, 777] on textarea "Leopard Nights — Begging For My Ass 💋🍑💦 Leopard-print lingerie on, bed made, an…" at bounding box center [676, 760] width 545 height 71
click at [671, 771] on textarea "Leopard Nights — Begging For My Ass 💋🍑💦 Leopard-print lingerie on, bed made, an…" at bounding box center [676, 760] width 545 height 71
click at [791, 769] on textarea "Leopard Nights — Begging For My Ass 💋🍑💦 Leopard-print lingerie on, bed made, an…" at bounding box center [676, 760] width 545 height 71
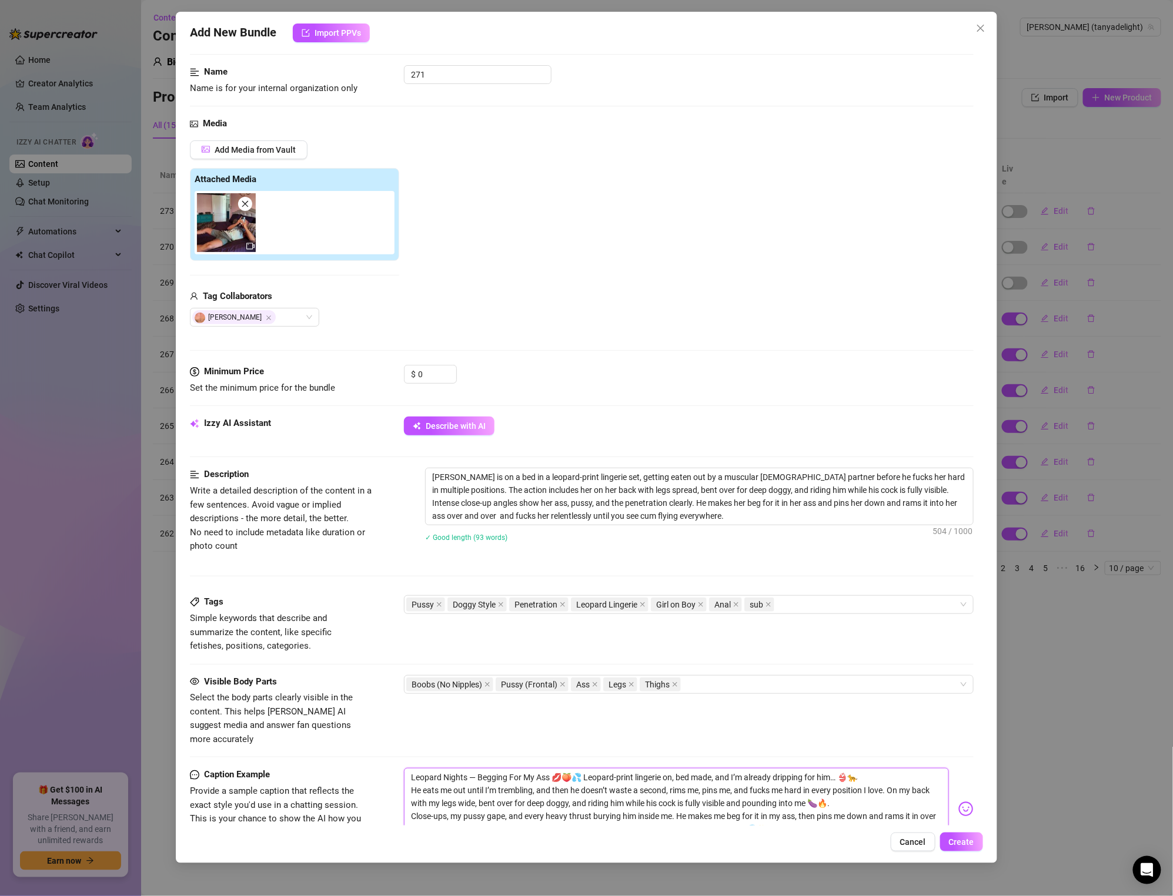
scroll to position [58, 0]
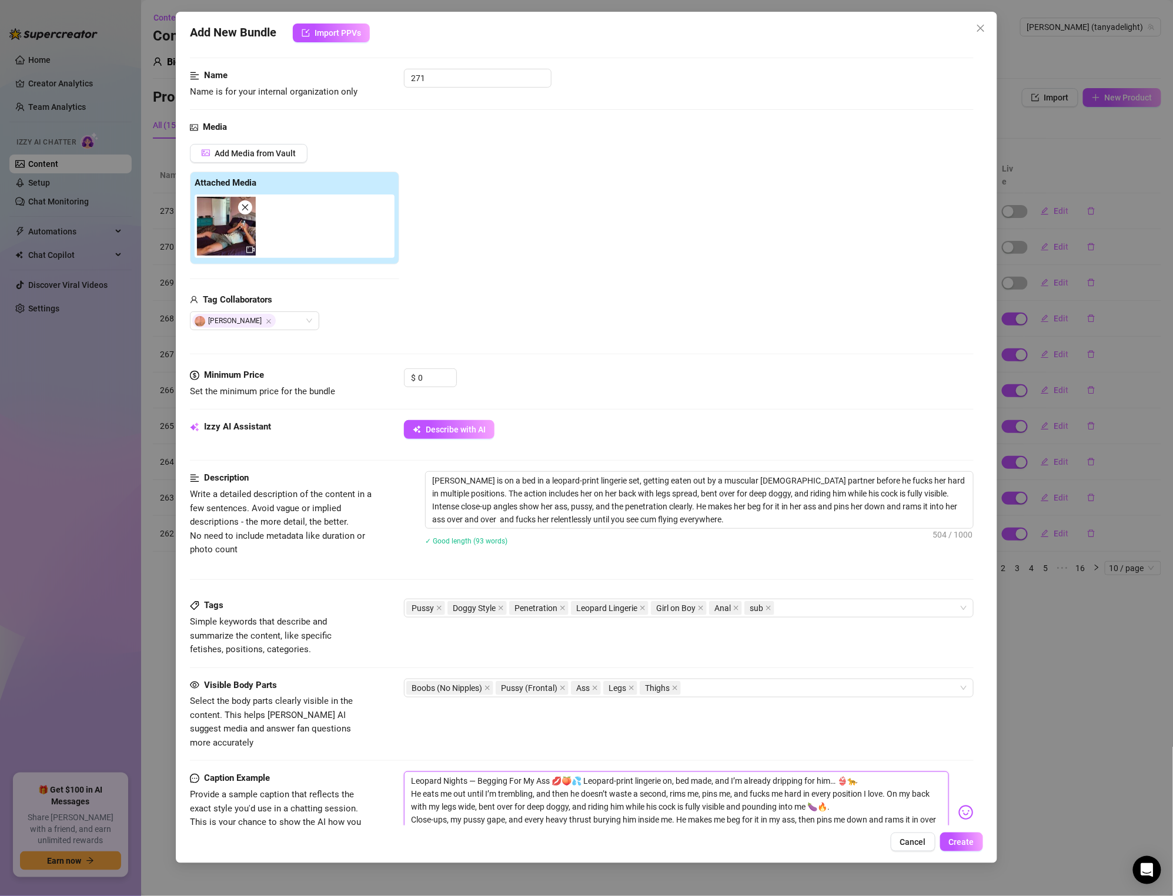
click at [473, 776] on textarea "Leopard Nights — Begging For My Ass 💋🍑💦 Leopard-print lingerie on, bed made, an…" at bounding box center [676, 807] width 545 height 71
click at [412, 772] on textarea "Leopard Nights — Begging For My Ass 💋🍑💦 Leopard-print lingerie on, bed made, an…" at bounding box center [676, 807] width 545 height 71
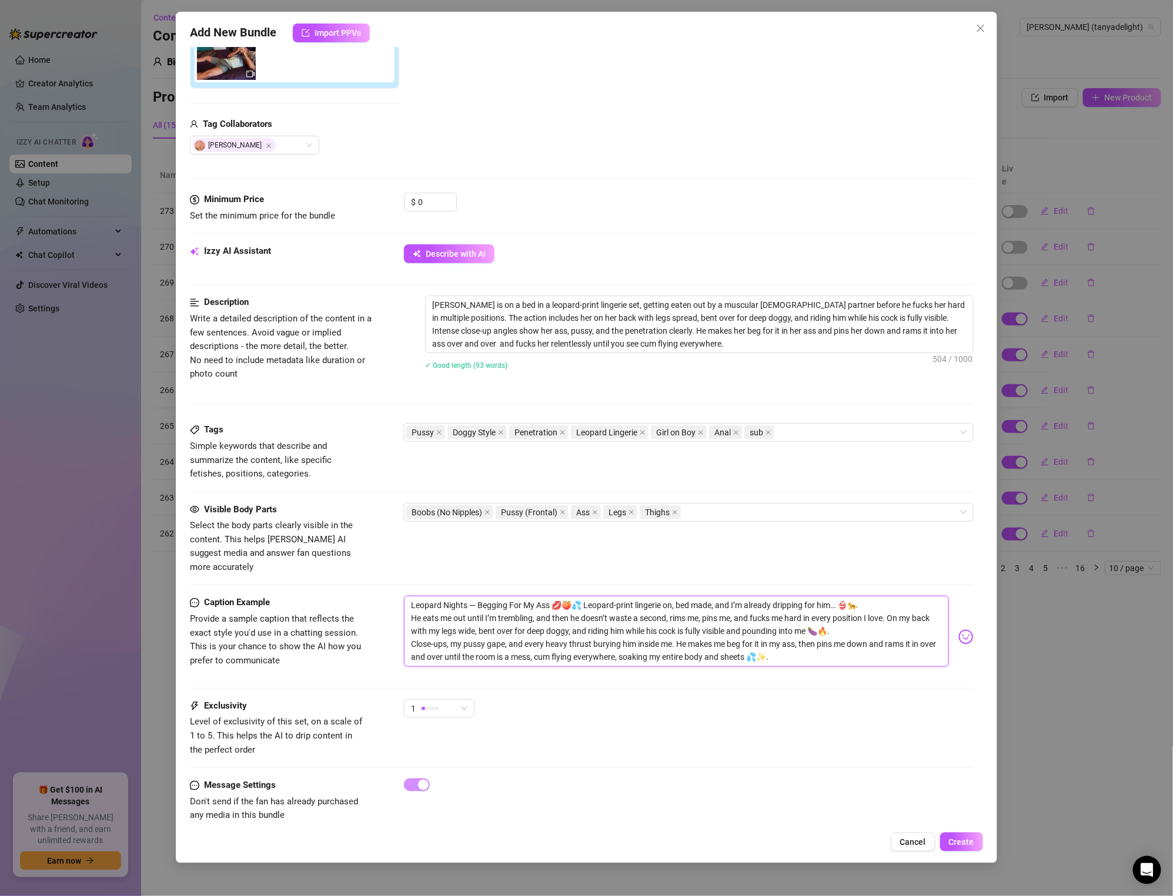
scroll to position [240, 0]
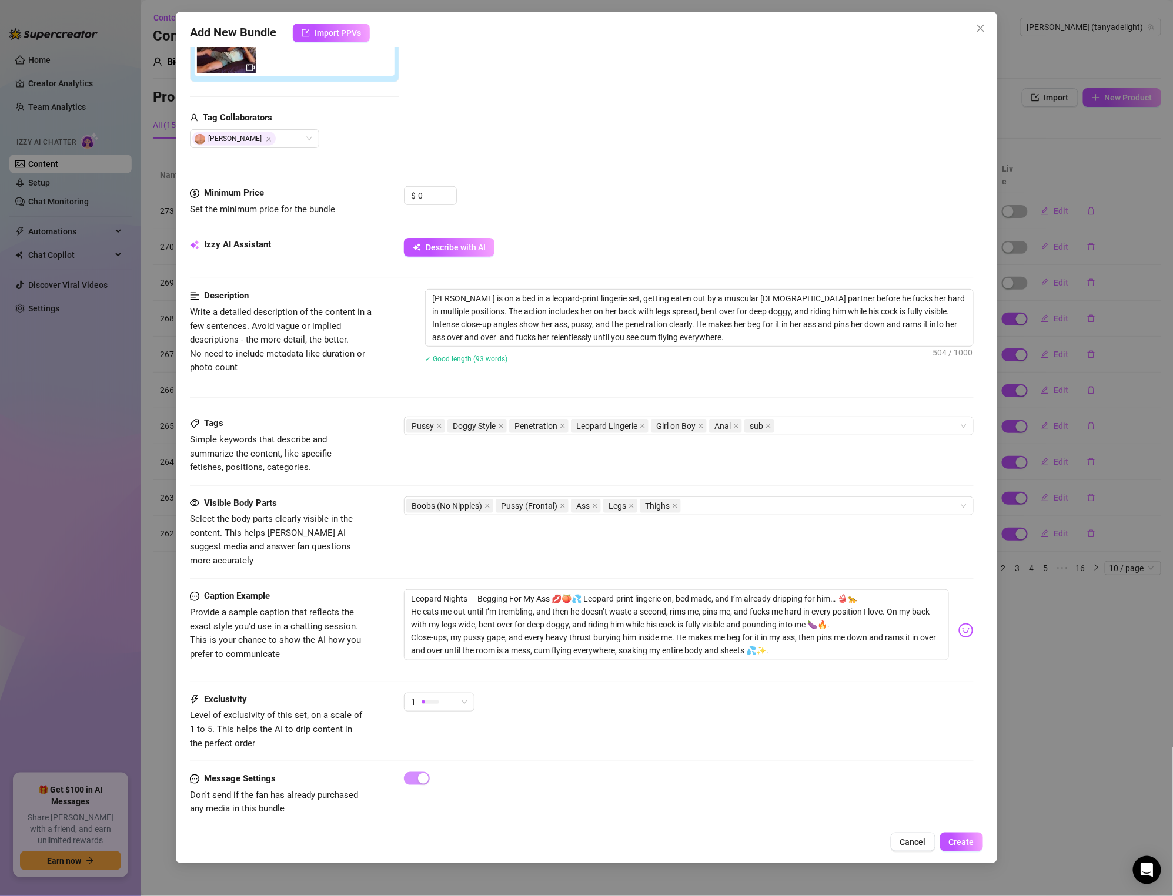
click at [555, 575] on div "Visible Body Parts Select the body parts clearly visible in the content. This h…" at bounding box center [581, 543] width 783 height 93
click at [528, 590] on textarea "Leopard Nights — Begging For My Ass 💋🍑💦 Leopard-print lingerie on, bed made, an…" at bounding box center [676, 625] width 545 height 71
click at [489, 590] on textarea "Leopard Nights — Begging For My Ass 💋🍑💦 Leopard-print lingerie on, bed made, an…" at bounding box center [676, 625] width 545 height 71
click at [446, 590] on textarea "Leopard Nights — Pinned, Begg For My Ass 💋🍑💦 Leopard-print lingerie on, bed mad…" at bounding box center [676, 625] width 545 height 71
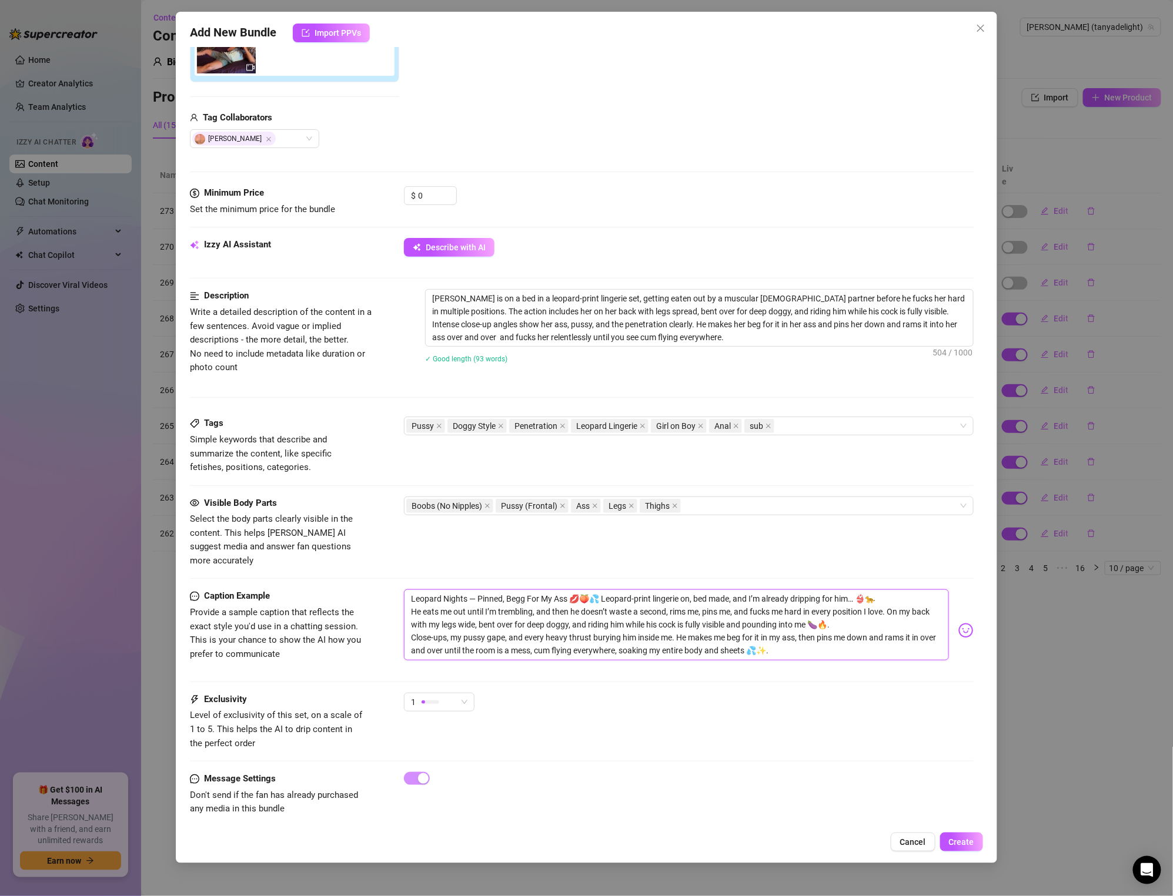
click at [449, 590] on textarea "Leopard Nights — Pinned, Begg For My Ass 💋🍑💦 Leopard-print lingerie on, bed mad…" at bounding box center [676, 625] width 545 height 71
drag, startPoint x: 621, startPoint y: 588, endPoint x: 556, endPoint y: 583, distance: 64.8
click at [556, 590] on textarea "Leopard Vibes - Ass Pinned & POUNDED Begg For My Ass 💋🍑💦 Leopard-print lingerie…" at bounding box center [676, 625] width 545 height 71
click at [481, 590] on textarea "Leopard Vibes - Ass Pinned & POUNDED 💋🍑💦 Leopard-print lingerie on, bed made, a…" at bounding box center [676, 625] width 545 height 71
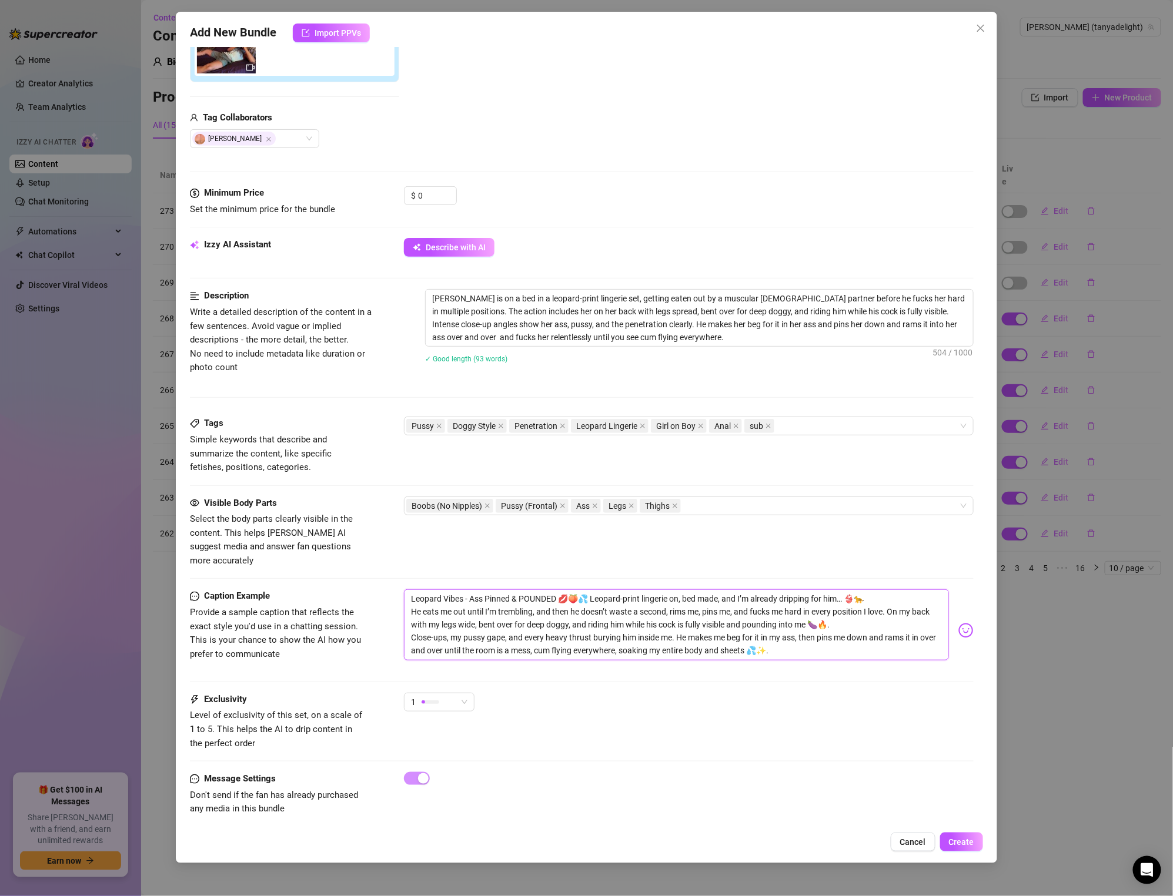
click at [481, 590] on textarea "Leopard Vibes - Ass Pinned & POUNDED 💋🍑💦 Leopard-print lingerie on, bed made, a…" at bounding box center [676, 625] width 545 height 71
click at [679, 615] on textarea "Leopard Vibes - ASS PINNED & POUNDED 💋🍑💦 Leopard-print lingerie on, bed made, a…" at bounding box center [676, 625] width 545 height 71
click at [468, 605] on textarea "Leopard Vibes - ASS PINNED & POUNDED 💋🍑💦 Leopard-print lingerie on, bed made, a…" at bounding box center [676, 625] width 545 height 71
click at [624, 609] on textarea "Leopard Vibes - ASS PINNED & POUNDED 💋🍑💦 Leopard-print lingerie on, bed made, a…" at bounding box center [676, 625] width 545 height 71
click at [659, 590] on textarea "Leopard Vibes - ASS PINNED & POUNDED 💋🍑💦 Leopard-print lingerie on, bed made, a…" at bounding box center [676, 625] width 545 height 71
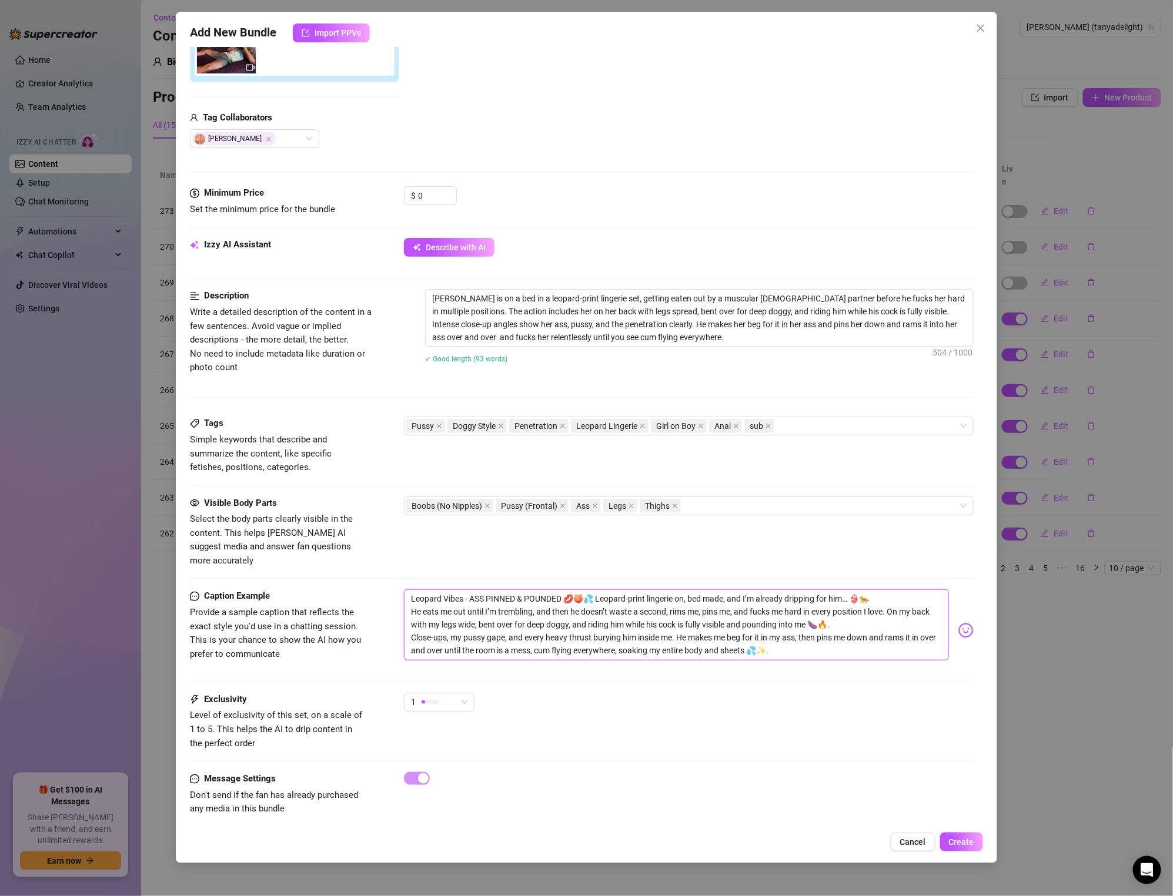
drag, startPoint x: 791, startPoint y: 641, endPoint x: 448, endPoint y: 576, distance: 348.1
click at [305, 550] on form "Account [PERSON_NAME] (@tanyadelight) Name Name is for your internal organizati…" at bounding box center [581, 329] width 783 height 1017
click at [420, 694] on div "1" at bounding box center [434, 703] width 46 height 18
click at [458, 793] on span "5 - Most Exclusive 🔥" at bounding box center [451, 788] width 76 height 13
click at [545, 719] on div "Exclusivity Level of exclusivity of this set, on a scale of 1 to 5. This helps …" at bounding box center [581, 722] width 783 height 58
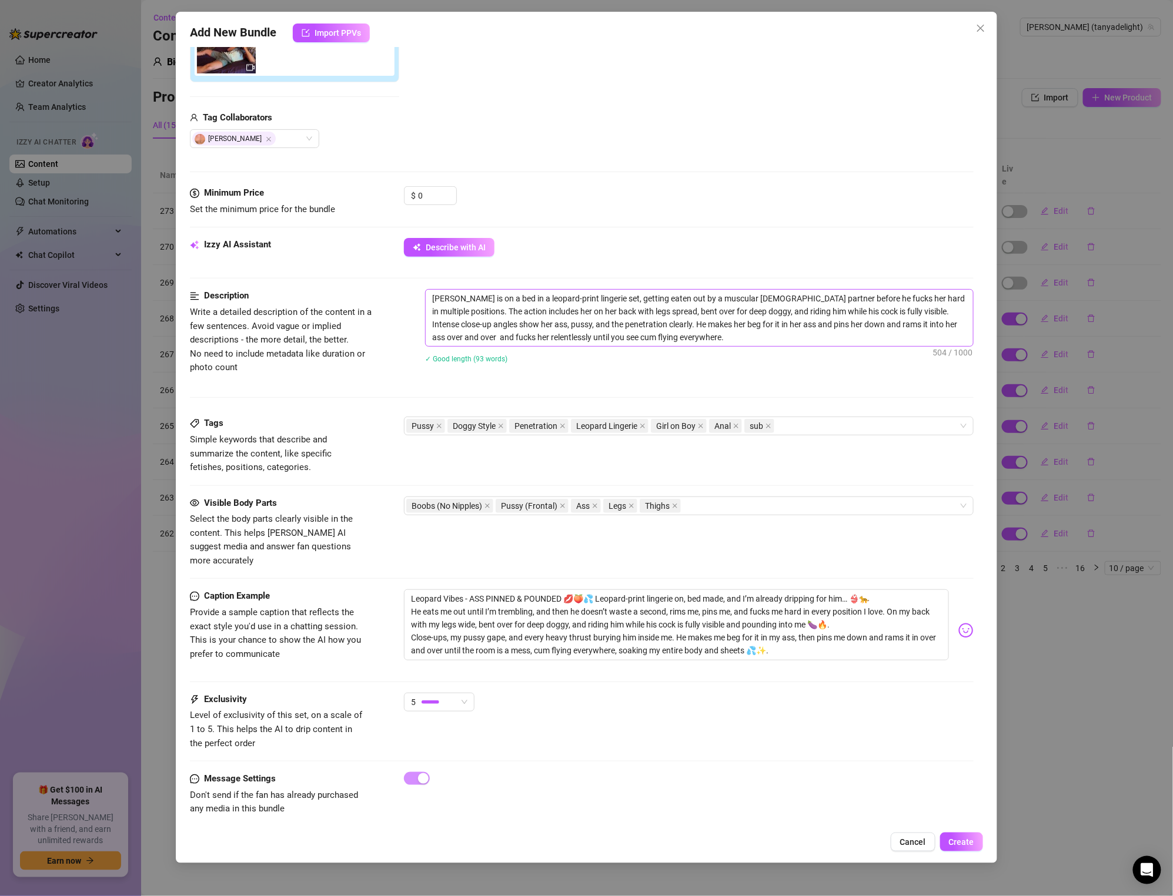
scroll to position [0, 0]
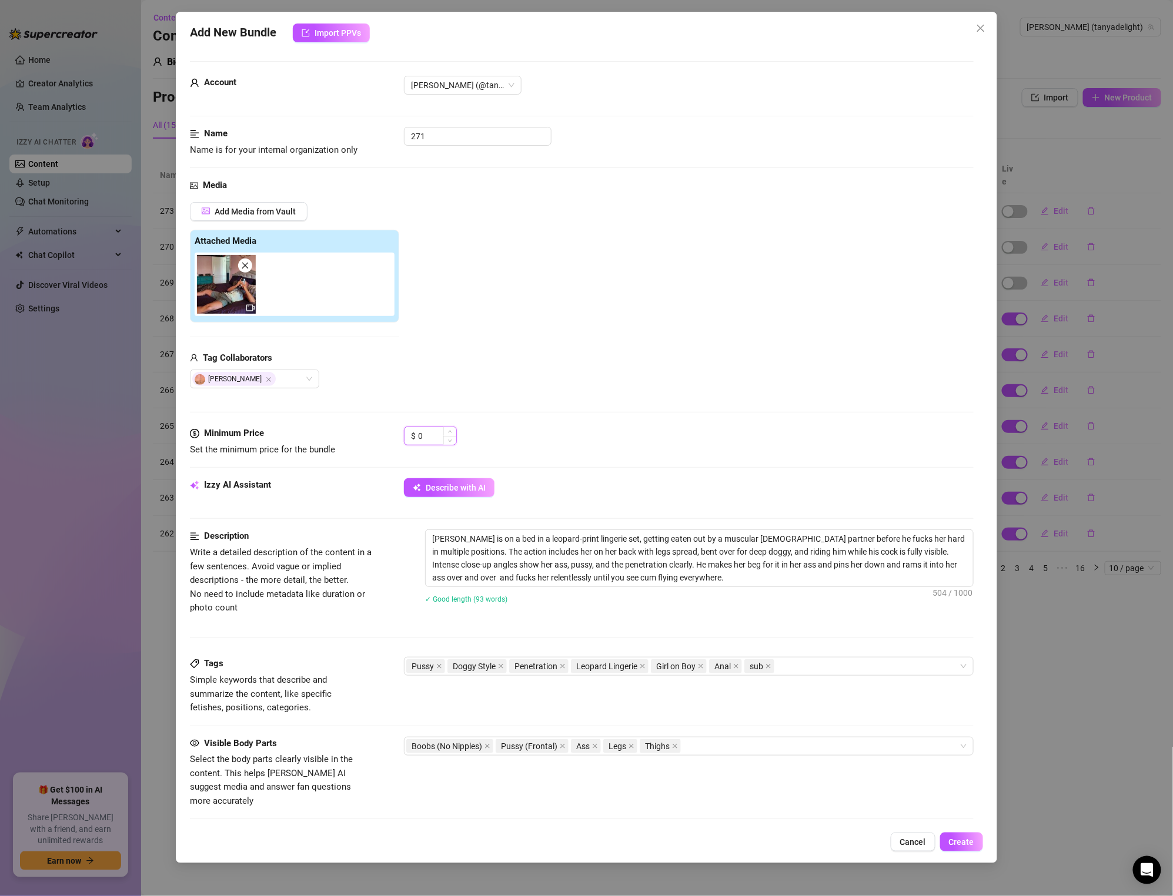
click at [430, 433] on input "0" at bounding box center [437, 436] width 38 height 18
click at [276, 214] on span "Add Media from Vault" at bounding box center [255, 211] width 81 height 9
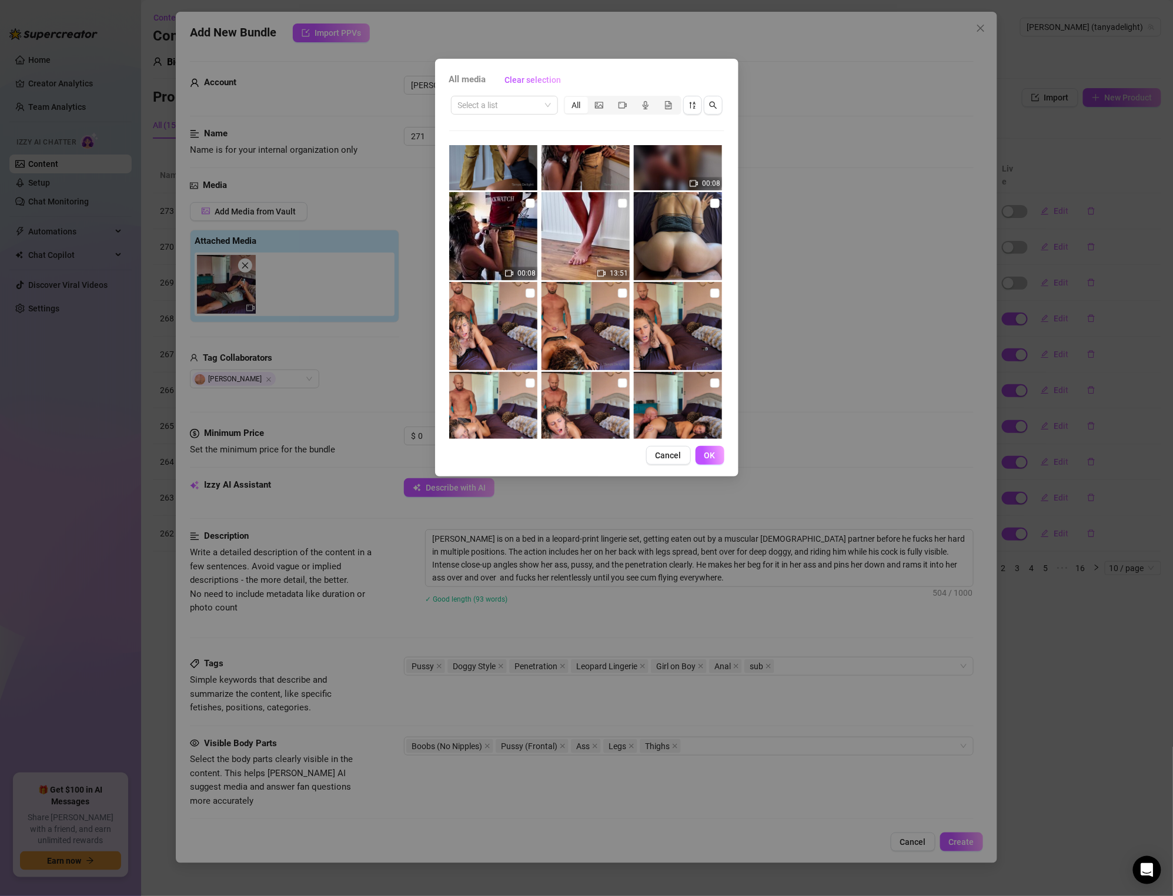
scroll to position [1663, 0]
click at [711, 199] on input "checkbox" at bounding box center [714, 201] width 9 height 9
click at [522, 291] on img at bounding box center [493, 325] width 88 height 88
click at [620, 289] on input "checkbox" at bounding box center [622, 291] width 9 height 9
click at [710, 292] on input "checkbox" at bounding box center [714, 291] width 9 height 9
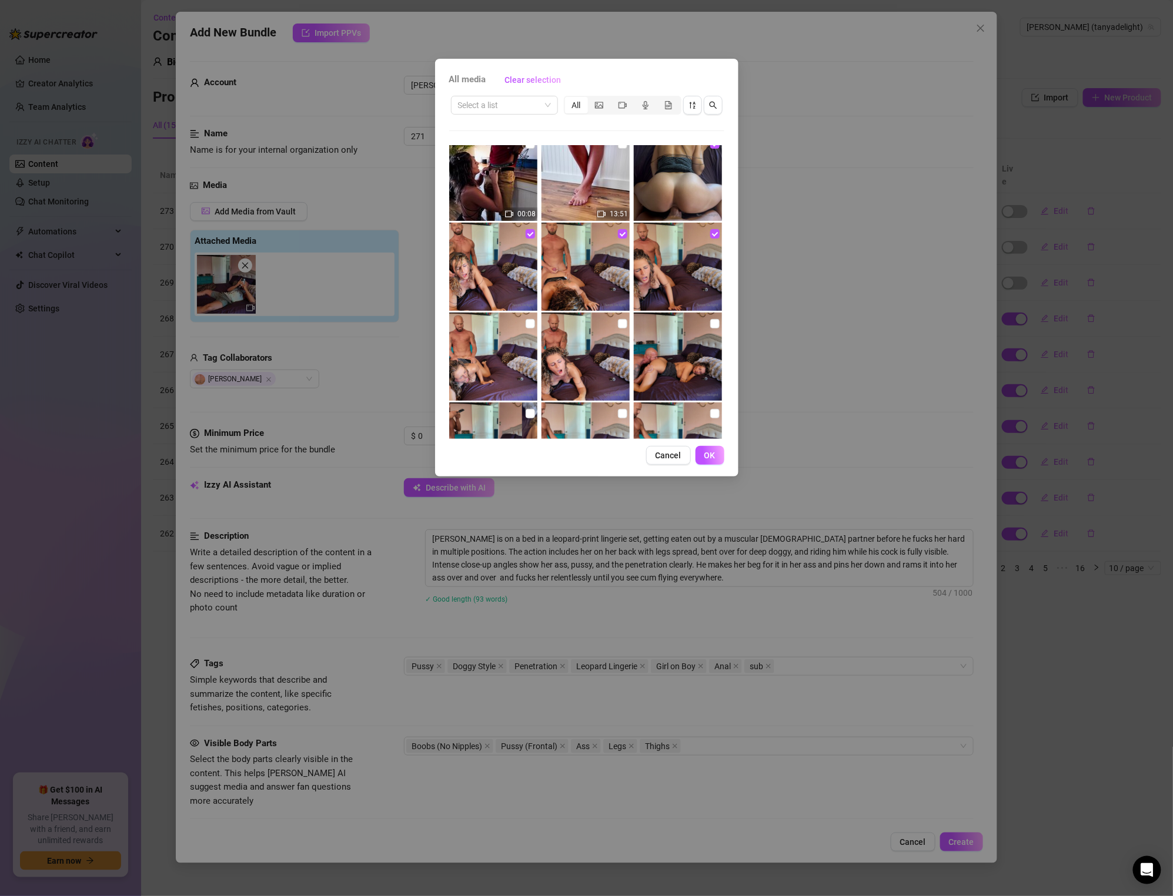
scroll to position [1719, 0]
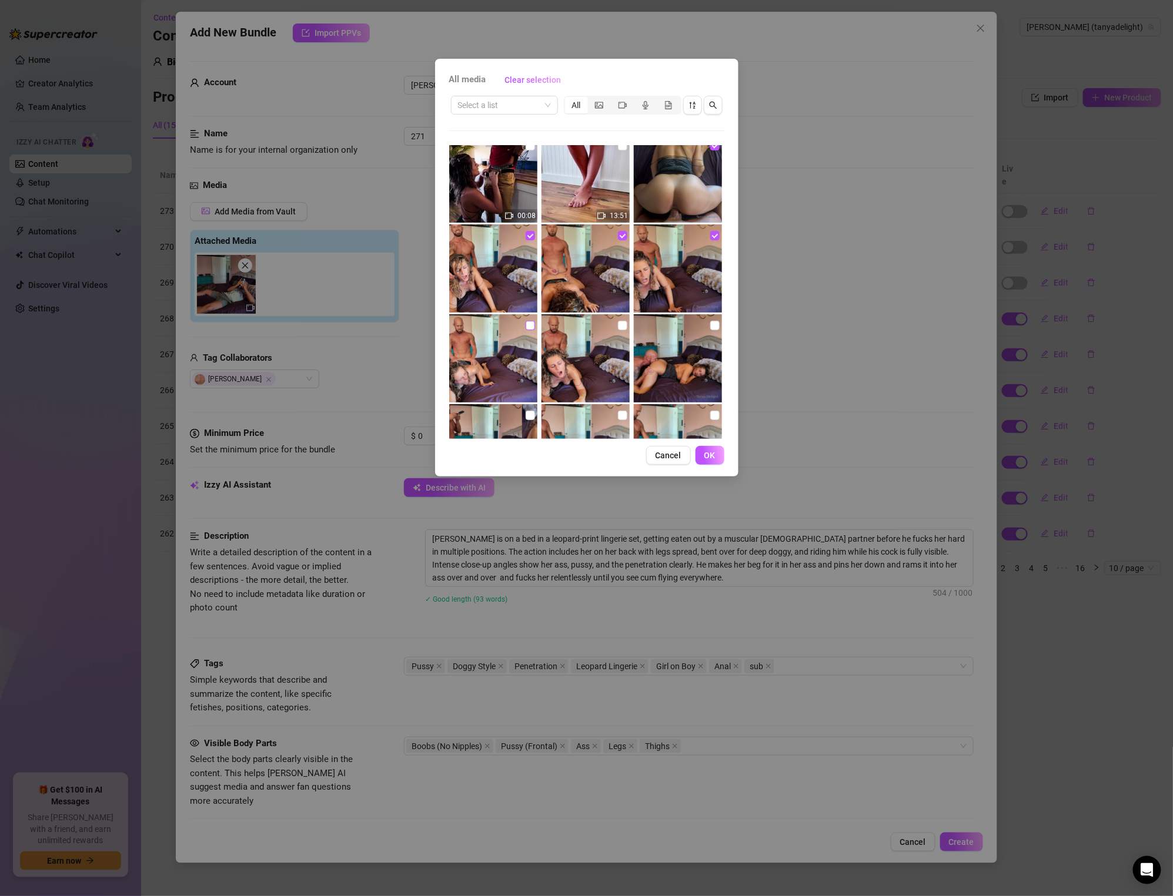
click at [533, 327] on input "checkbox" at bounding box center [529, 325] width 9 height 9
click at [619, 327] on input "checkbox" at bounding box center [622, 325] width 9 height 9
click at [717, 326] on input "checkbox" at bounding box center [714, 325] width 9 height 9
click at [527, 413] on input "checkbox" at bounding box center [529, 415] width 9 height 9
click at [628, 411] on img at bounding box center [585, 448] width 88 height 88
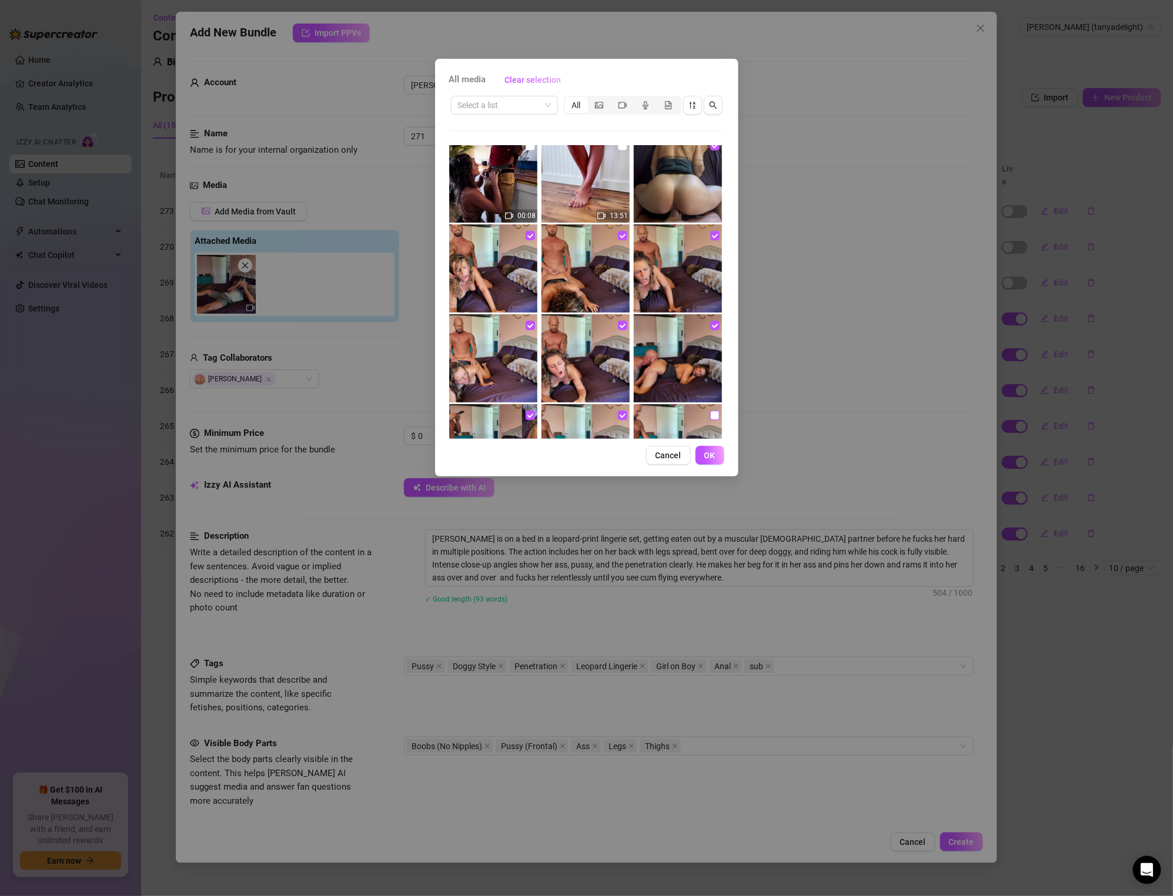
click at [712, 414] on input "checkbox" at bounding box center [714, 415] width 9 height 9
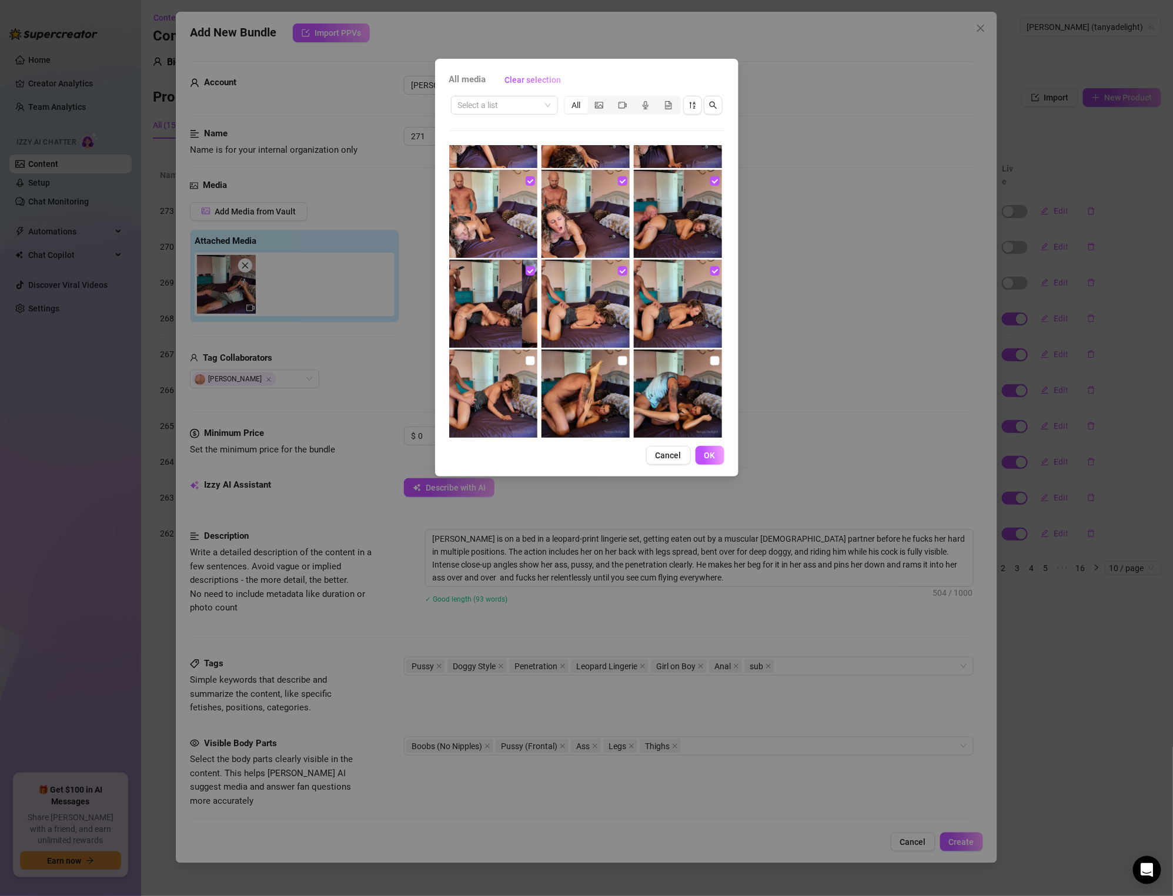
scroll to position [2004, 0]
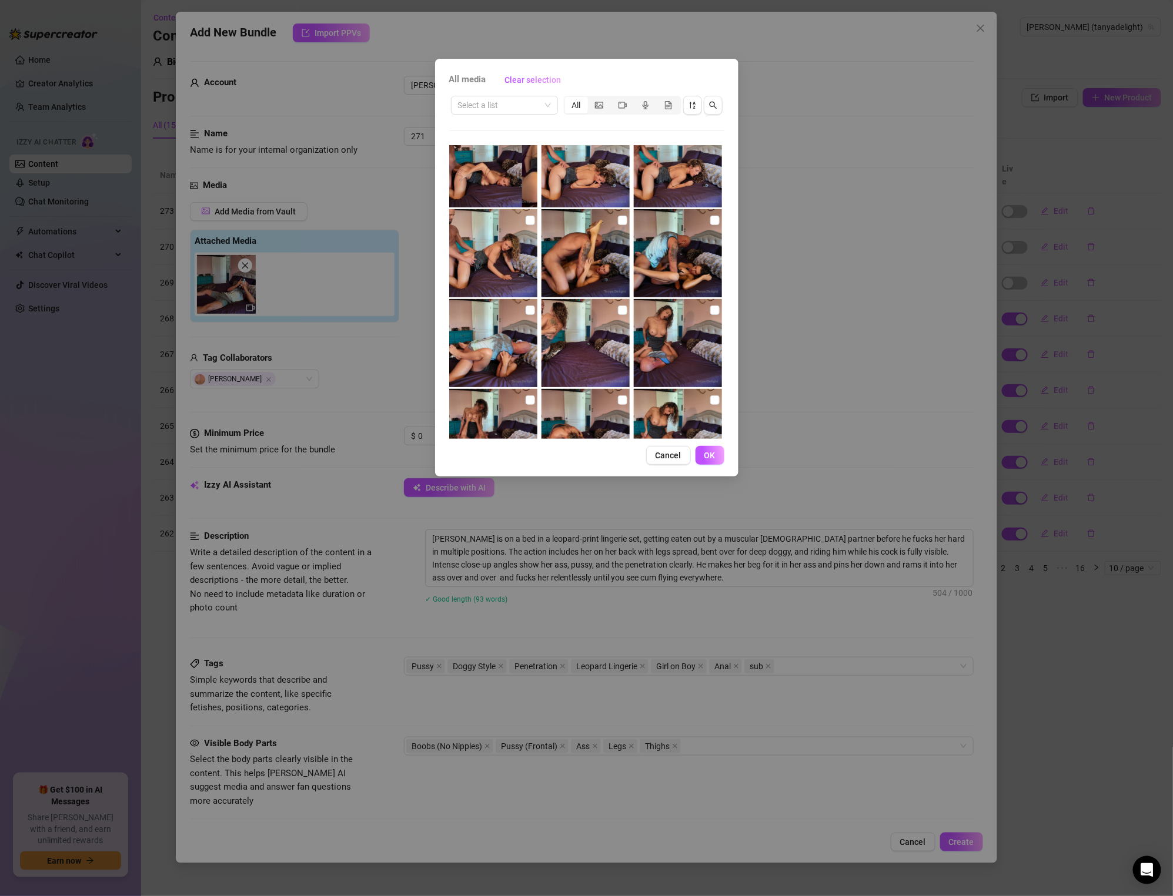
click at [524, 219] on img at bounding box center [493, 253] width 88 height 88
click at [624, 222] on input "checkbox" at bounding box center [622, 220] width 9 height 9
click at [715, 223] on input "checkbox" at bounding box center [714, 220] width 9 height 9
click at [529, 306] on input "checkbox" at bounding box center [529, 310] width 9 height 9
click at [628, 305] on img at bounding box center [585, 343] width 88 height 88
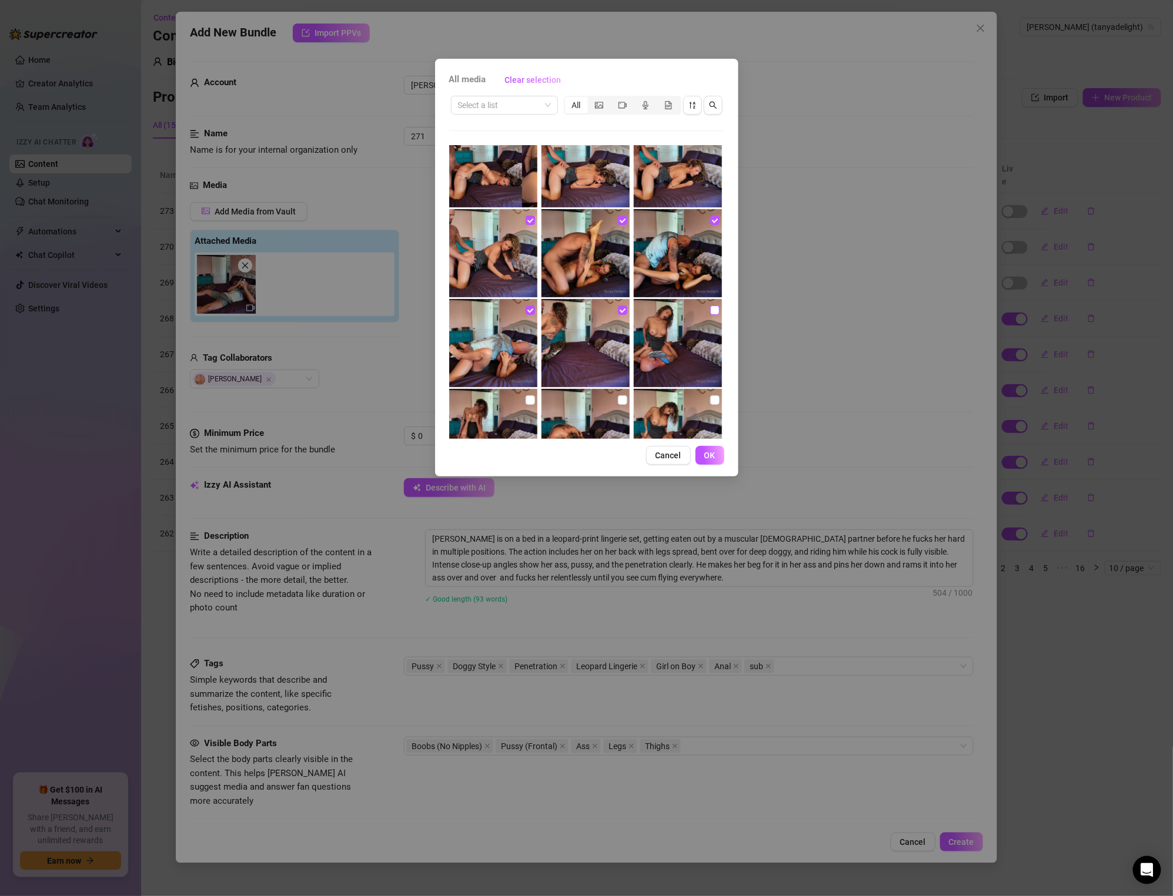
click at [710, 310] on input "checkbox" at bounding box center [714, 310] width 9 height 9
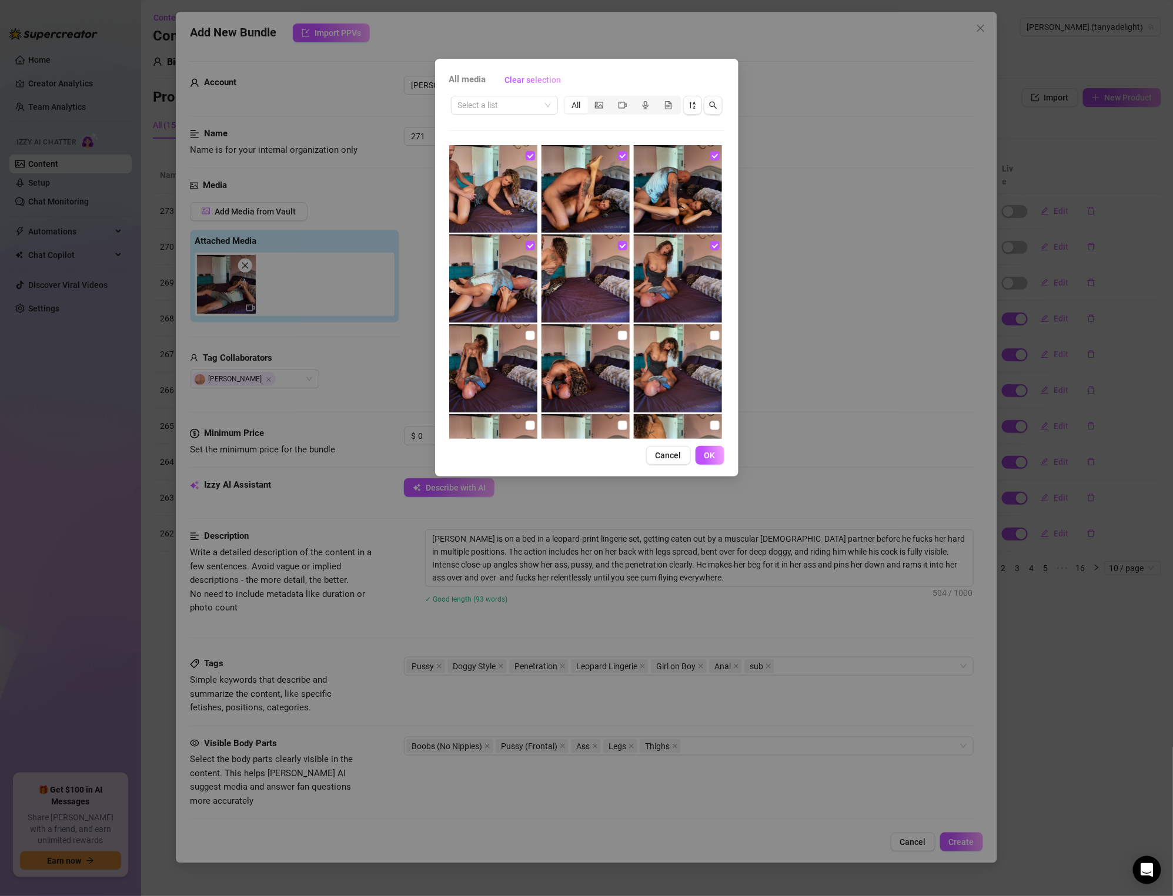
scroll to position [2160, 0]
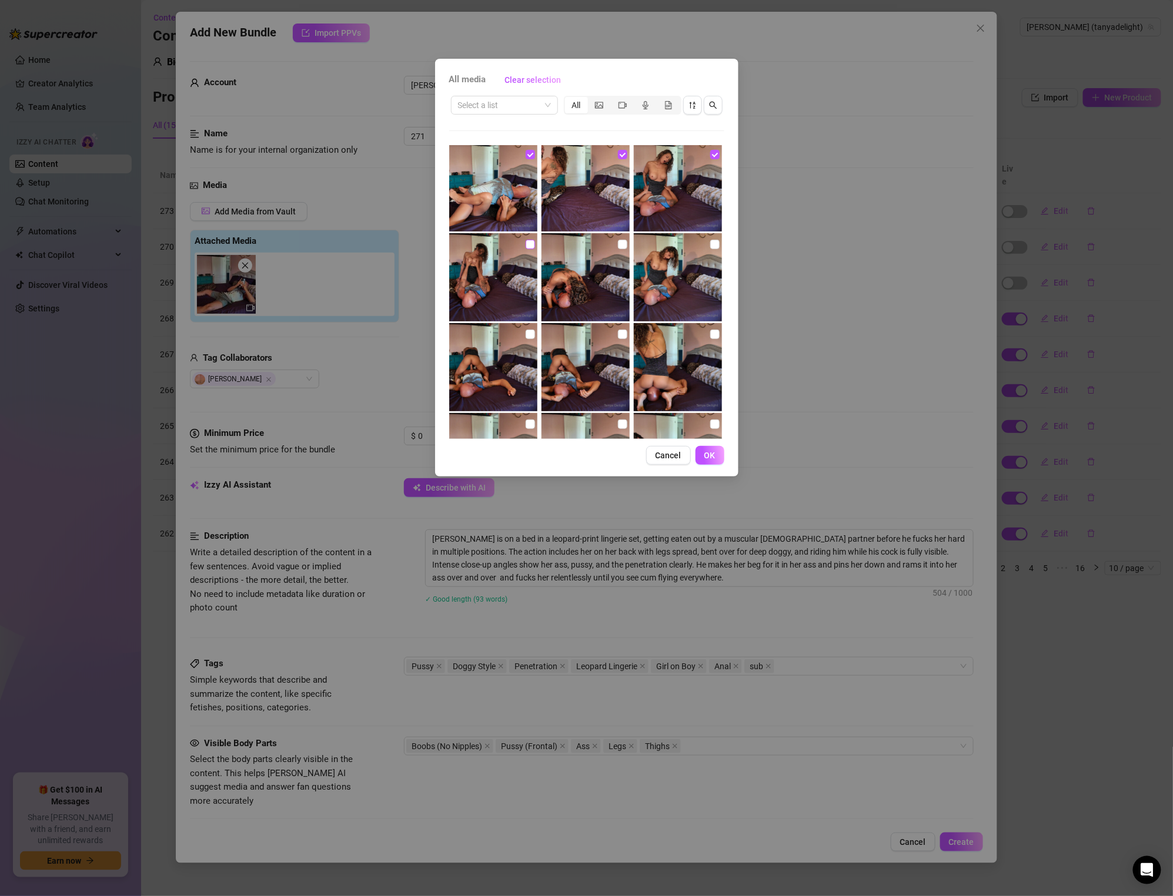
click at [532, 242] on input "checkbox" at bounding box center [529, 244] width 9 height 9
click at [624, 243] on input "checkbox" at bounding box center [622, 244] width 9 height 9
click at [715, 246] on input "checkbox" at bounding box center [714, 244] width 9 height 9
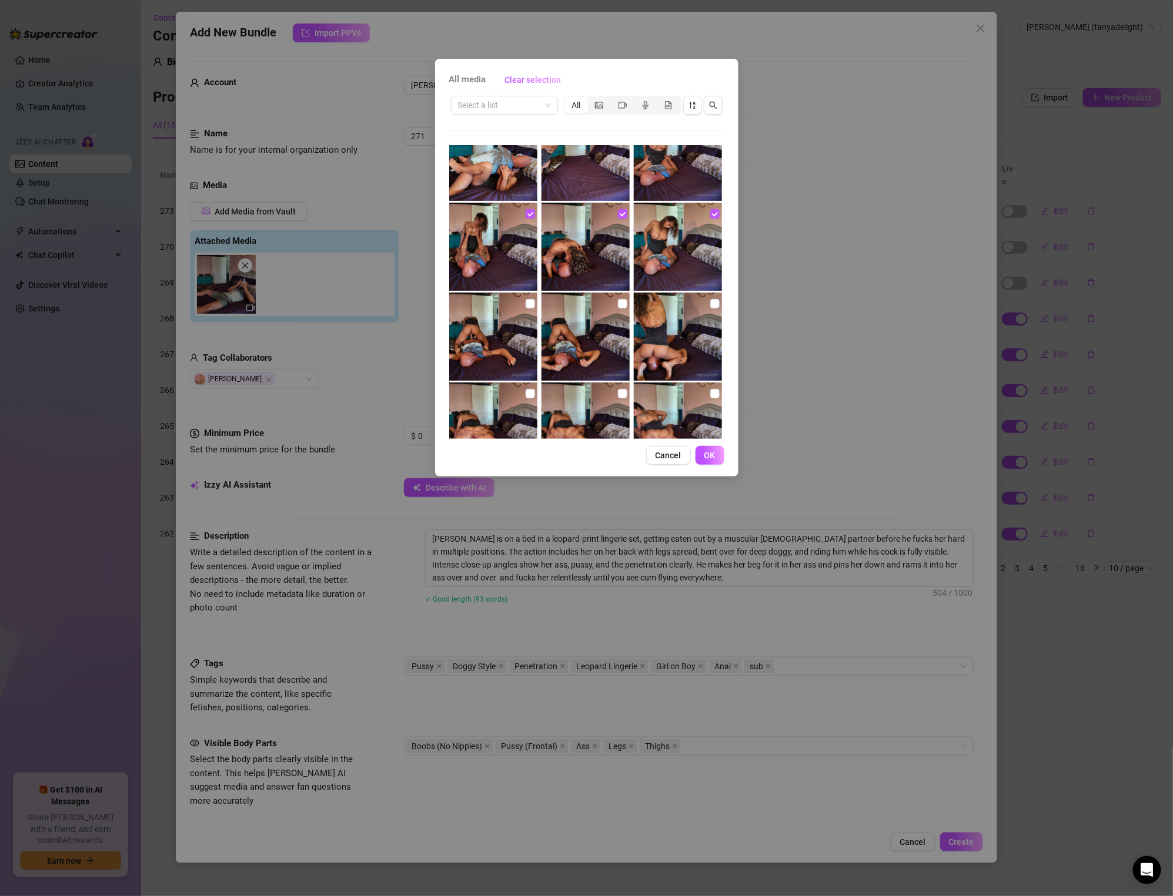
scroll to position [2243, 0]
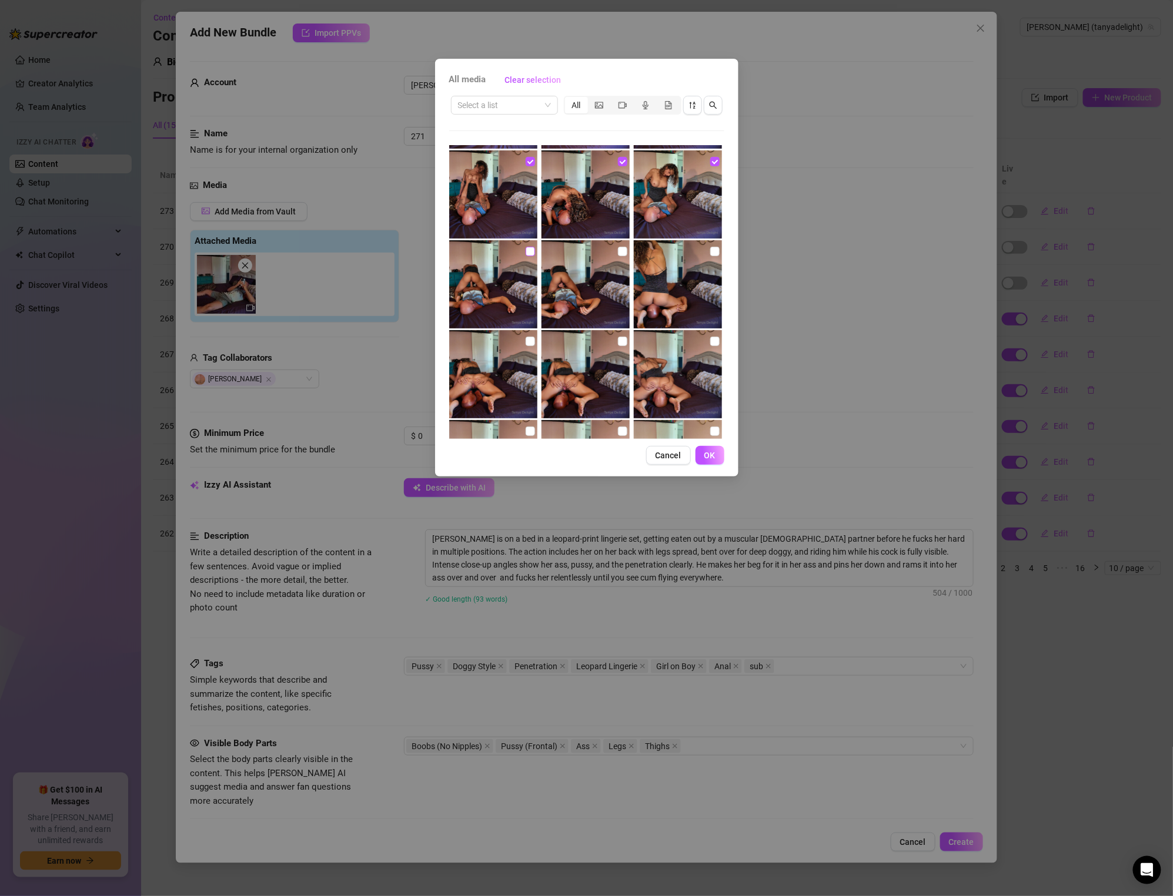
click at [530, 245] on label at bounding box center [529, 251] width 9 height 13
click at [530, 247] on input "checkbox" at bounding box center [529, 251] width 9 height 9
click at [621, 250] on input "checkbox" at bounding box center [622, 251] width 9 height 9
click at [712, 250] on input "checkbox" at bounding box center [714, 251] width 9 height 9
click at [528, 340] on input "checkbox" at bounding box center [529, 341] width 9 height 9
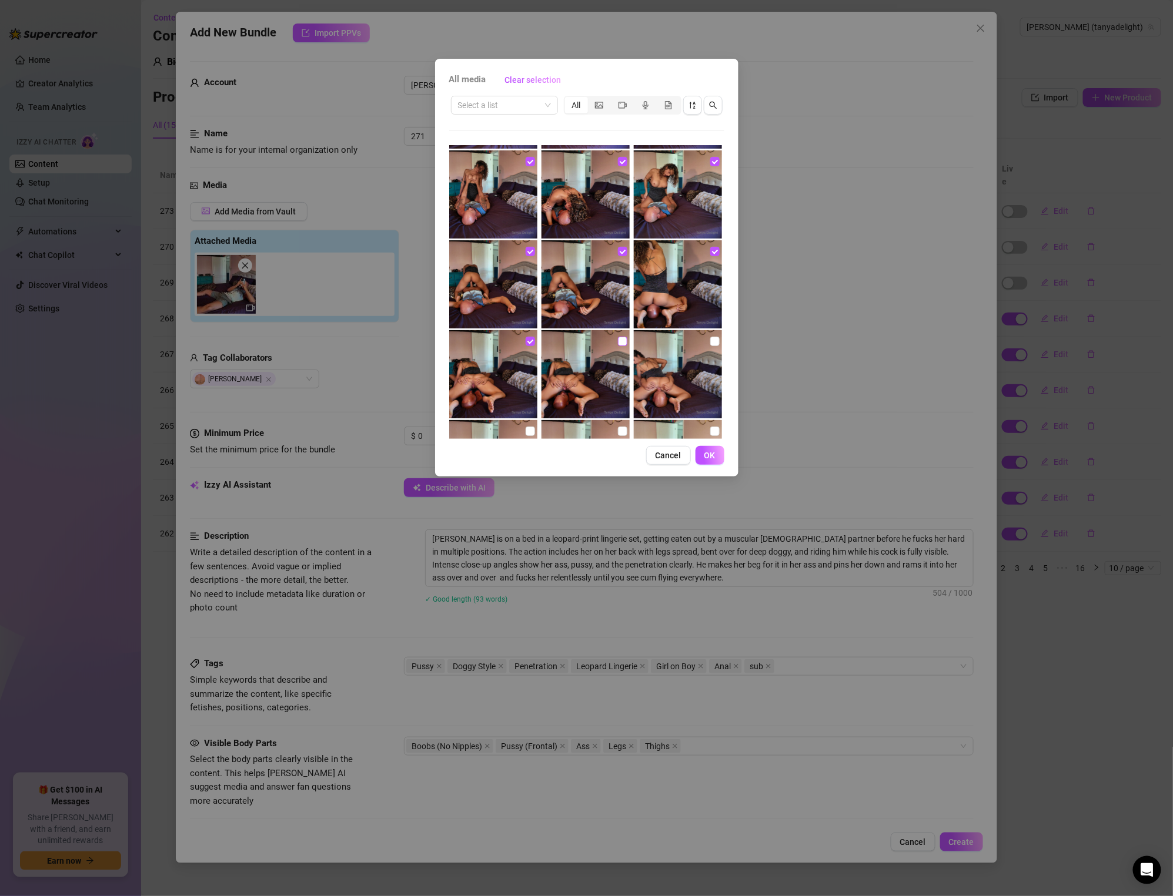
click at [623, 341] on input "checkbox" at bounding box center [622, 341] width 9 height 9
click at [713, 341] on input "checkbox" at bounding box center [714, 341] width 9 height 9
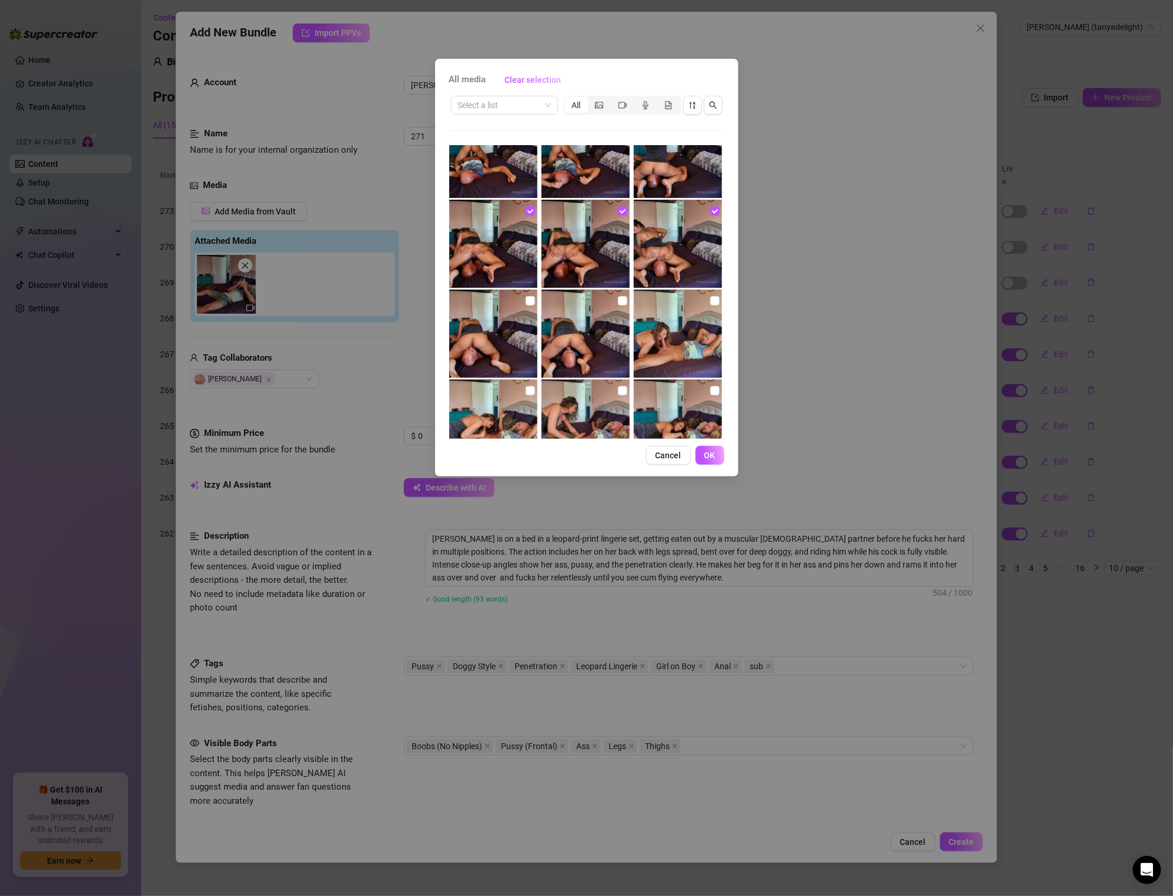
scroll to position [2424, 0]
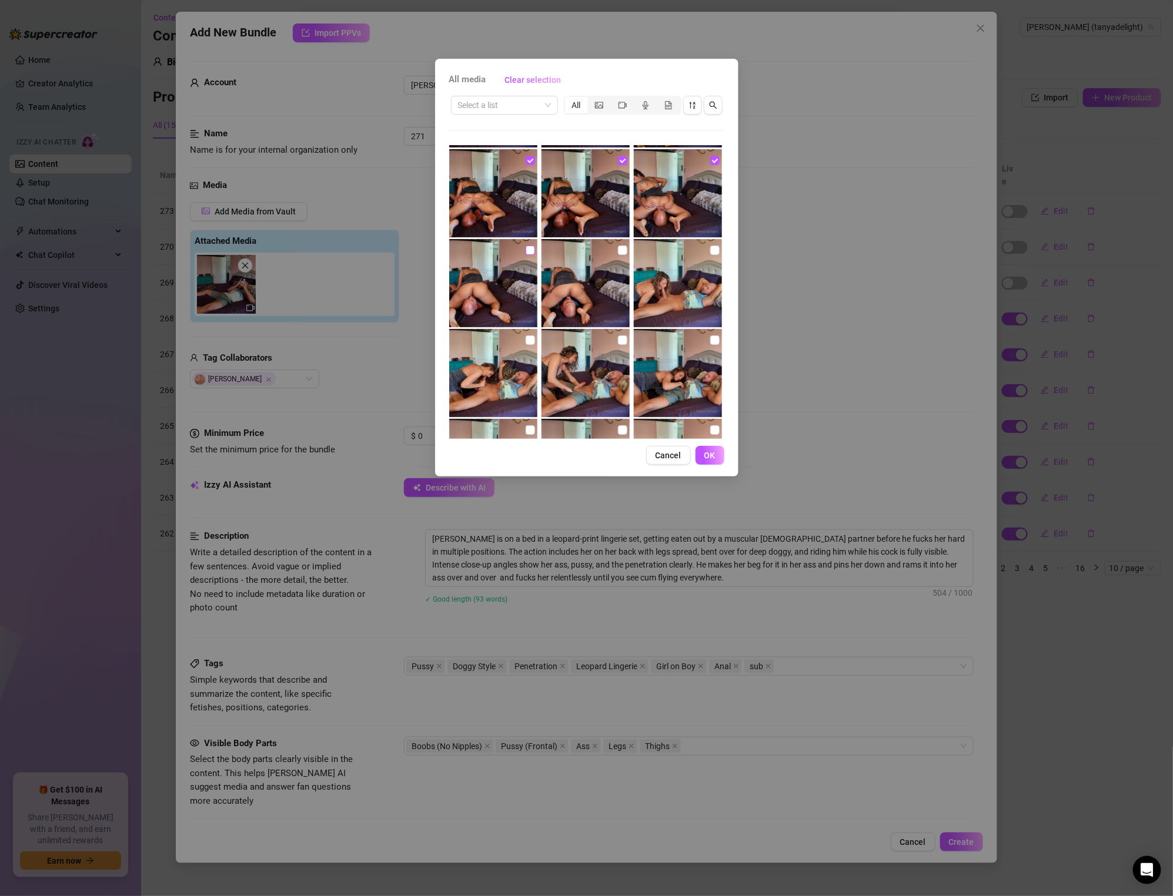
click at [534, 249] on input "checkbox" at bounding box center [529, 250] width 9 height 9
click at [623, 250] on input "checkbox" at bounding box center [622, 250] width 9 height 9
click at [716, 250] on input "checkbox" at bounding box center [714, 250] width 9 height 9
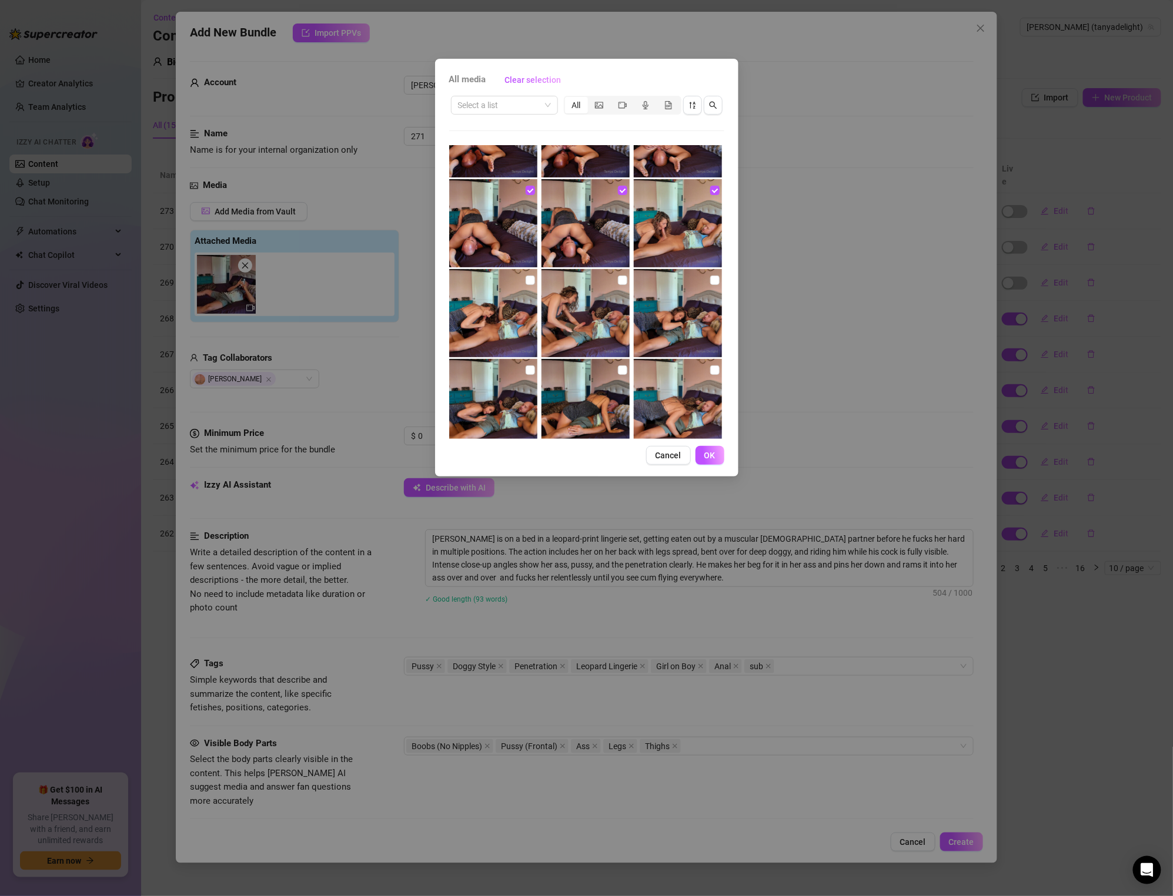
scroll to position [2531, 0]
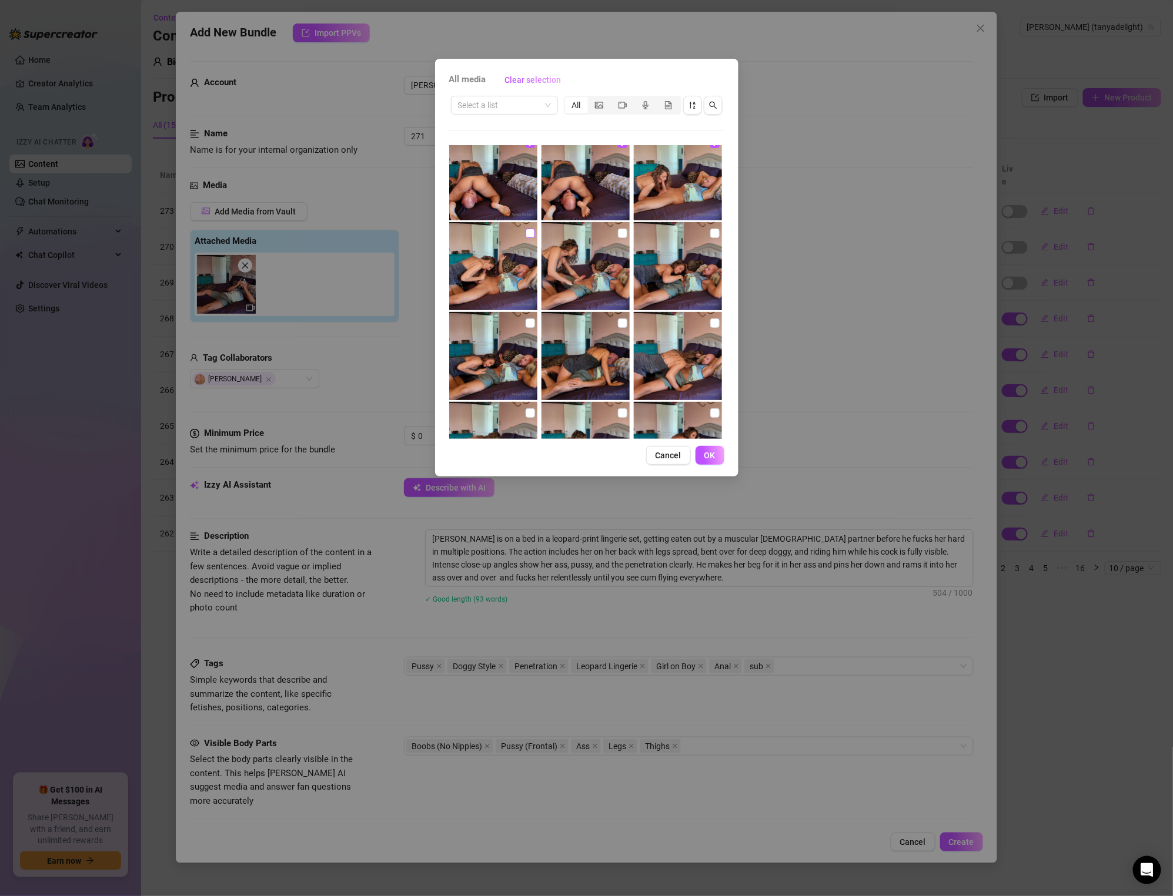
click at [530, 232] on input "checkbox" at bounding box center [529, 233] width 9 height 9
click at [624, 233] on input "checkbox" at bounding box center [622, 233] width 9 height 9
click at [714, 234] on input "checkbox" at bounding box center [714, 233] width 9 height 9
click at [534, 321] on input "checkbox" at bounding box center [529, 323] width 9 height 9
click at [624, 320] on input "checkbox" at bounding box center [622, 323] width 9 height 9
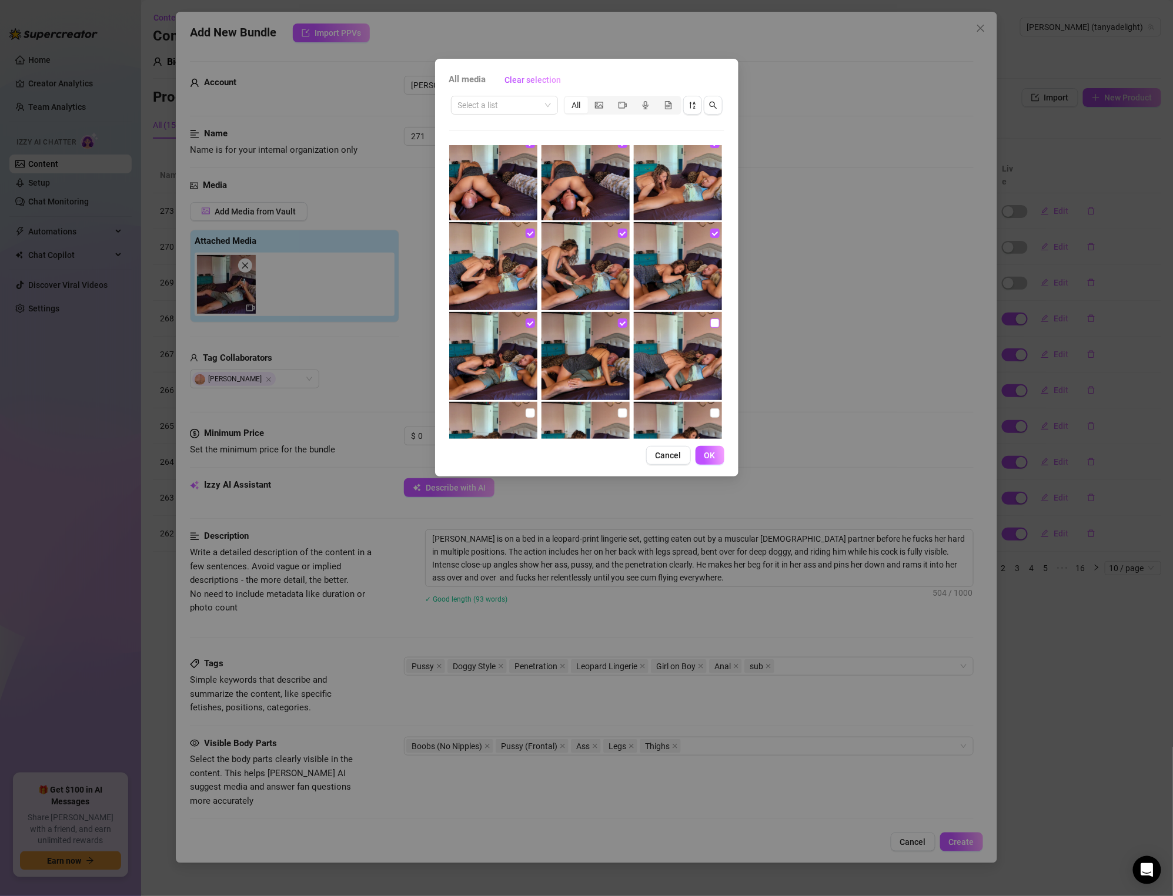
click at [711, 322] on input "checkbox" at bounding box center [714, 323] width 9 height 9
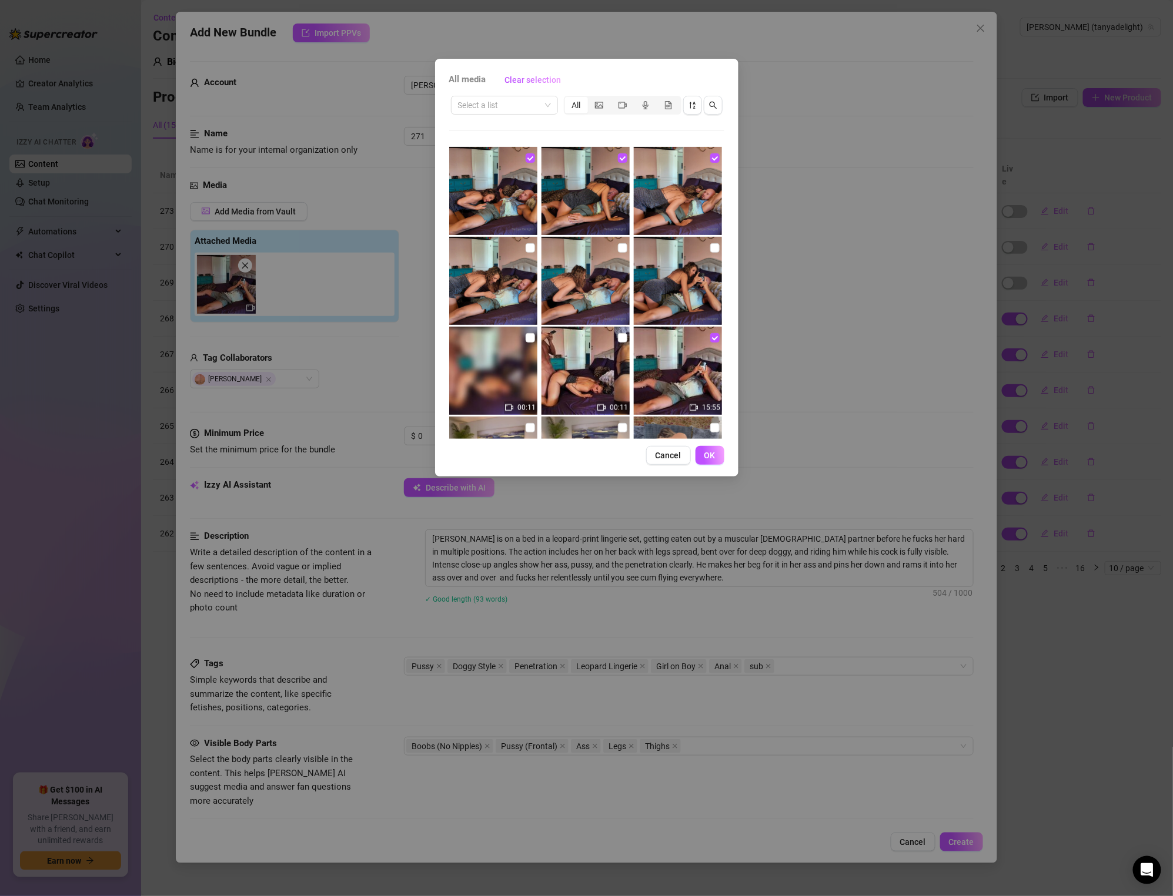
scroll to position [2735, 0]
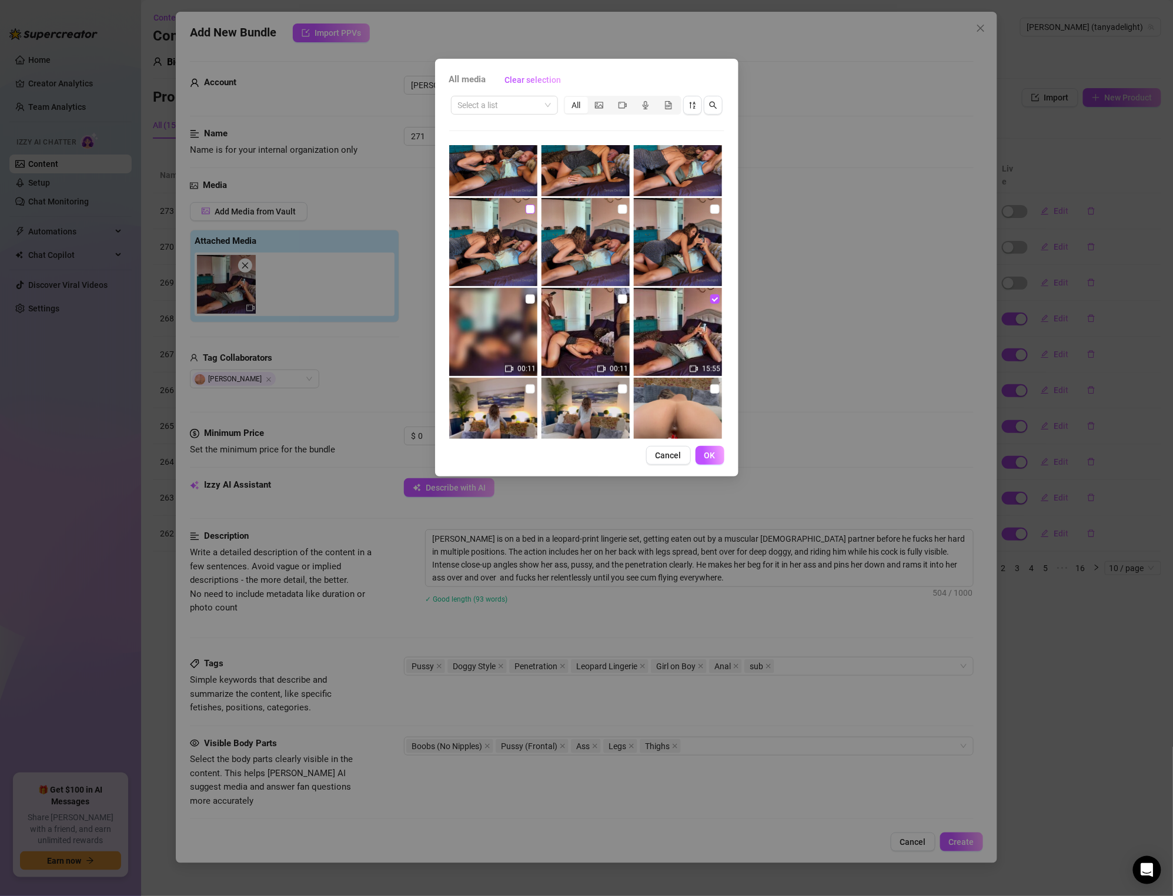
click at [530, 208] on input "checkbox" at bounding box center [529, 209] width 9 height 9
click at [622, 207] on input "checkbox" at bounding box center [622, 209] width 9 height 9
click at [716, 209] on input "checkbox" at bounding box center [714, 209] width 9 height 9
click at [531, 296] on input "checkbox" at bounding box center [529, 298] width 9 height 9
click at [625, 296] on input "checkbox" at bounding box center [622, 298] width 9 height 9
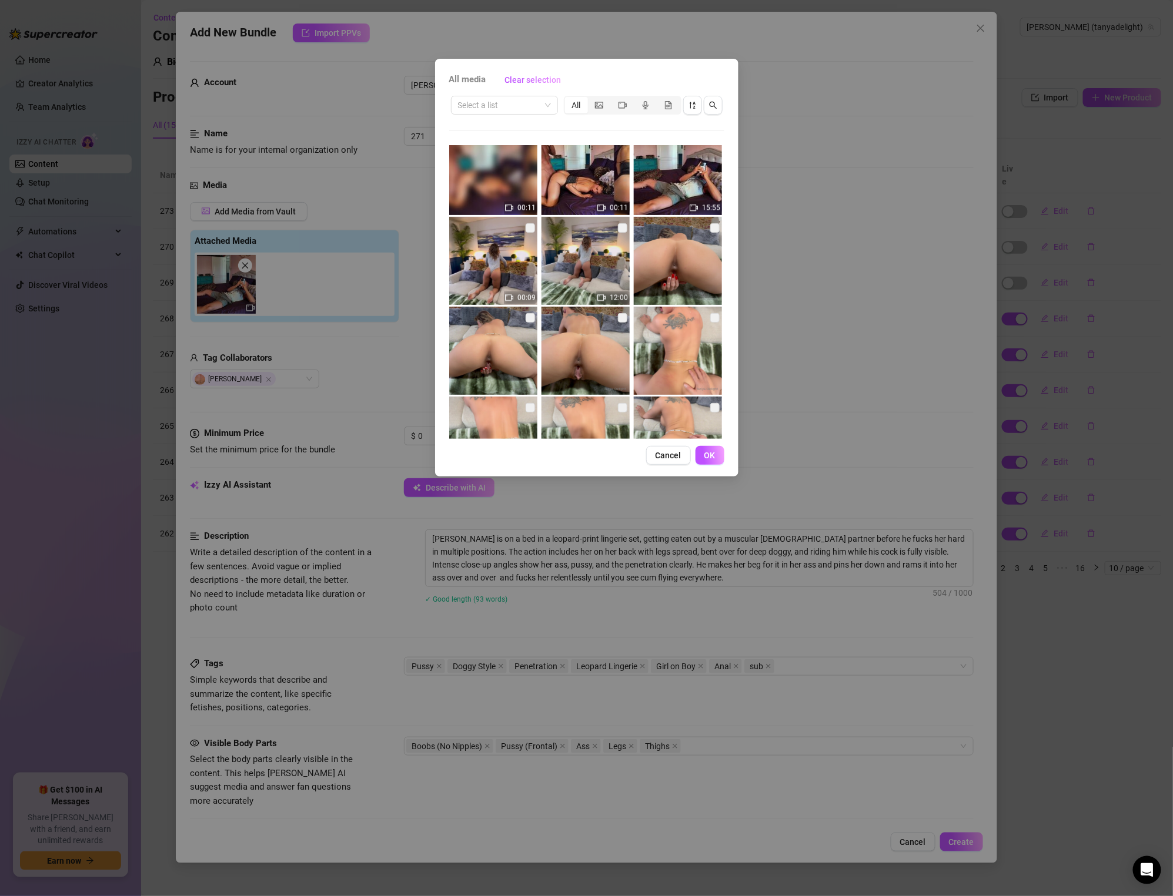
scroll to position [2906, 0]
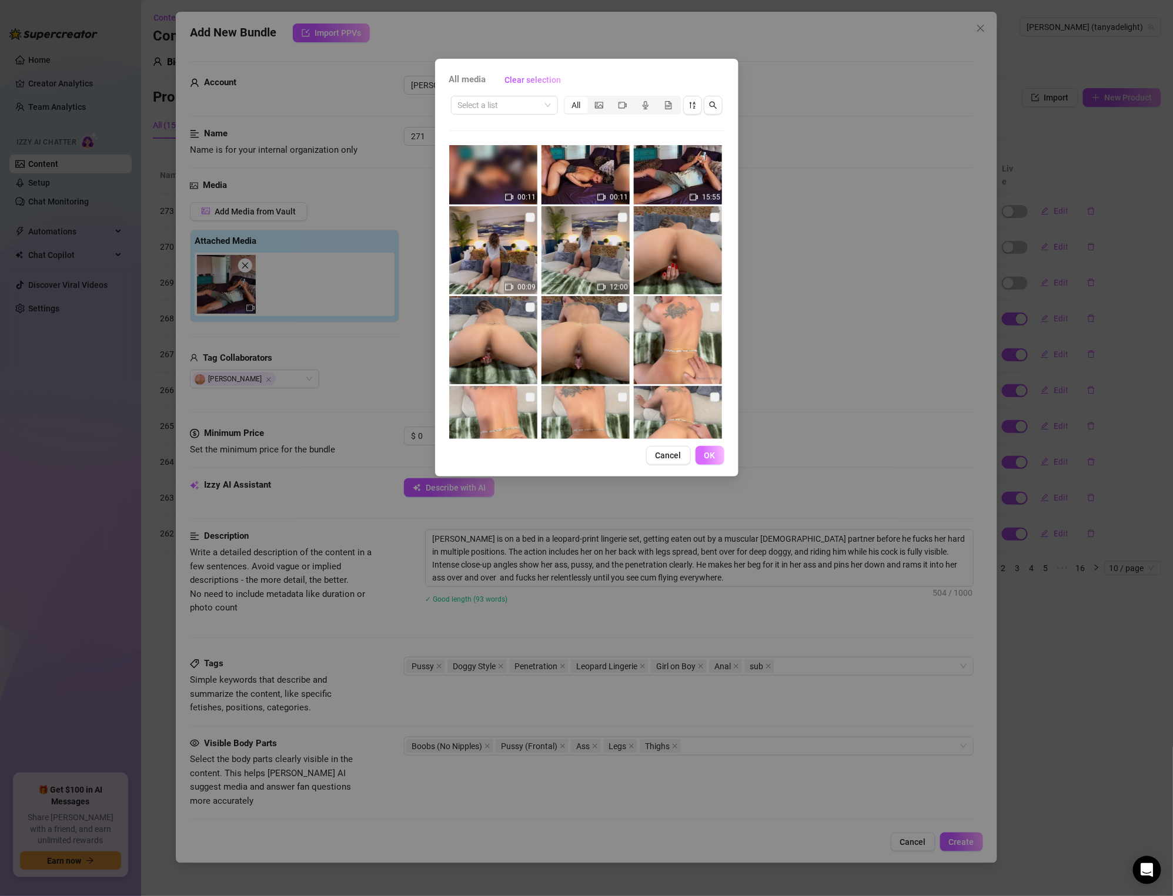
click at [711, 454] on span "OK" at bounding box center [709, 455] width 11 height 9
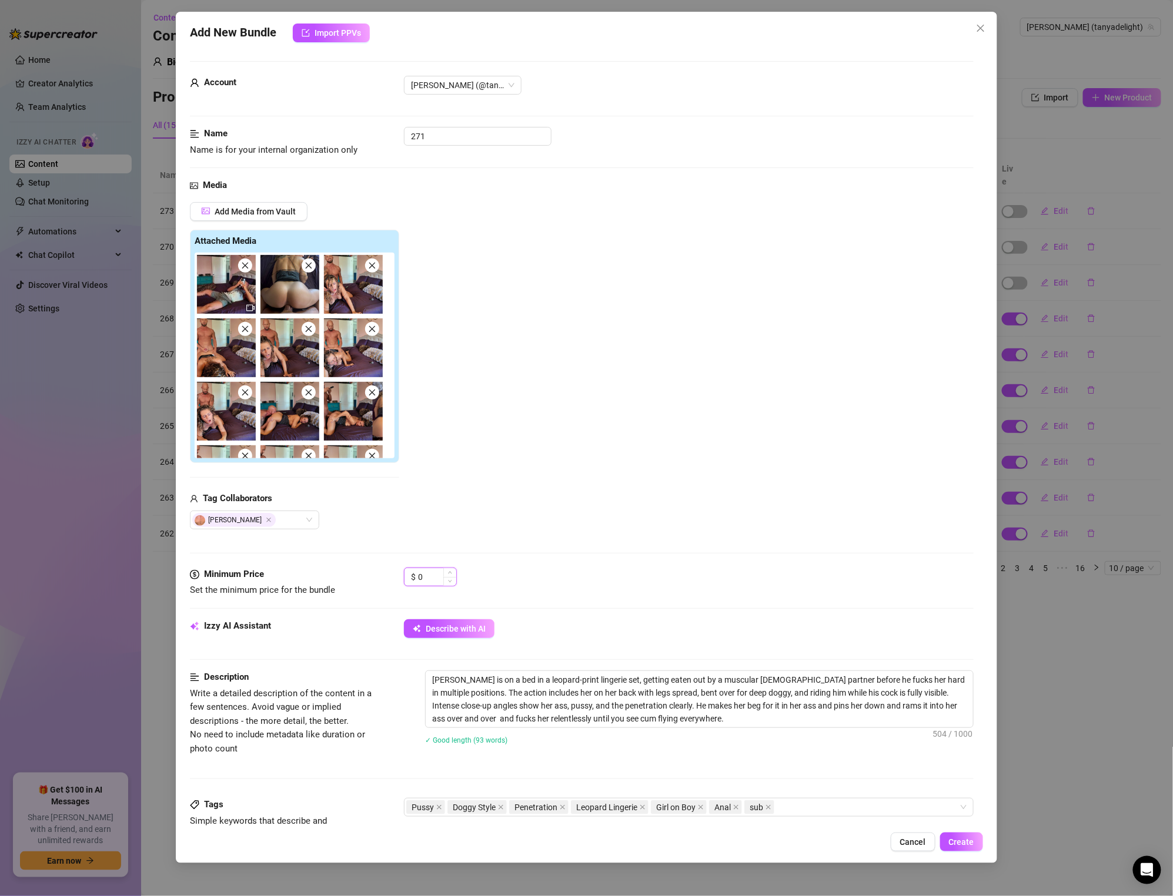
click at [428, 572] on input "0" at bounding box center [437, 577] width 38 height 18
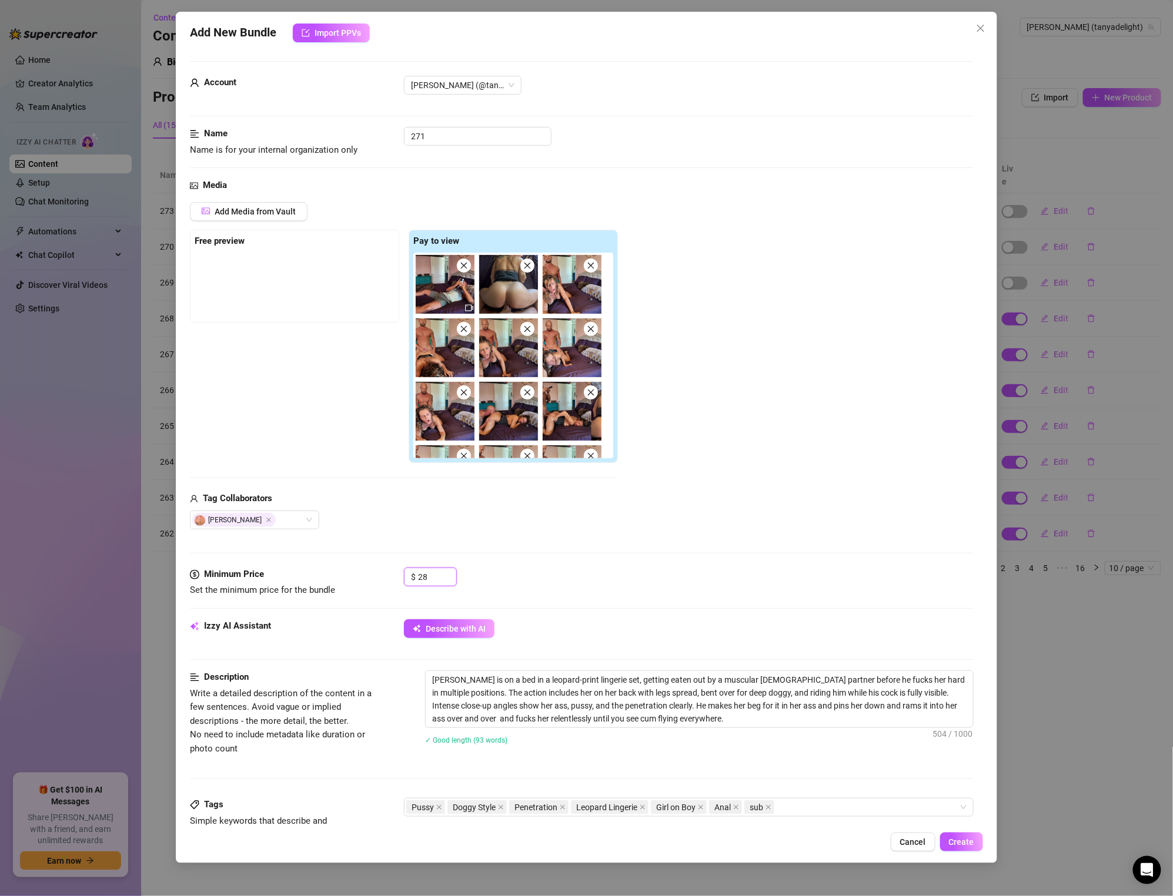
scroll to position [682, 0]
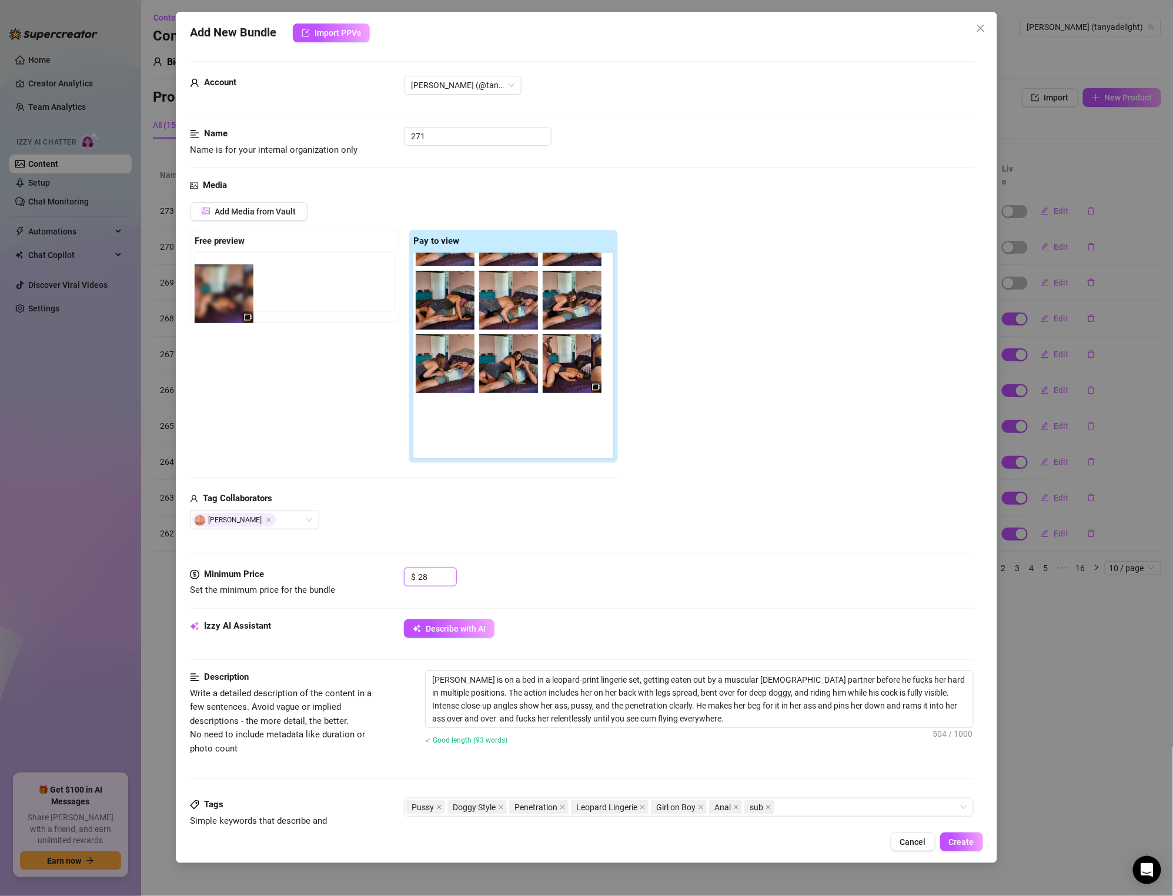
drag, startPoint x: 572, startPoint y: 353, endPoint x: 219, endPoint y: 279, distance: 360.3
click at [219, 279] on div "Free preview Pay to view" at bounding box center [404, 347] width 428 height 234
drag, startPoint x: 524, startPoint y: 340, endPoint x: 236, endPoint y: 259, distance: 298.8
click at [236, 259] on div "Free preview Pay to view" at bounding box center [404, 347] width 428 height 234
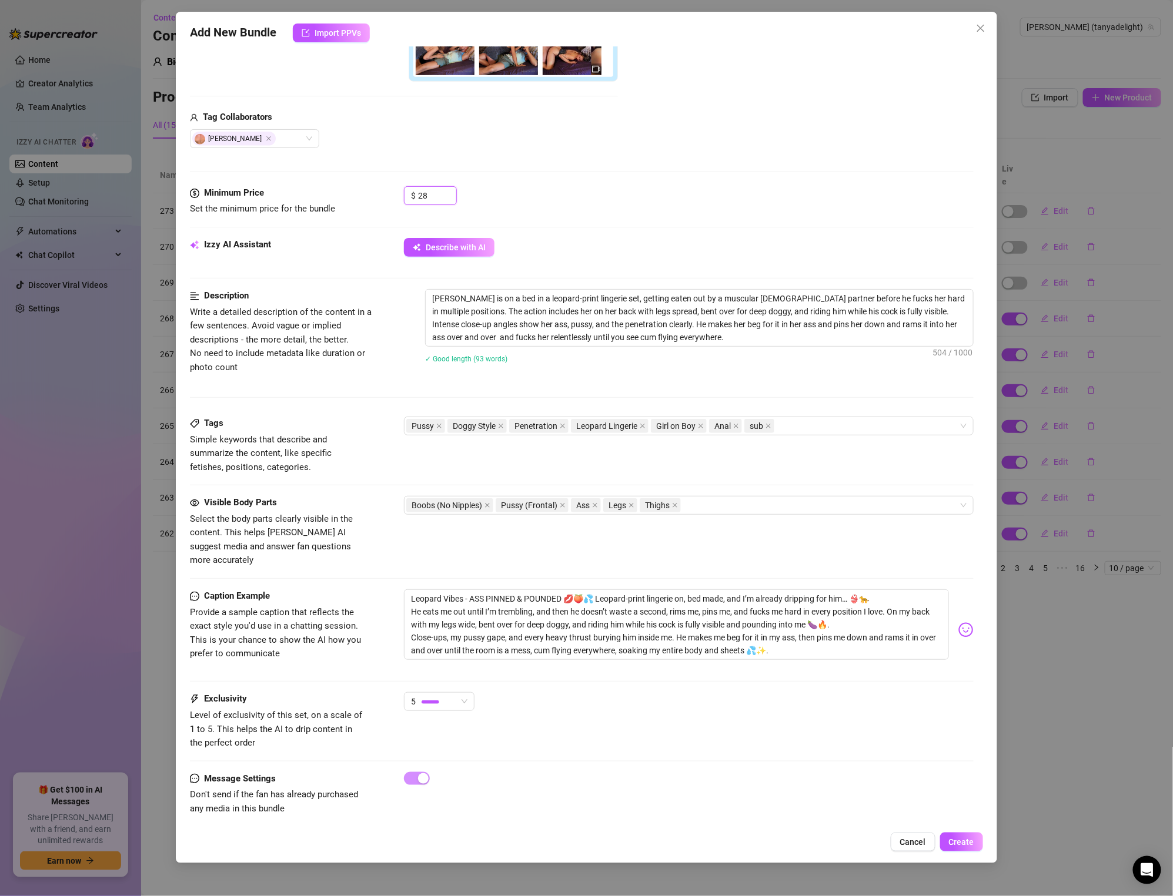
scroll to position [375, 0]
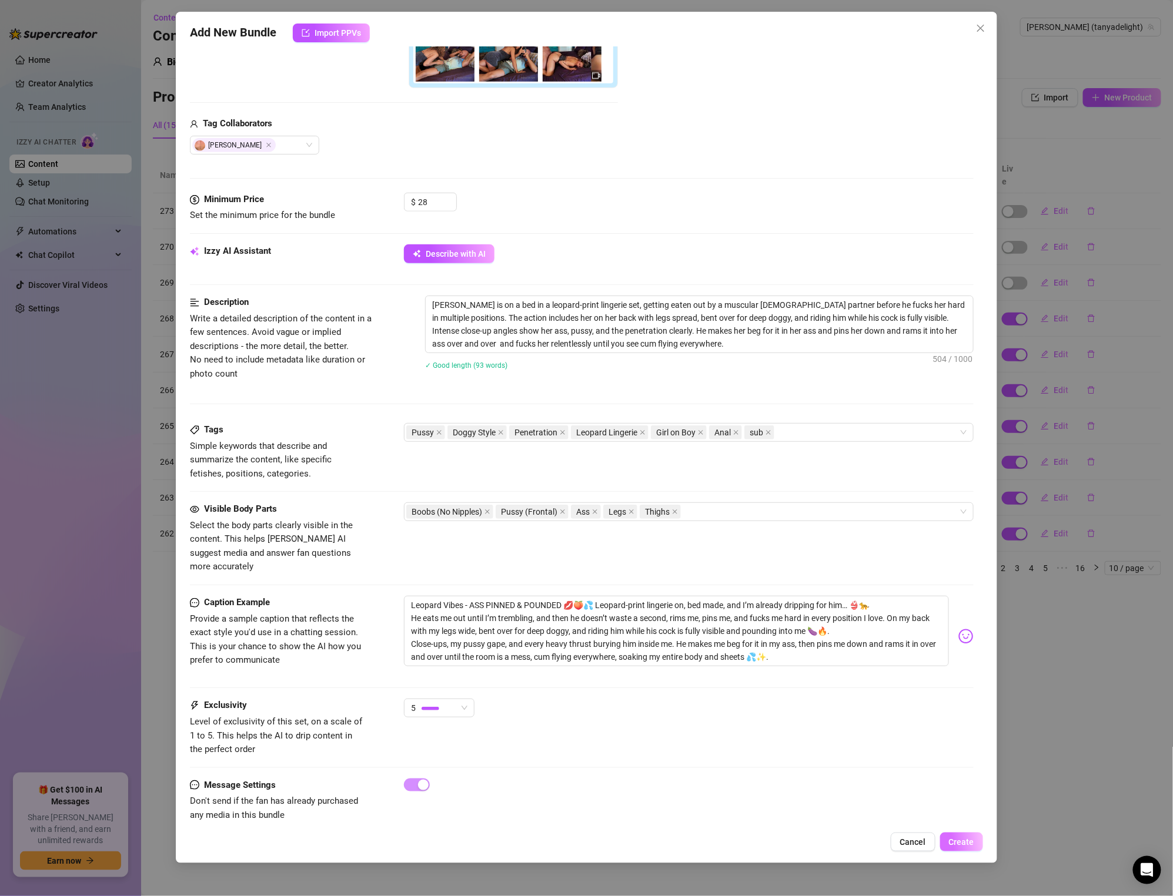
click at [982, 849] on button "Create" at bounding box center [961, 842] width 43 height 19
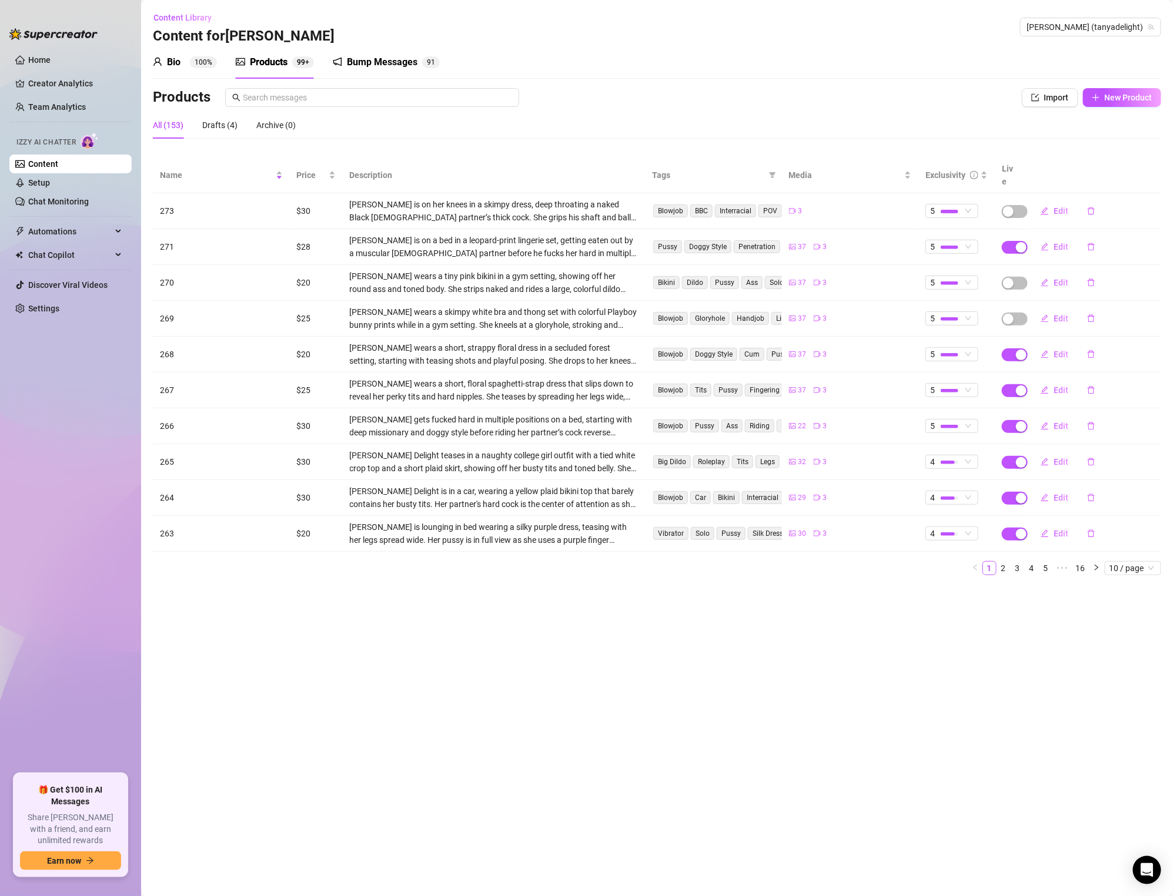
click at [195, 153] on div "Products Import New Product All (153) Drafts (4) Archive (0) Name Price Descrip…" at bounding box center [657, 336] width 1008 height 497
click at [195, 169] on span "Name" at bounding box center [216, 175] width 113 height 13
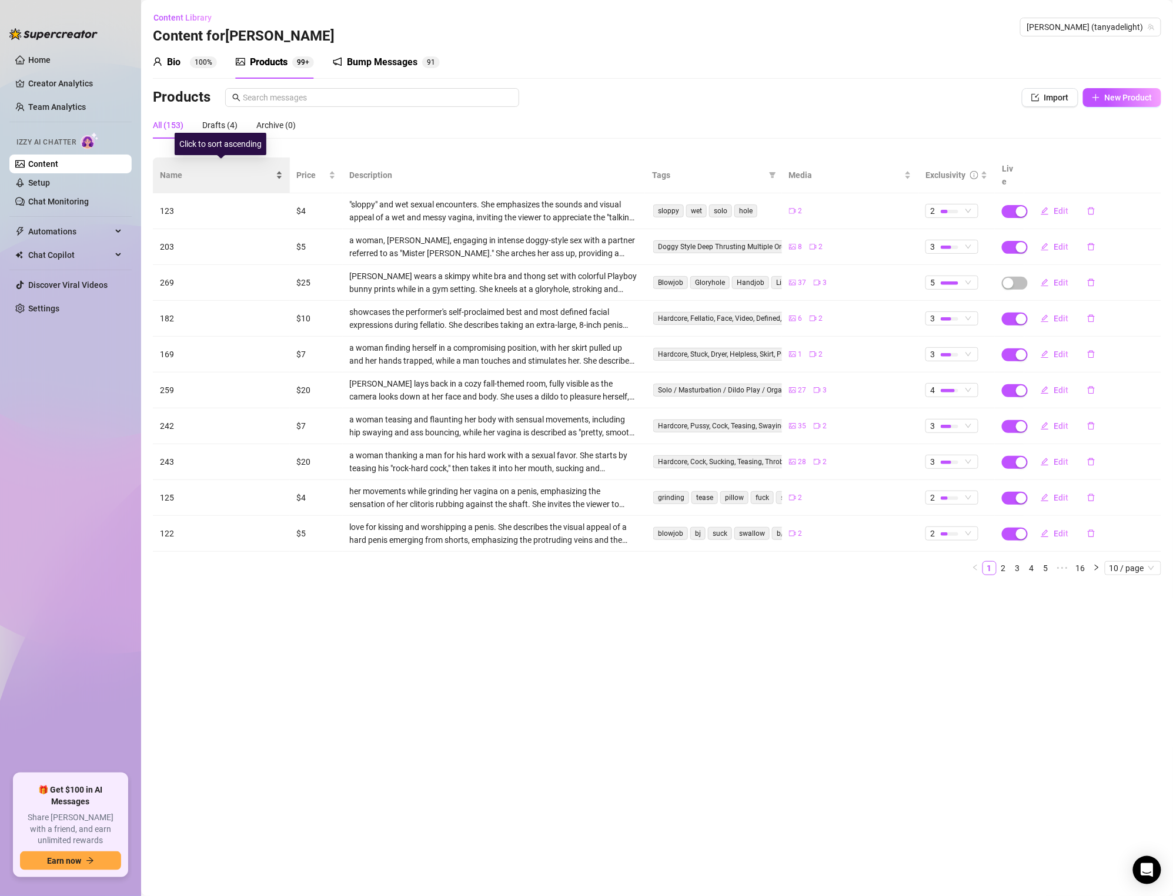
click at [193, 169] on span "Name" at bounding box center [216, 175] width 113 height 13
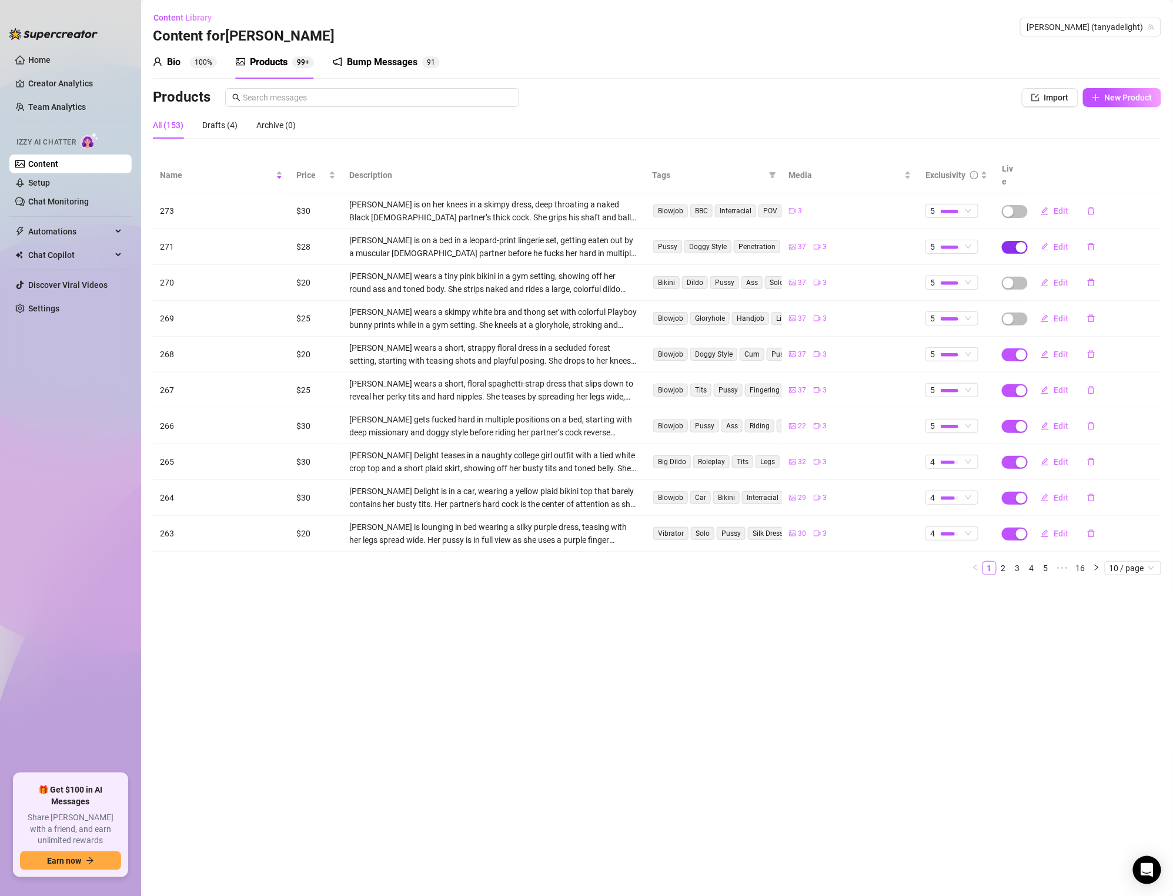
click at [1010, 241] on span "button" at bounding box center [1015, 247] width 26 height 13
click at [1113, 208] on button "OK" at bounding box center [1107, 207] width 19 height 14
